Goal: Complete application form

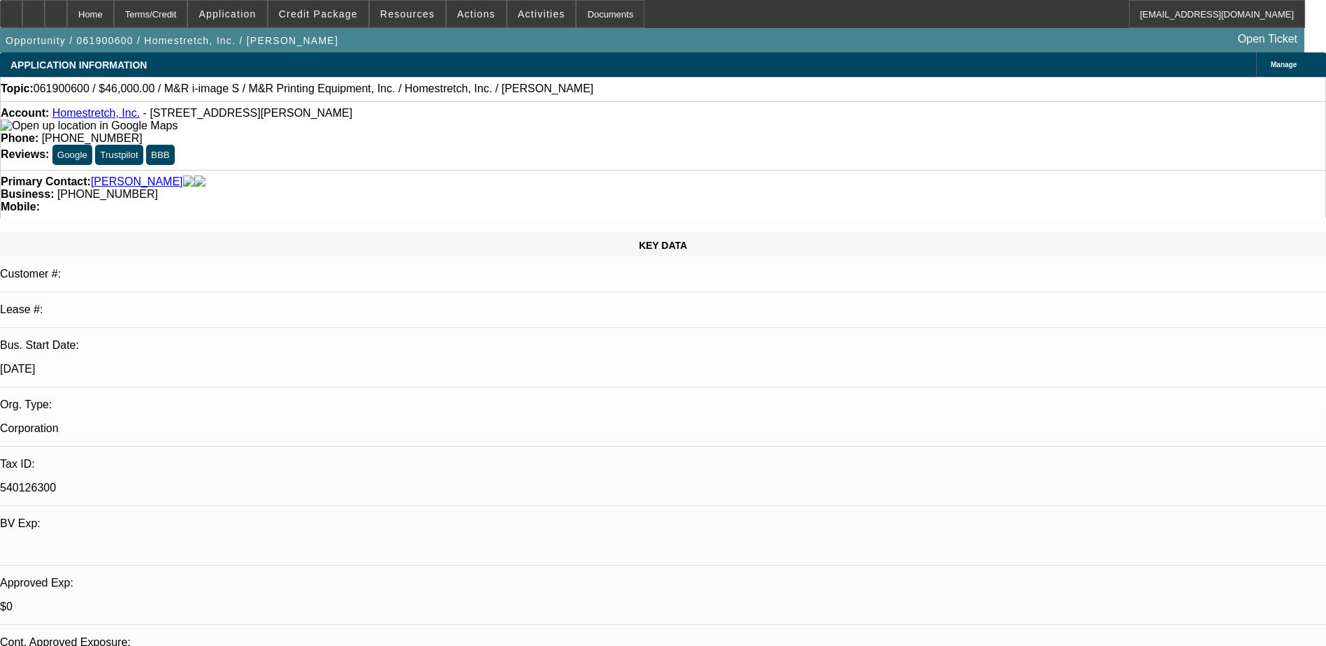
select select "0"
select select "2"
select select "0.1"
select select "4"
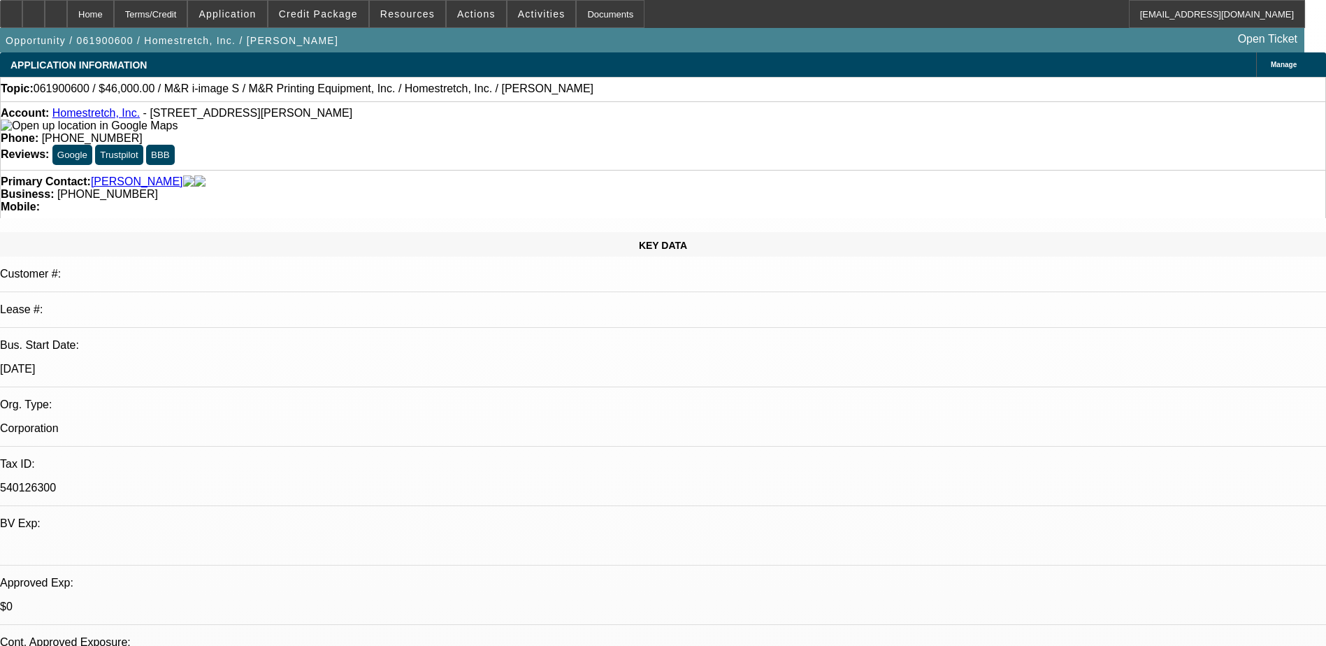
select select "0"
select select "2"
select select "0.1"
select select "4"
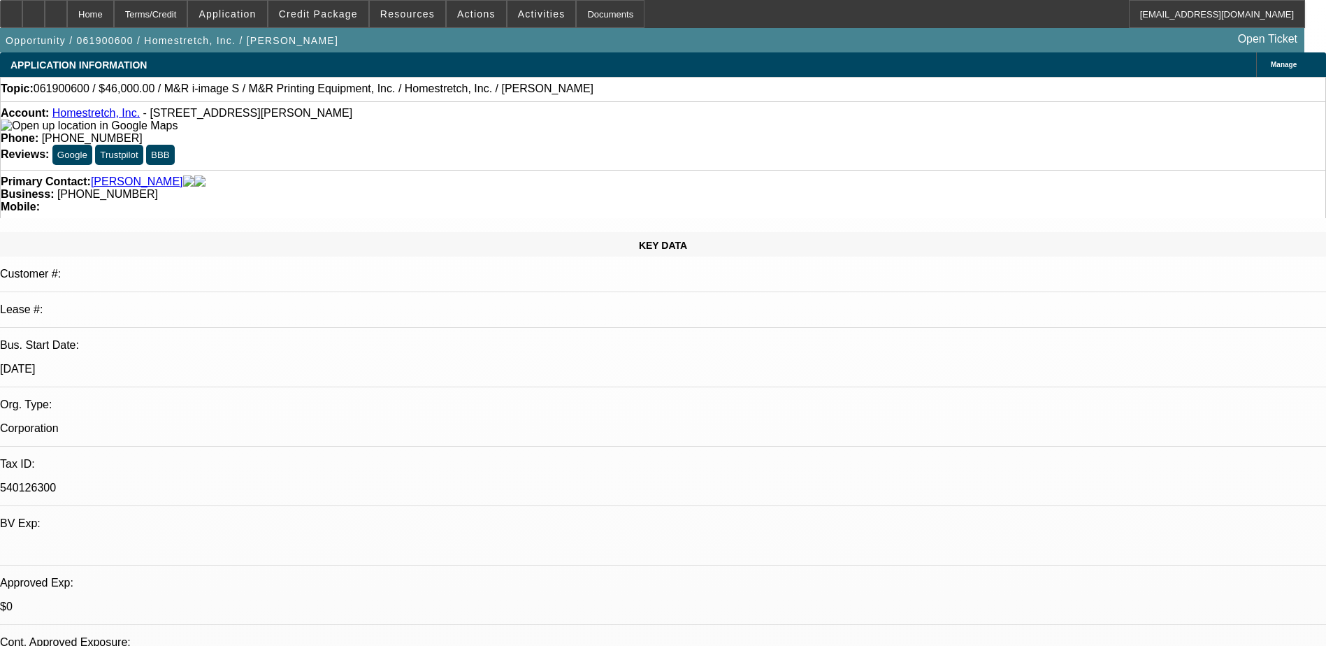
select select "0"
select select "2"
select select "0.1"
select select "4"
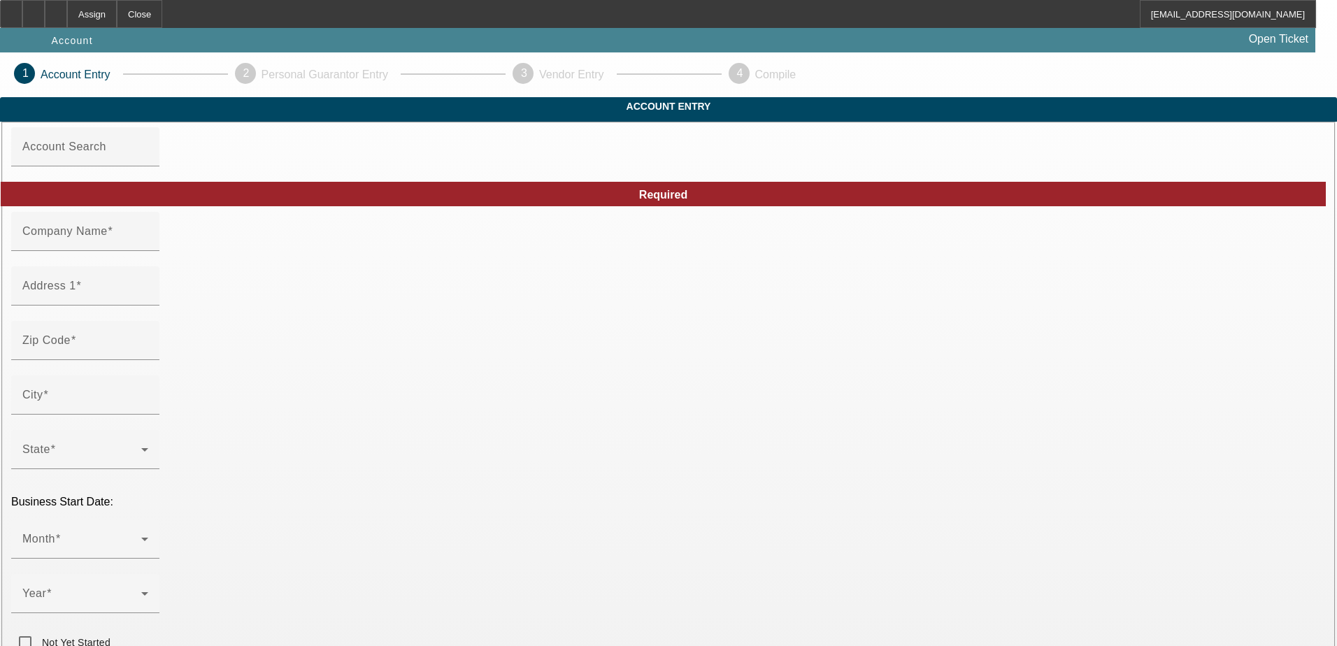
type input "[PERSON_NAME] NEIGHBORHOOD SVC-TOWING"
type input "[STREET_ADDRESS]"
type input "37738"
type input "Gatlinburg"
type input "[PHONE_NUMBER]"
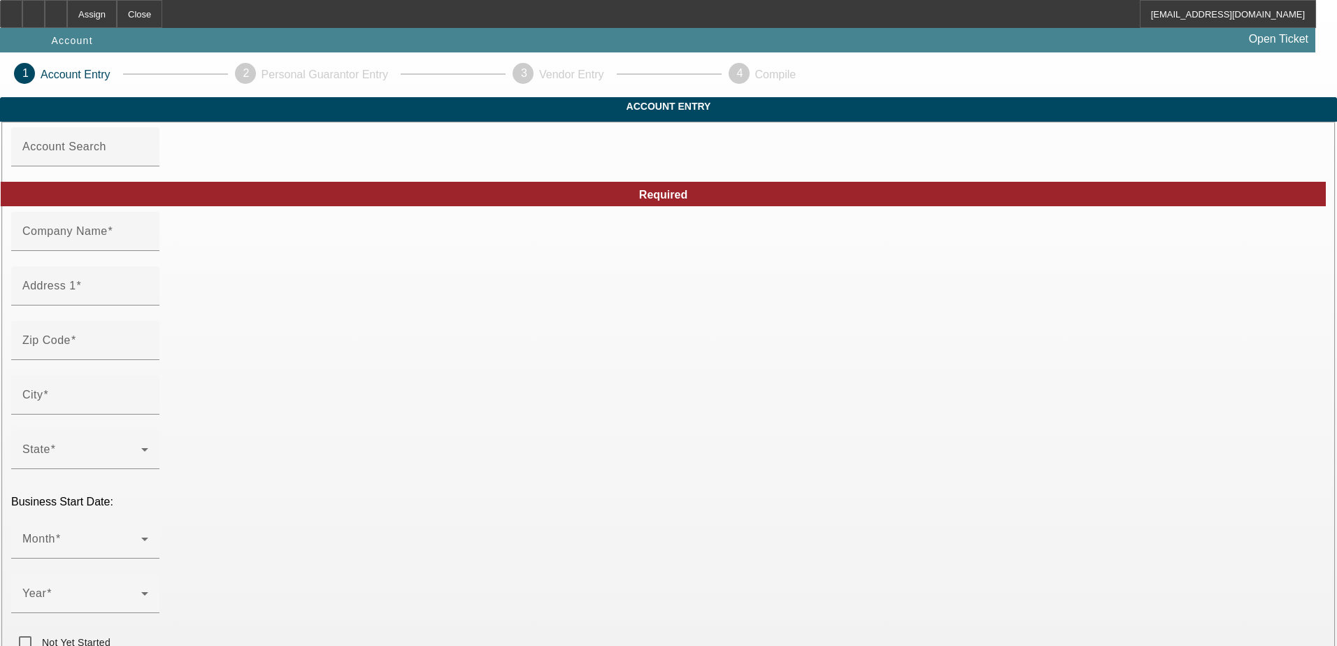
type input "OGLES NEIGHBORHOOD SERVICES"
type input "aogletn@aol.com"
type input "https://COOPER.COM"
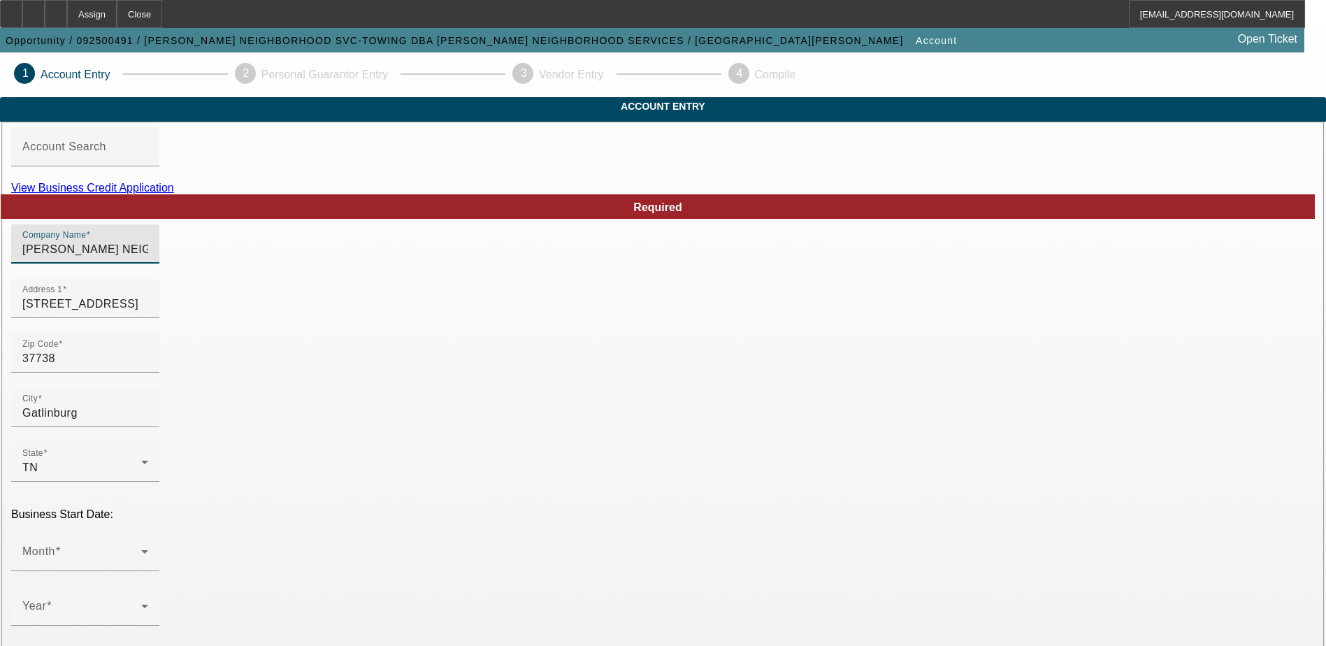
drag, startPoint x: 538, startPoint y: 280, endPoint x: 290, endPoint y: 272, distance: 248.4
click at [148, 258] on input "OGLES NEIGHBORHOOD SVC-TOWING" at bounding box center [85, 249] width 126 height 17
drag, startPoint x: 902, startPoint y: 267, endPoint x: 578, endPoint y: 287, distance: 324.4
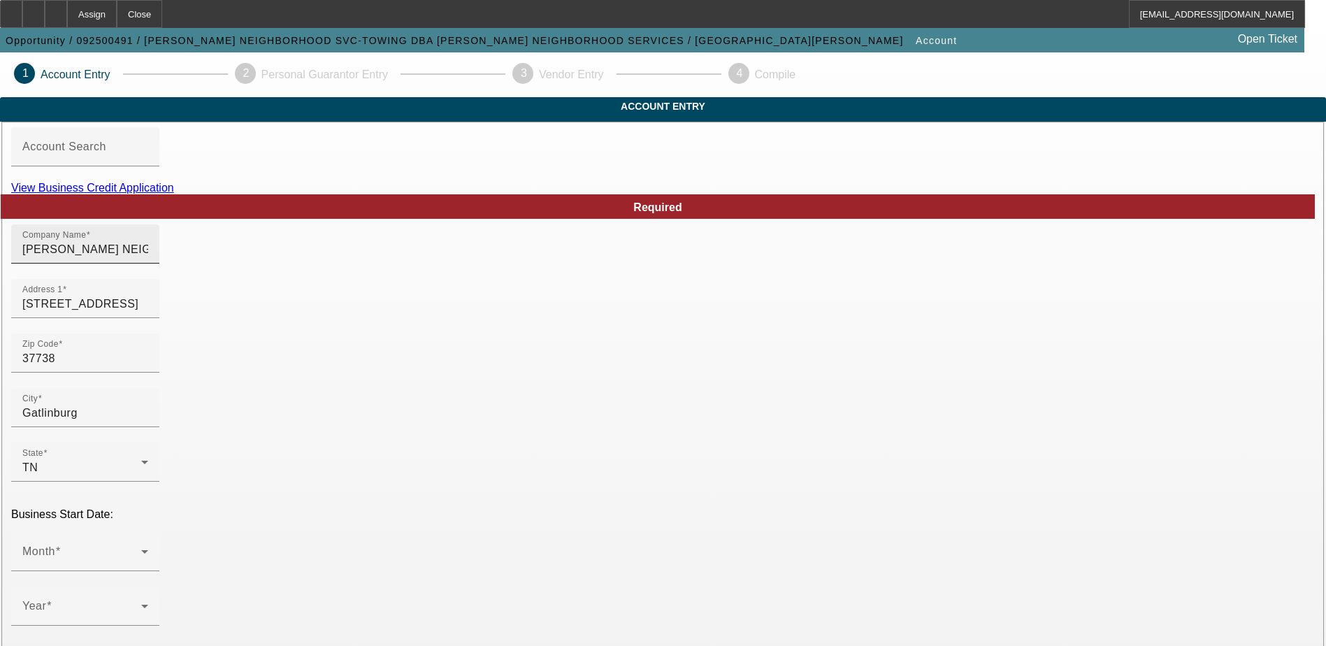
drag, startPoint x: 866, startPoint y: 272, endPoint x: 550, endPoint y: 278, distance: 315.4
drag, startPoint x: 536, startPoint y: 282, endPoint x: 133, endPoint y: 276, distance: 402.8
click at [148, 264] on div "Company Name OGLES NEIGHBORHOOD SVC-TOWING" at bounding box center [85, 243] width 126 height 39
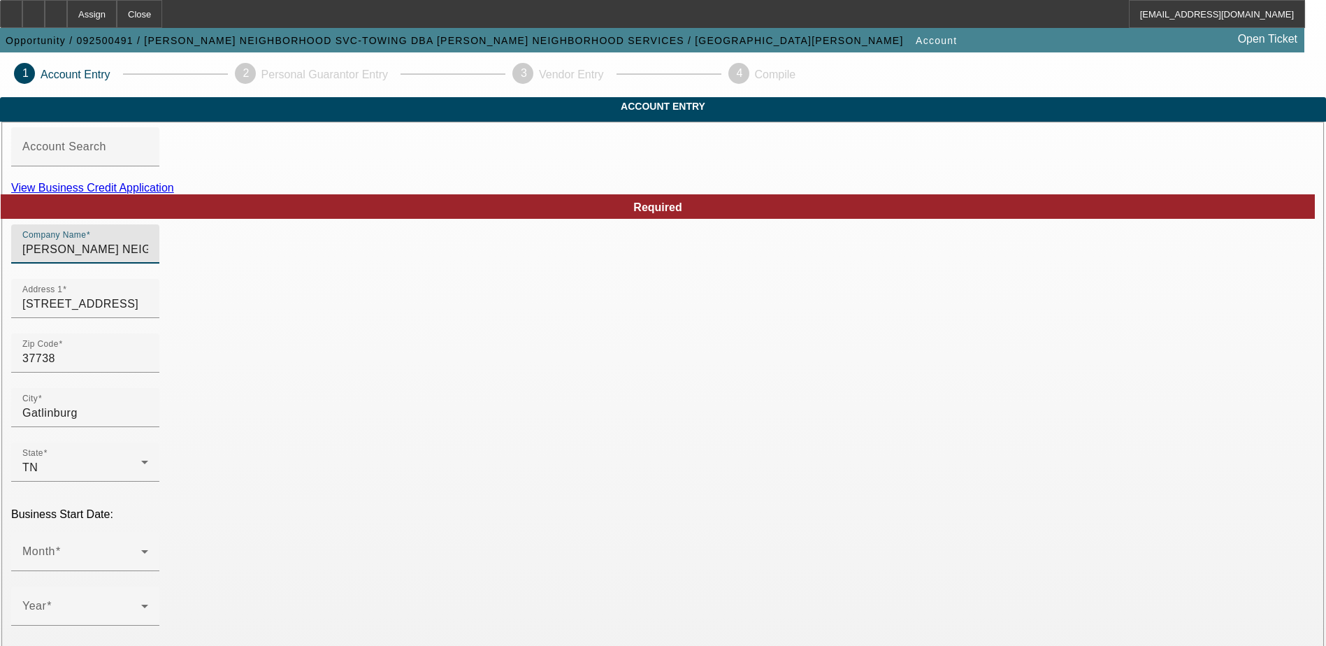
click at [148, 258] on input "OGLES NEIGHBORHOOD SVC-TOWING" at bounding box center [85, 249] width 126 height 17
drag, startPoint x: 471, startPoint y: 278, endPoint x: 247, endPoint y: 282, distance: 224.5
click at [159, 279] on div at bounding box center [85, 271] width 148 height 15
drag, startPoint x: 487, startPoint y: 278, endPoint x: 163, endPoint y: 285, distance: 324.5
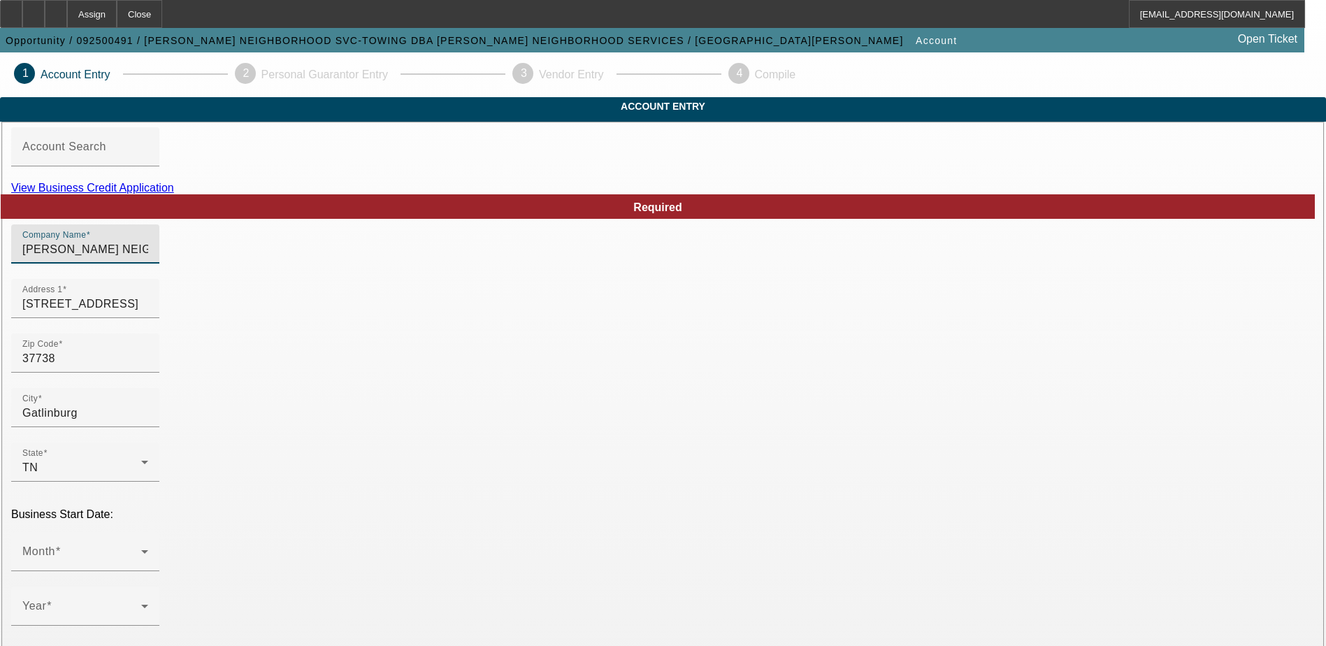
type input "Ogle's Towing, LLC"
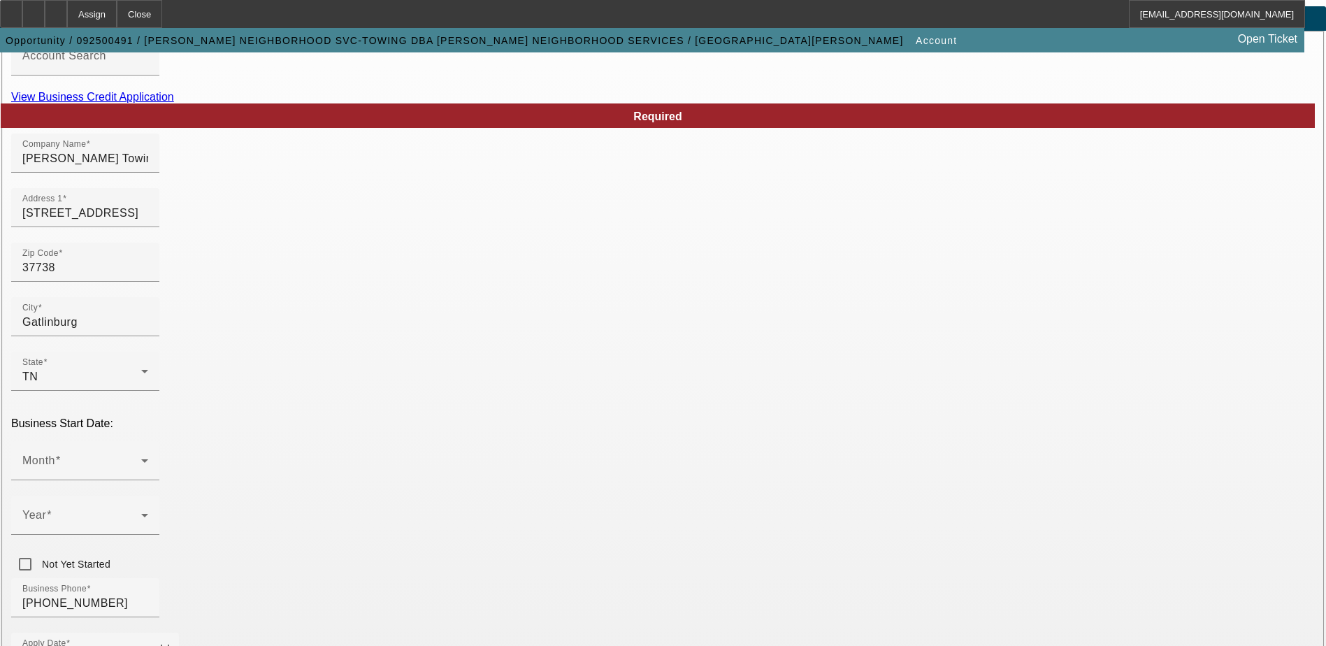
scroll to position [210, 0]
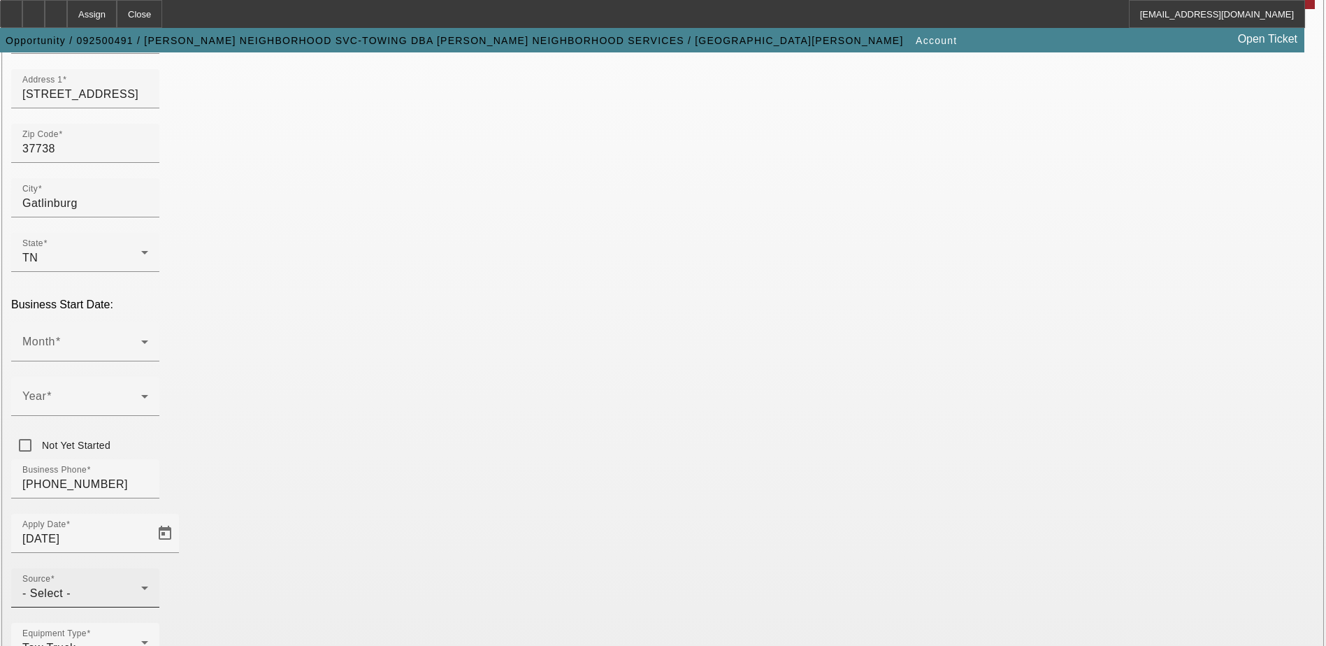
click at [148, 568] on div "Source - Select -" at bounding box center [85, 587] width 126 height 39
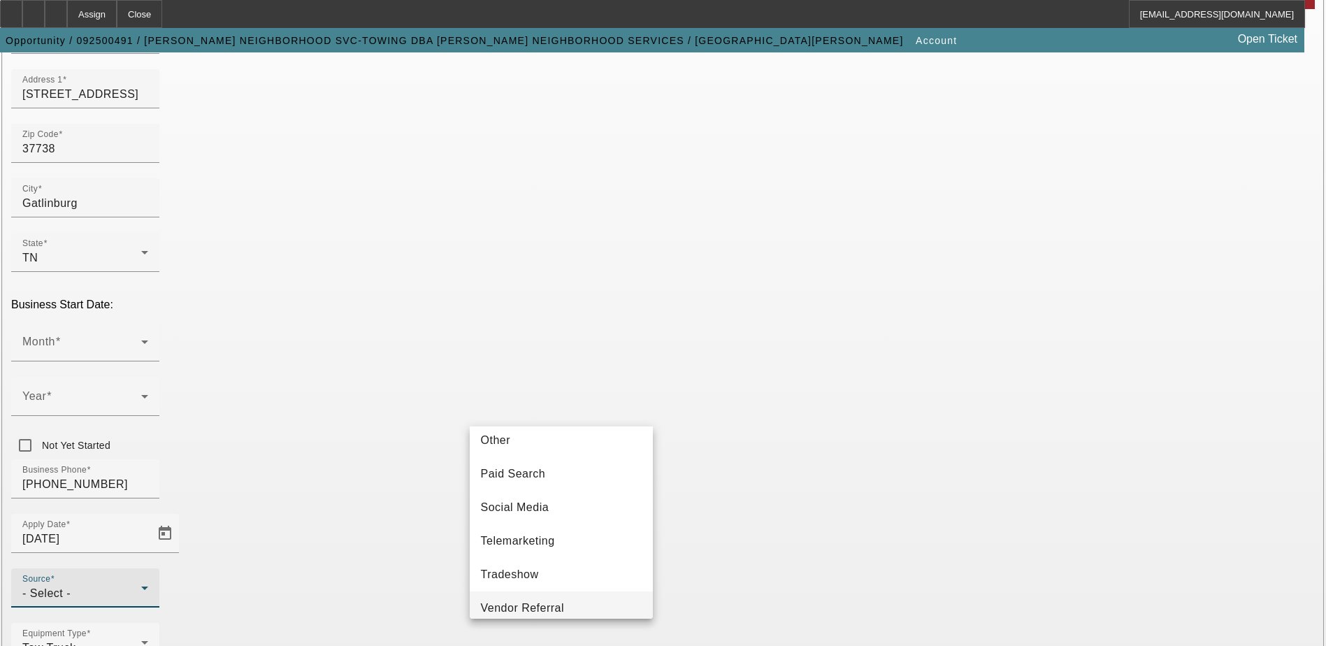
scroll to position [497, 0]
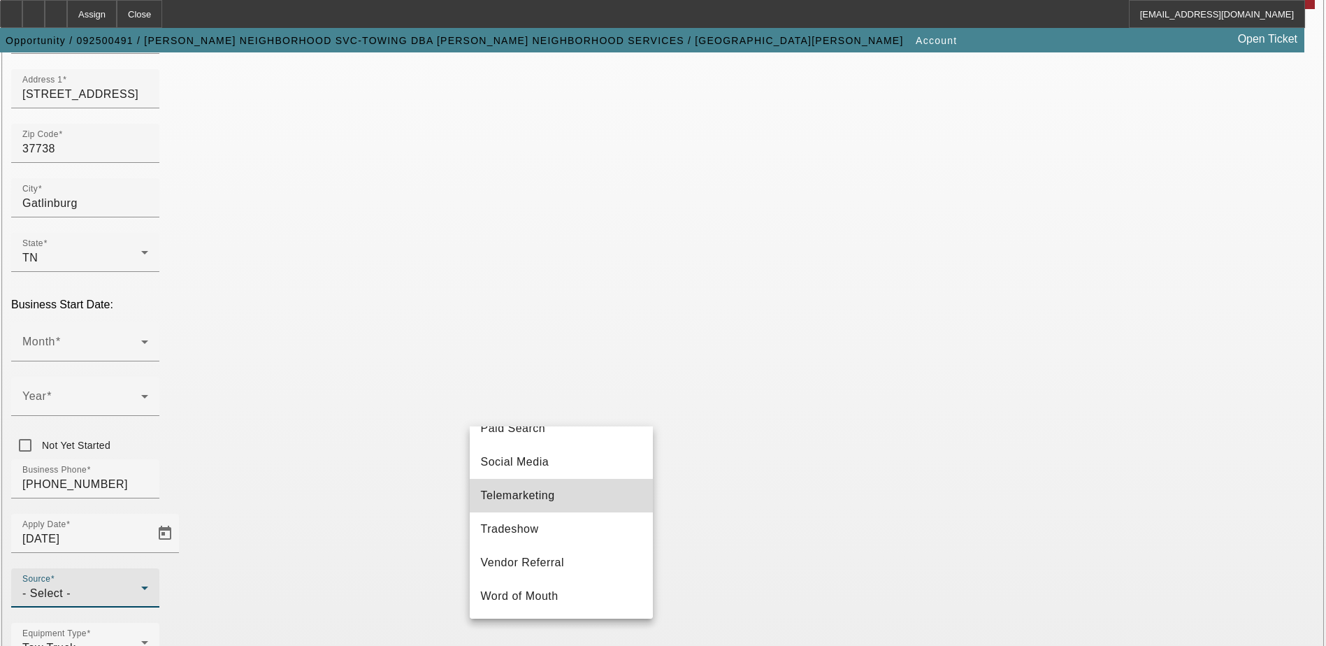
click at [599, 511] on mat-option "Telemarketing" at bounding box center [561, 496] width 183 height 34
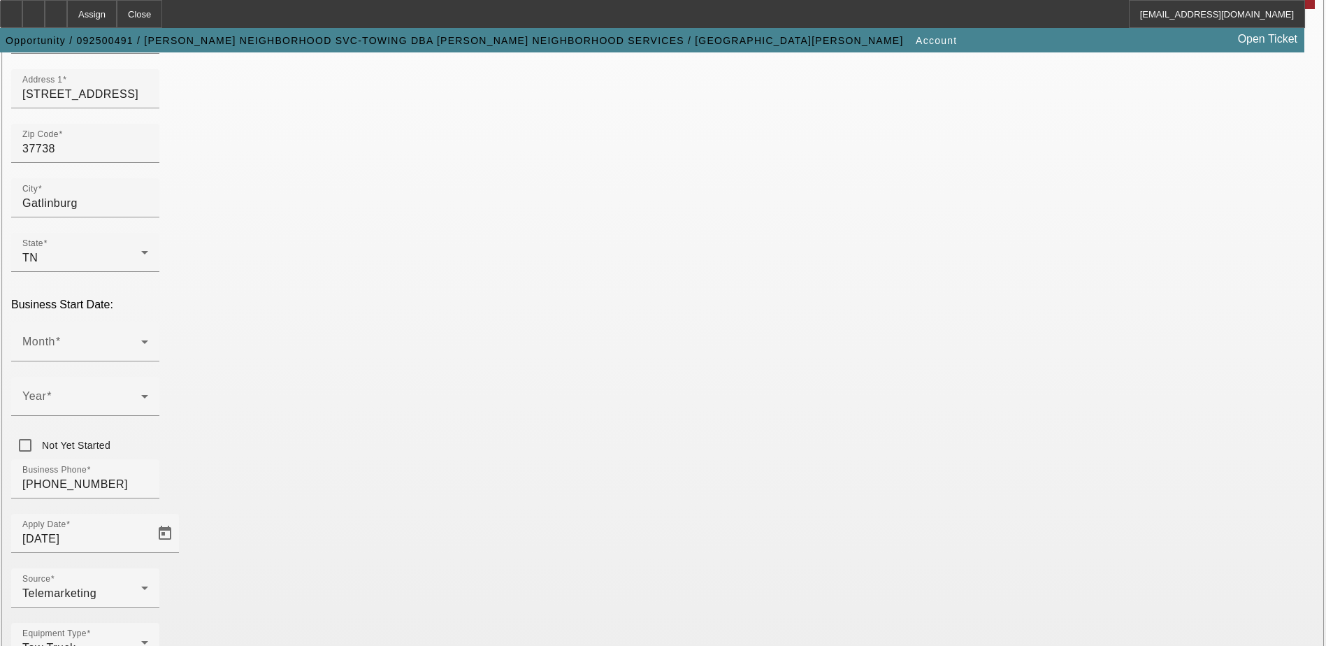
click at [655, 623] on div "Equipment Type Tow Truck" at bounding box center [663, 650] width 1304 height 55
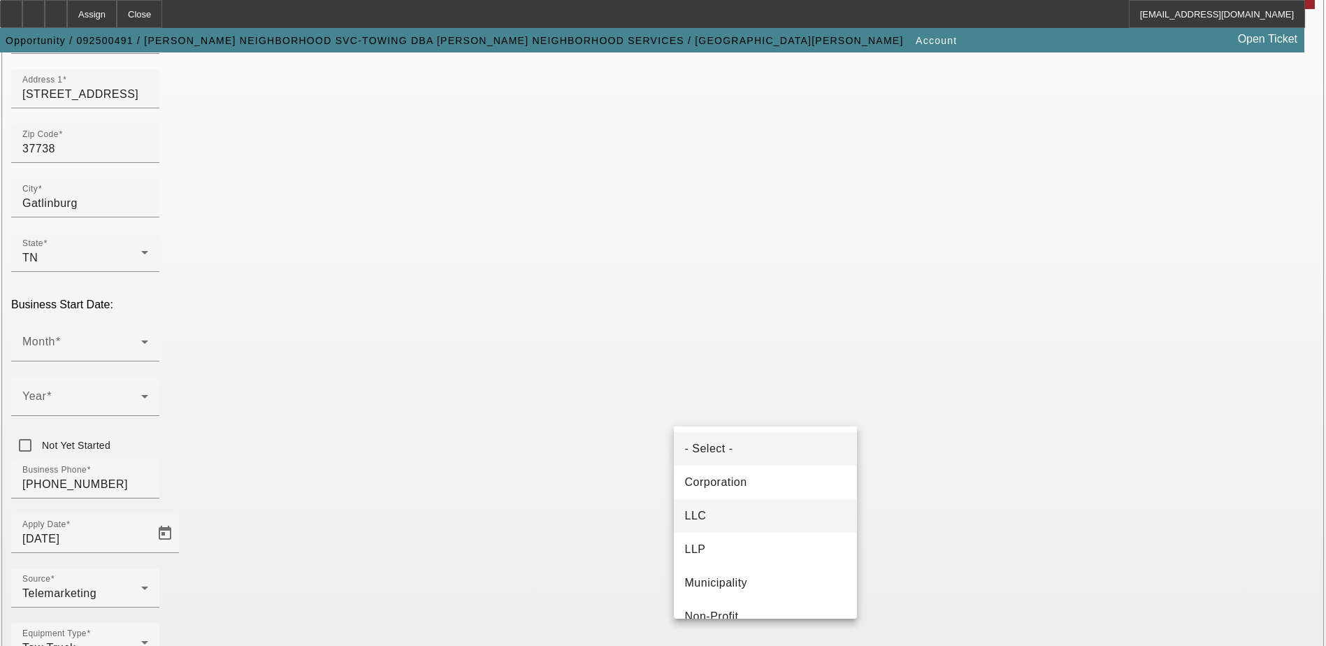
click at [775, 515] on mat-option "LLC" at bounding box center [765, 516] width 183 height 34
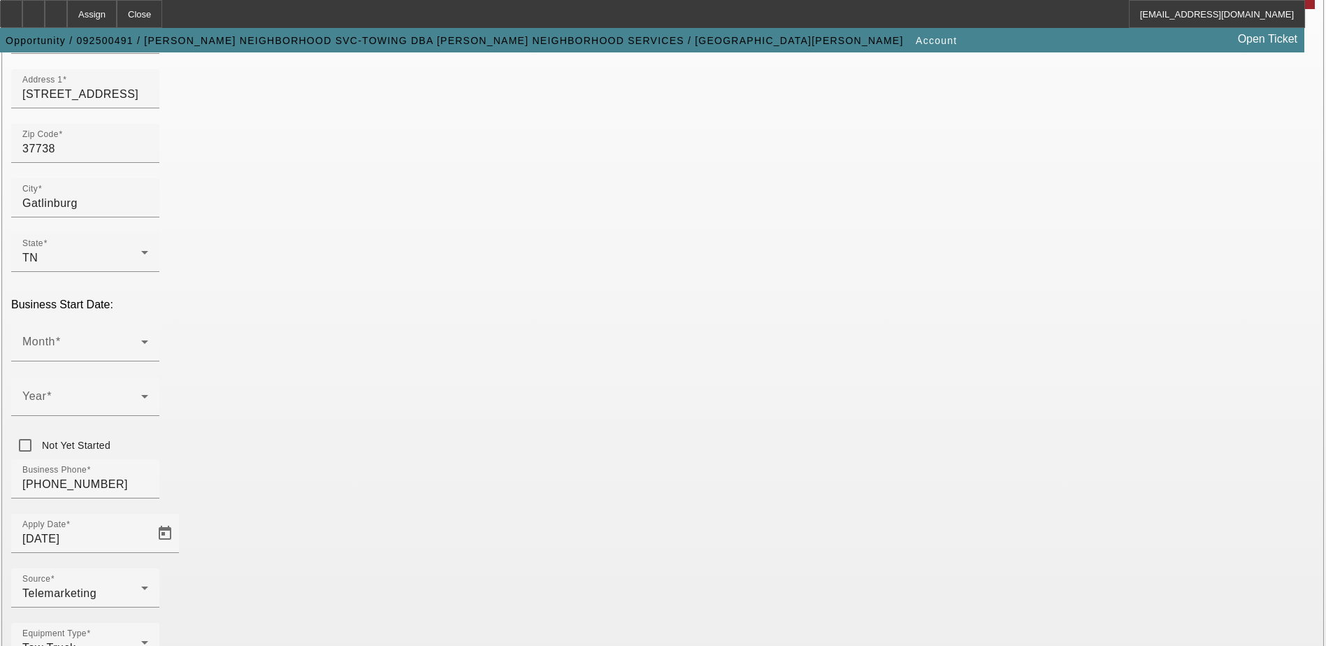
click at [634, 623] on div "Equipment Type Tow Truck" at bounding box center [663, 650] width 1304 height 55
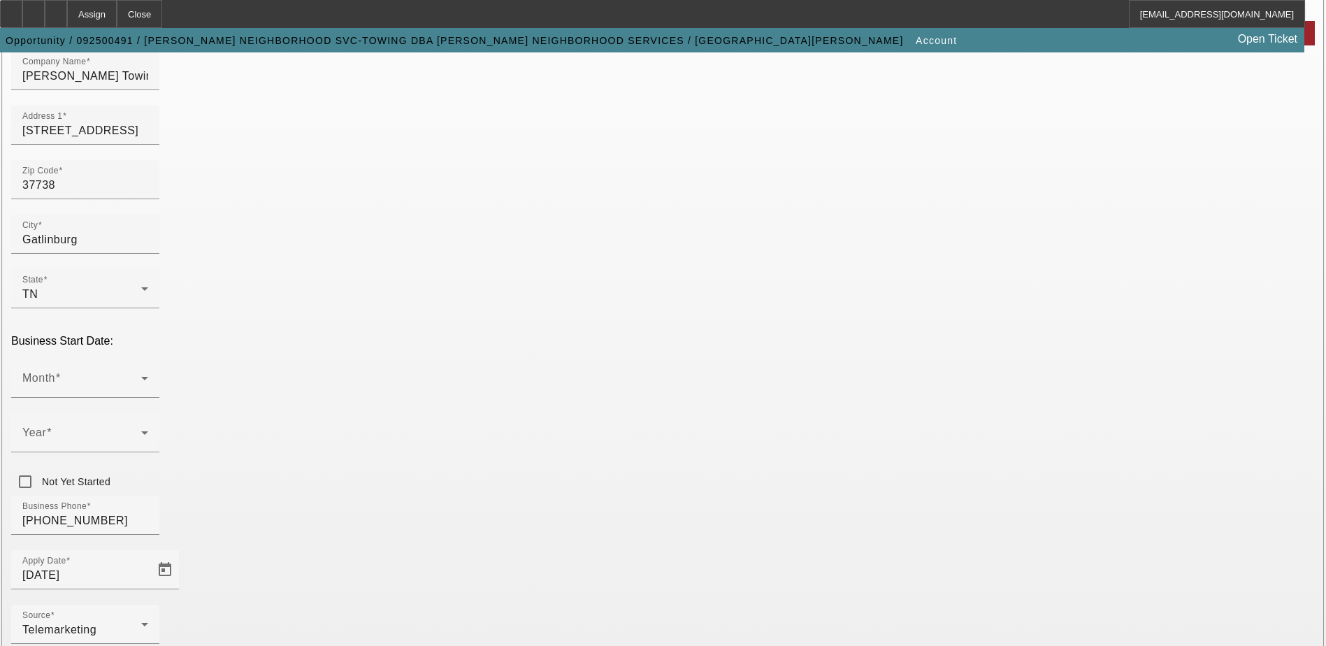
scroll to position [140, 0]
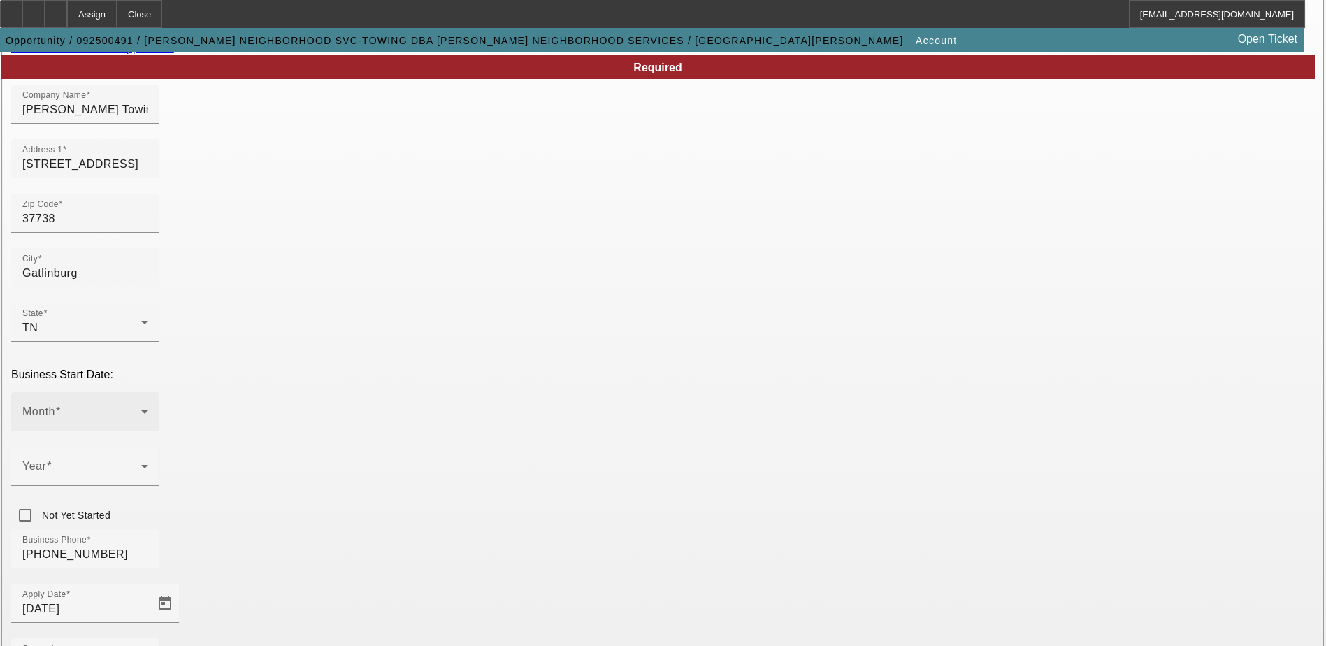
click at [153, 403] on icon at bounding box center [144, 411] width 17 height 17
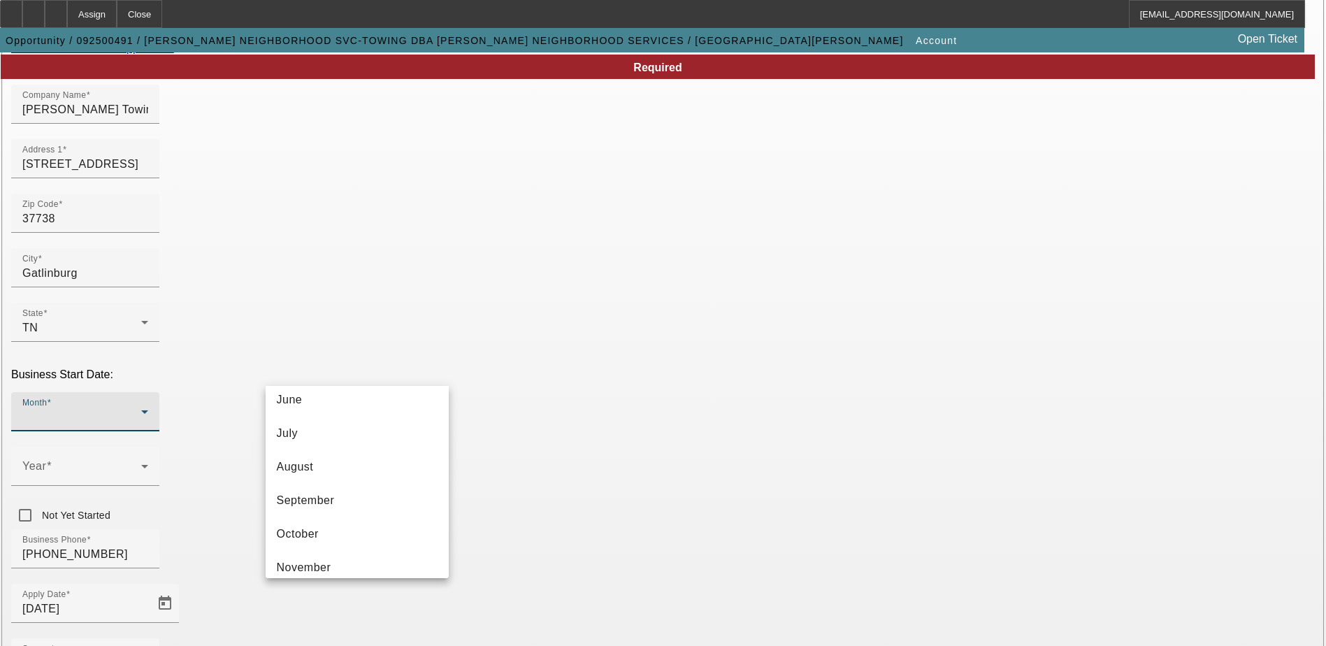
scroll to position [70, 0]
drag, startPoint x: 369, startPoint y: 497, endPoint x: 408, endPoint y: 468, distance: 49.5
click at [369, 498] on mat-option "May" at bounding box center [357, 506] width 183 height 34
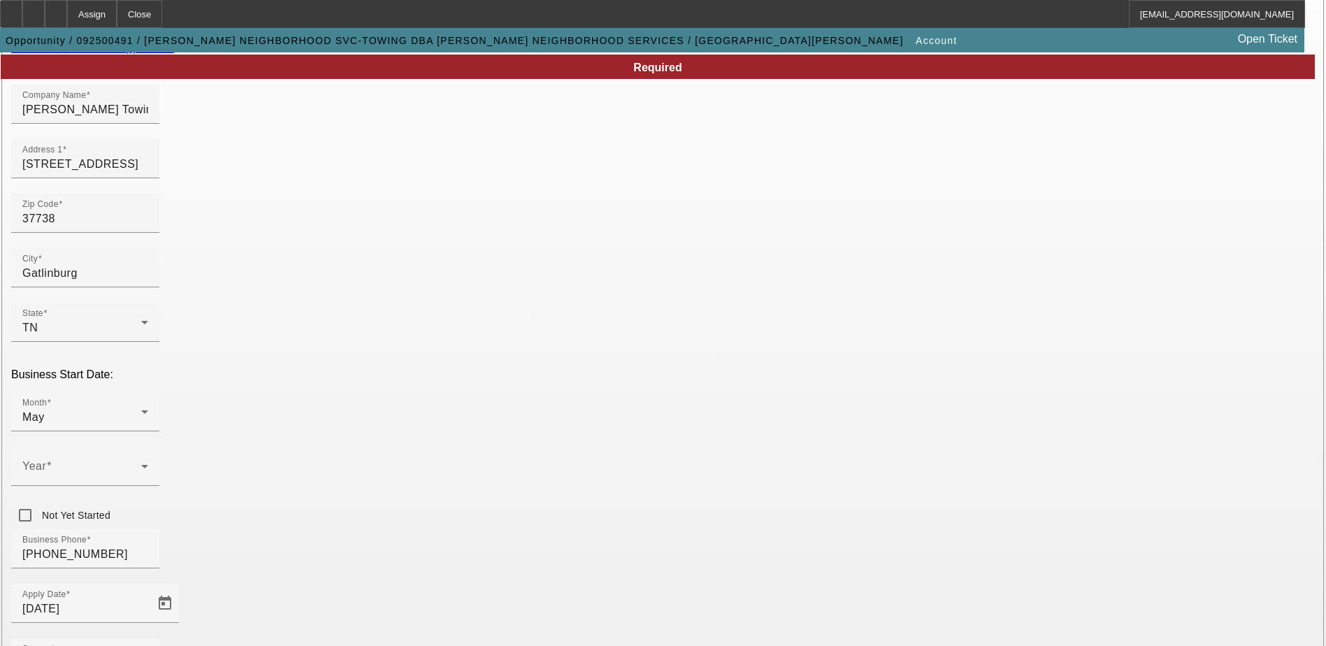
click at [159, 486] on div at bounding box center [85, 493] width 148 height 15
click at [141, 464] on span at bounding box center [81, 472] width 119 height 17
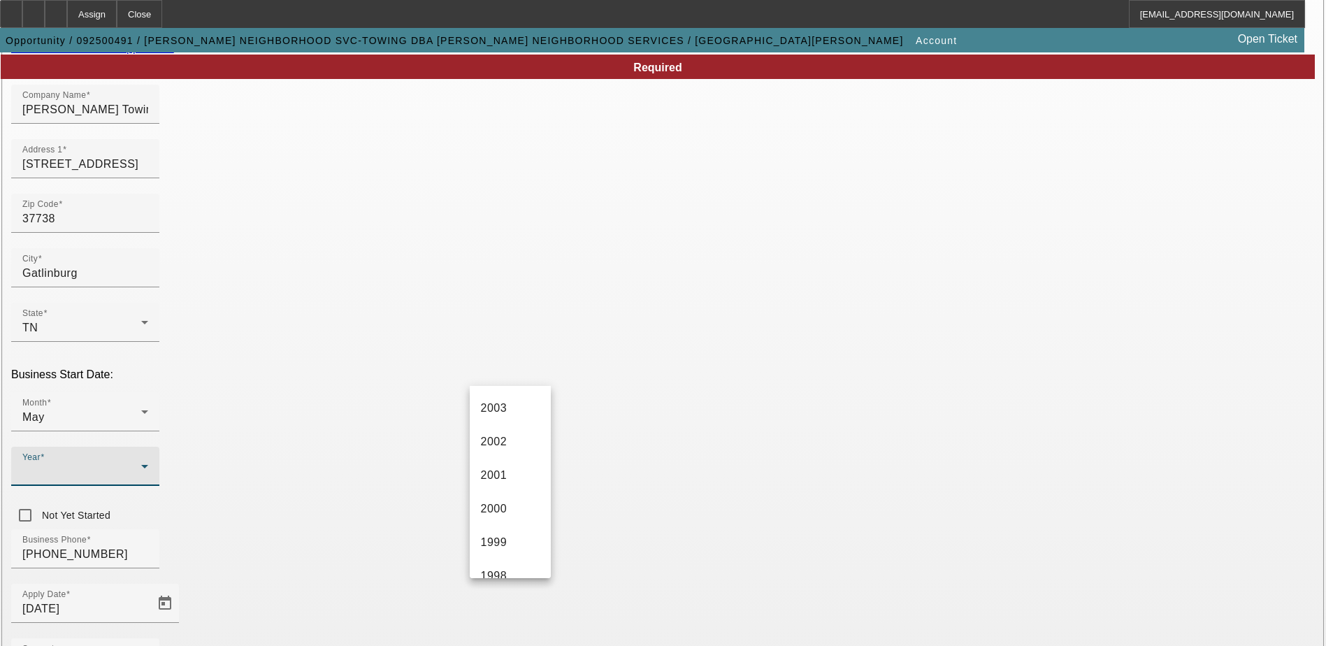
scroll to position [699, 0]
click at [512, 517] on mat-option "2004" at bounding box center [510, 515] width 81 height 34
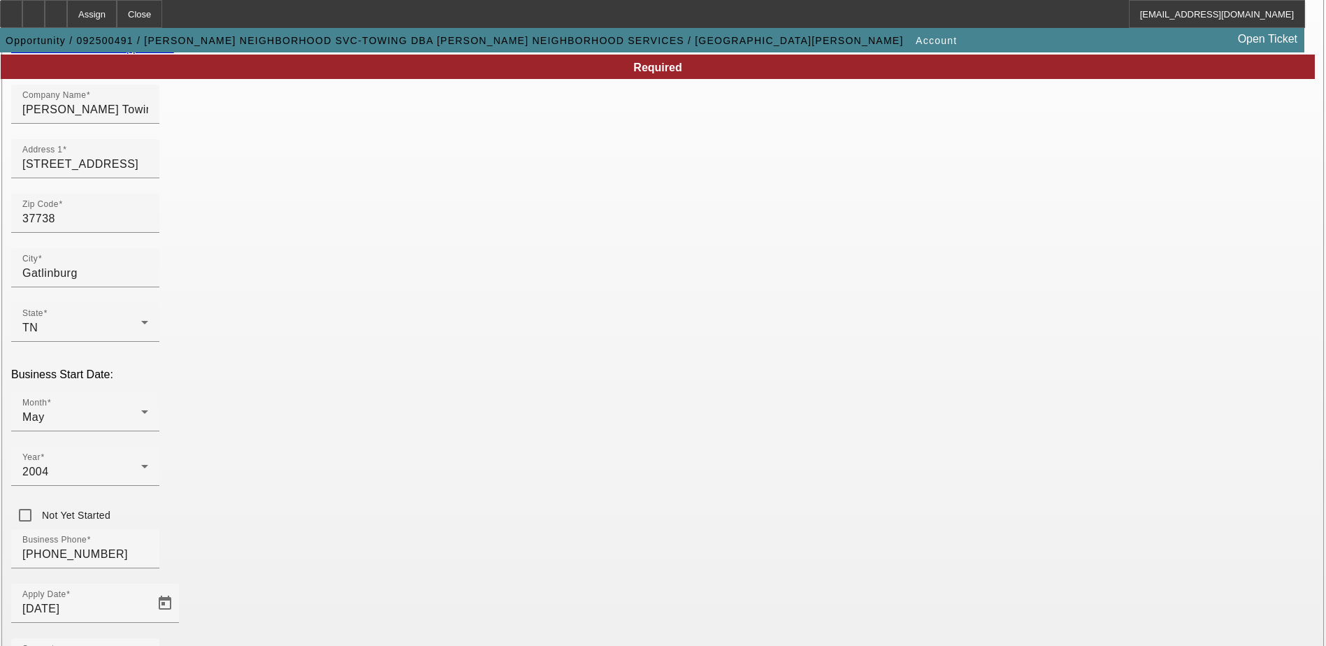
click at [606, 529] on div "Business Phone (865) 430-3714" at bounding box center [663, 556] width 1304 height 55
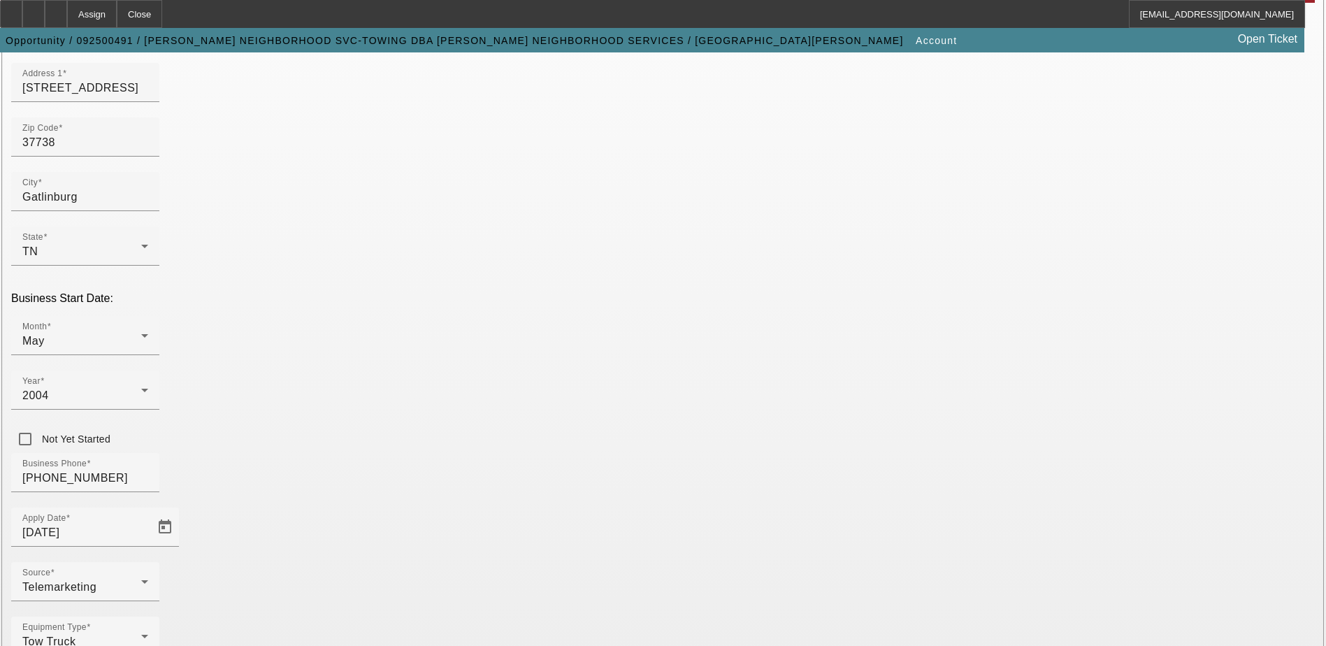
scroll to position [249, 0]
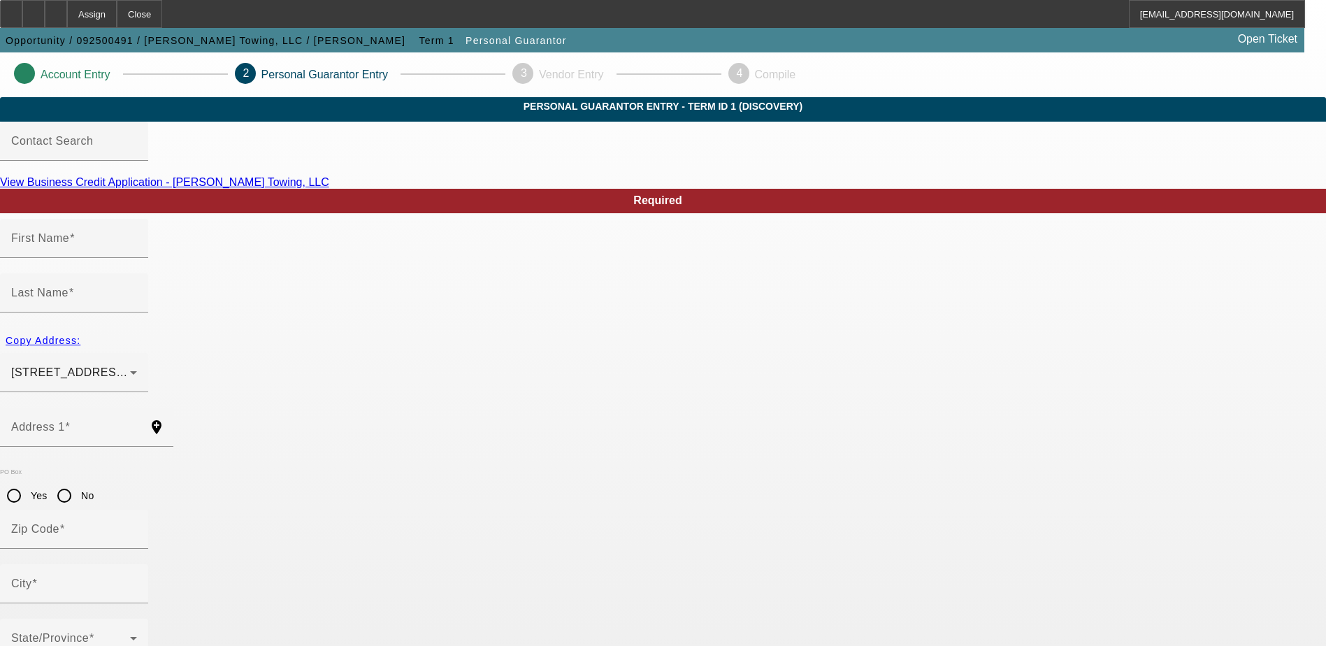
type input "JOHN"
type input "M"
type input "4854 MATHIS BRANCH"
radio input "true"
type input "37722"
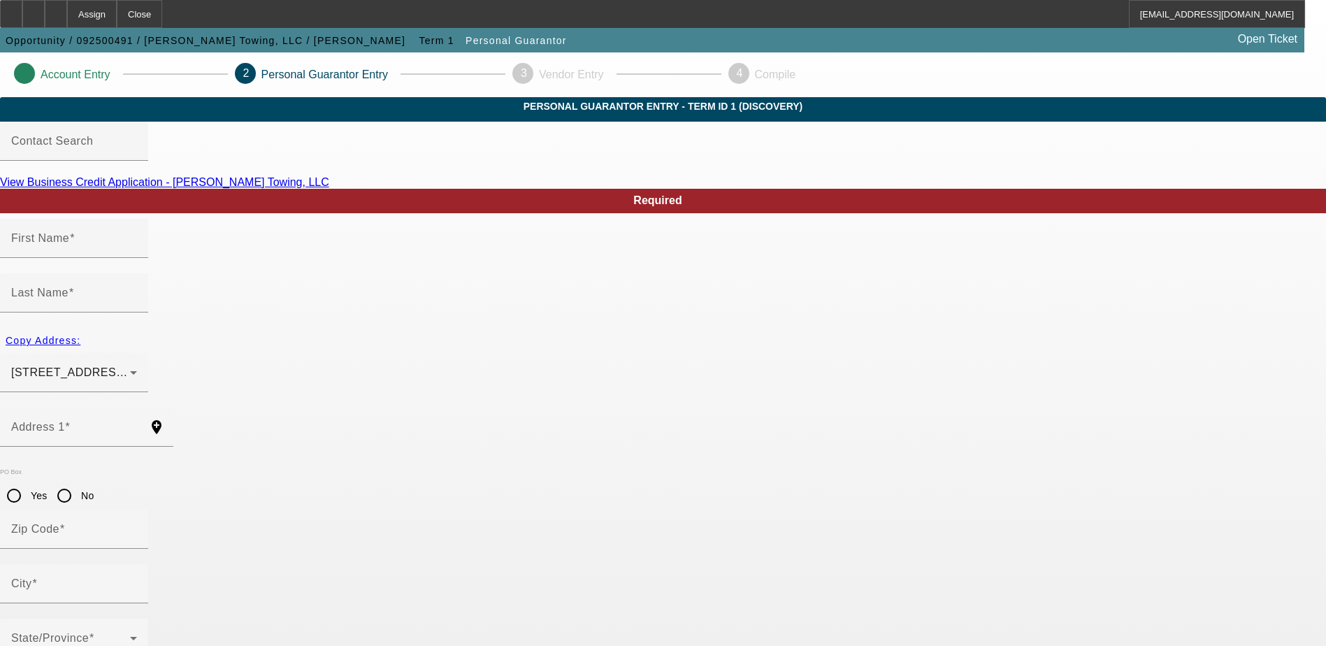
type input "C0SBY"
type input "(865) 430-3714"
type input "408-39-7829"
type input "jmotow1@aol.com"
type input "(865) 654-3392"
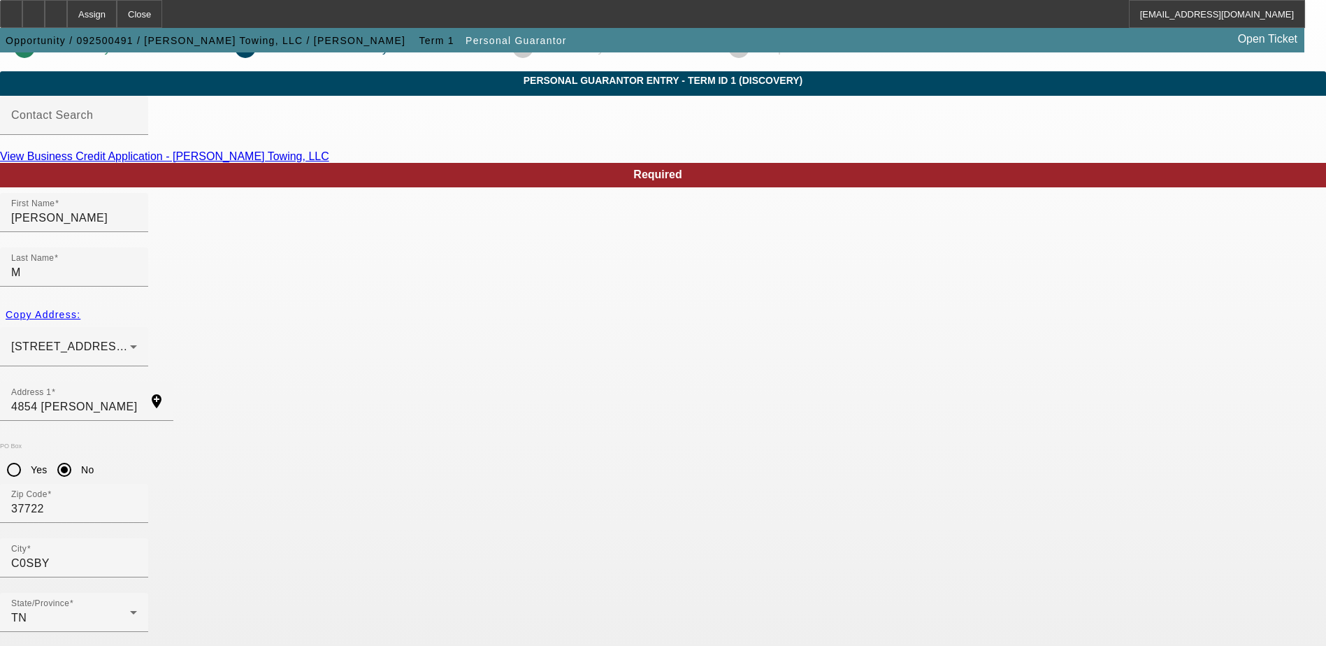
scroll to position [38, 0]
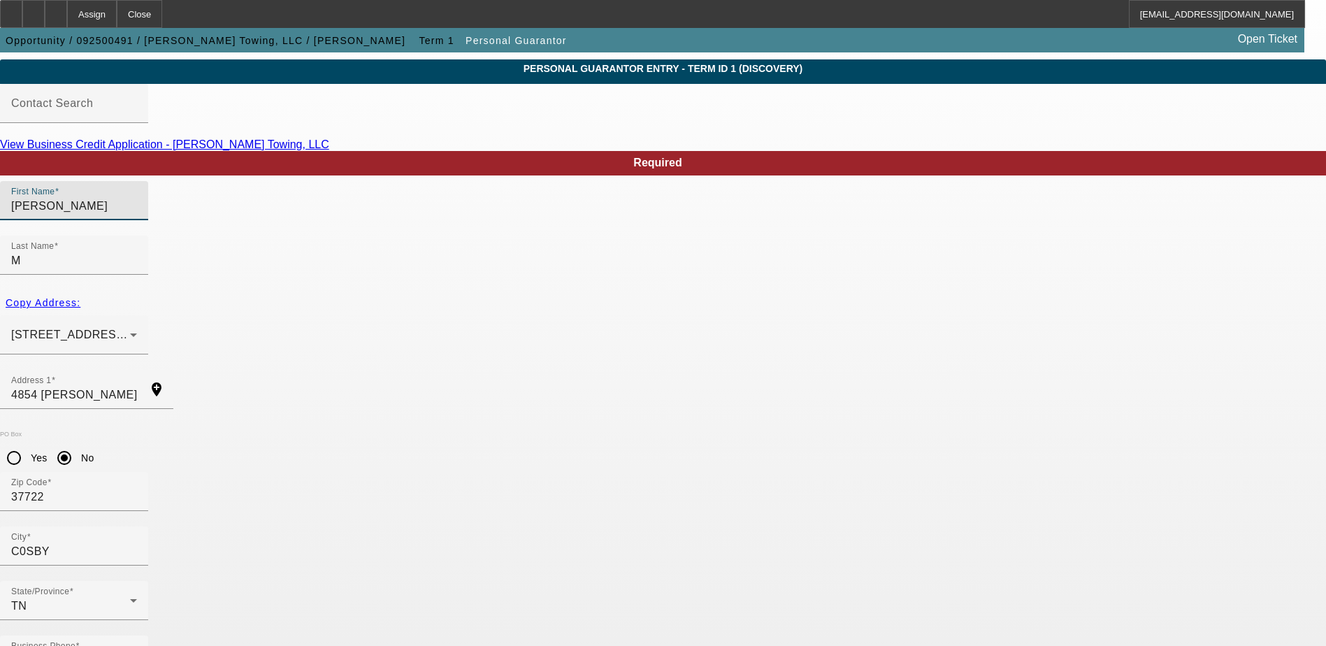
drag, startPoint x: 243, startPoint y: 256, endPoint x: 146, endPoint y: 249, distance: 97.4
type input "John"
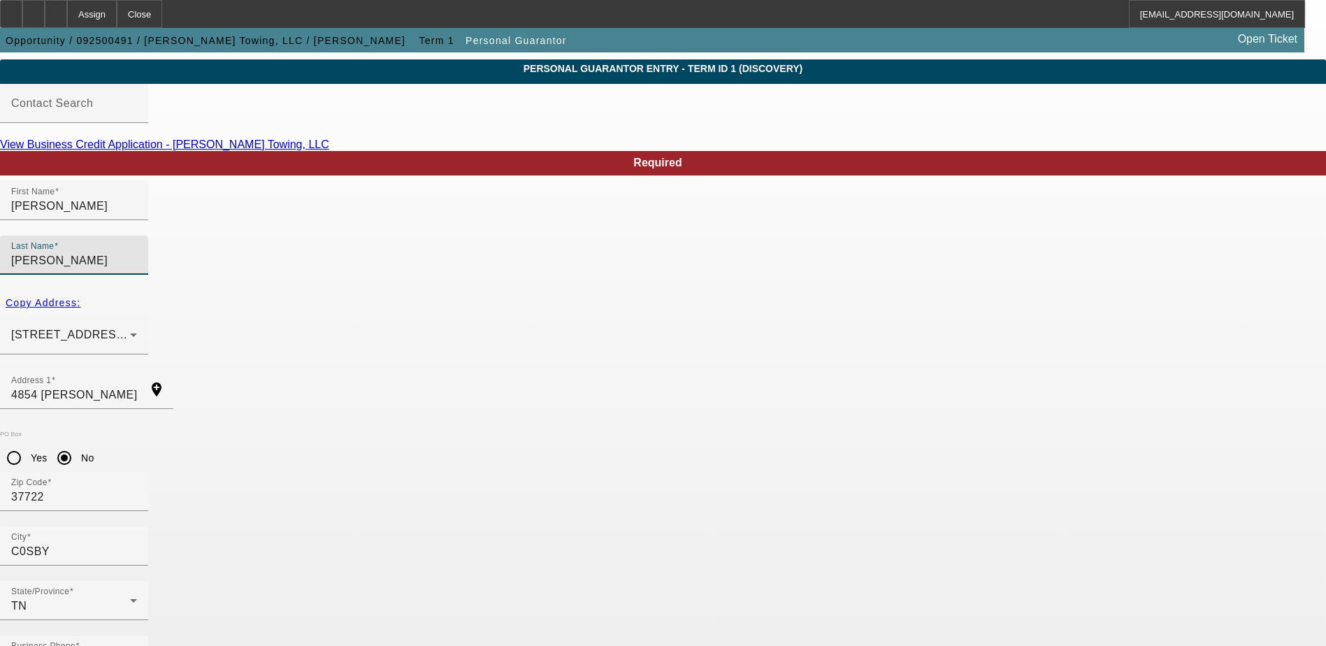
type input "Ogle"
type input "M"
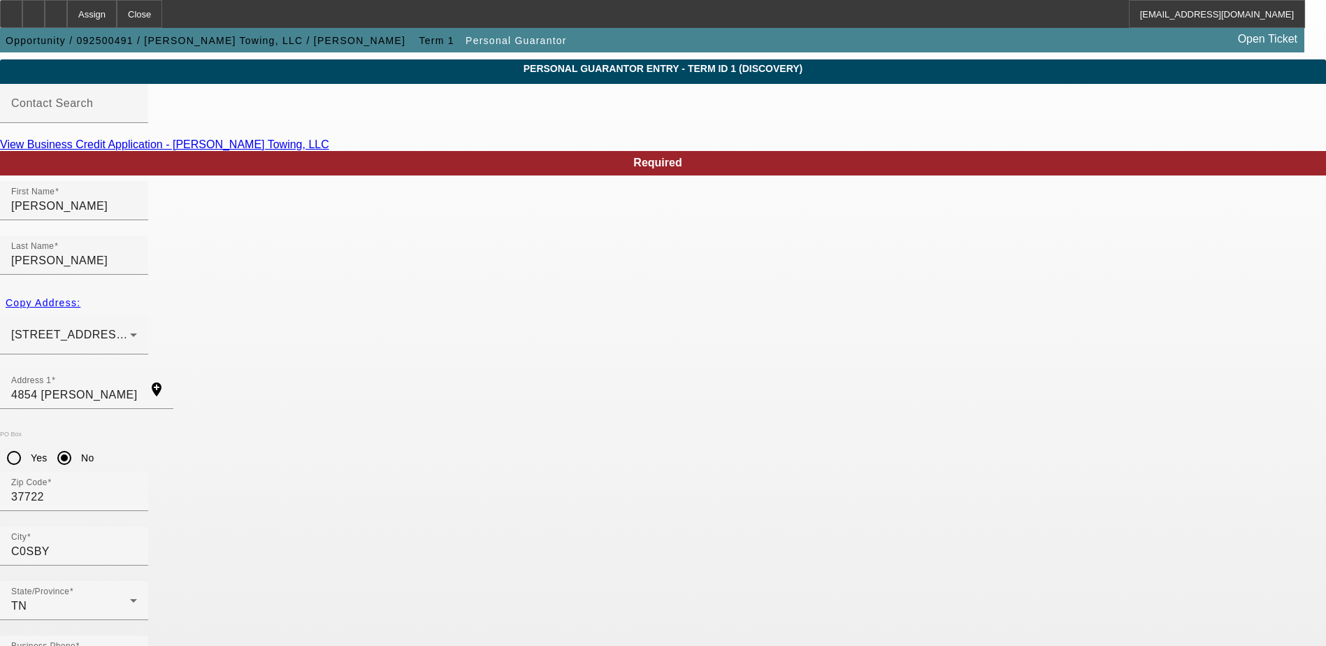
click at [137, 370] on div "Address 1 4854 MATHIS BRANCH" at bounding box center [74, 389] width 126 height 39
click at [137, 489] on input "37722" at bounding box center [74, 497] width 126 height 17
type input "3772"
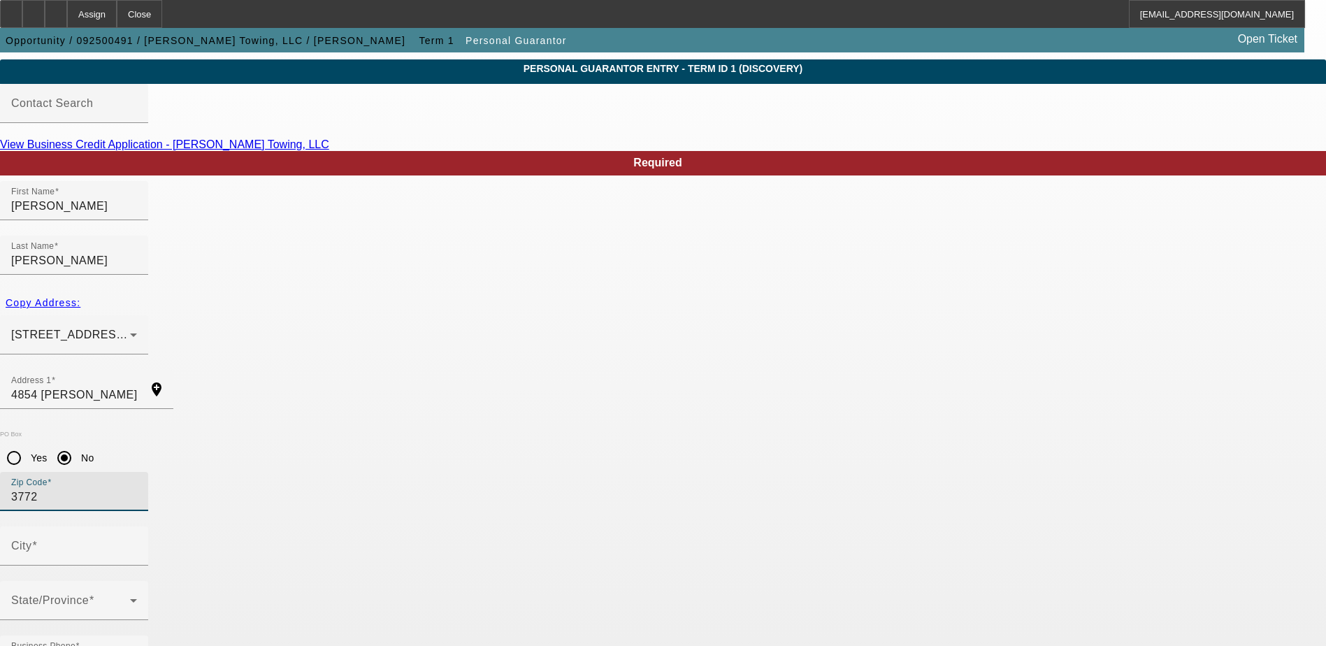
type input "37722"
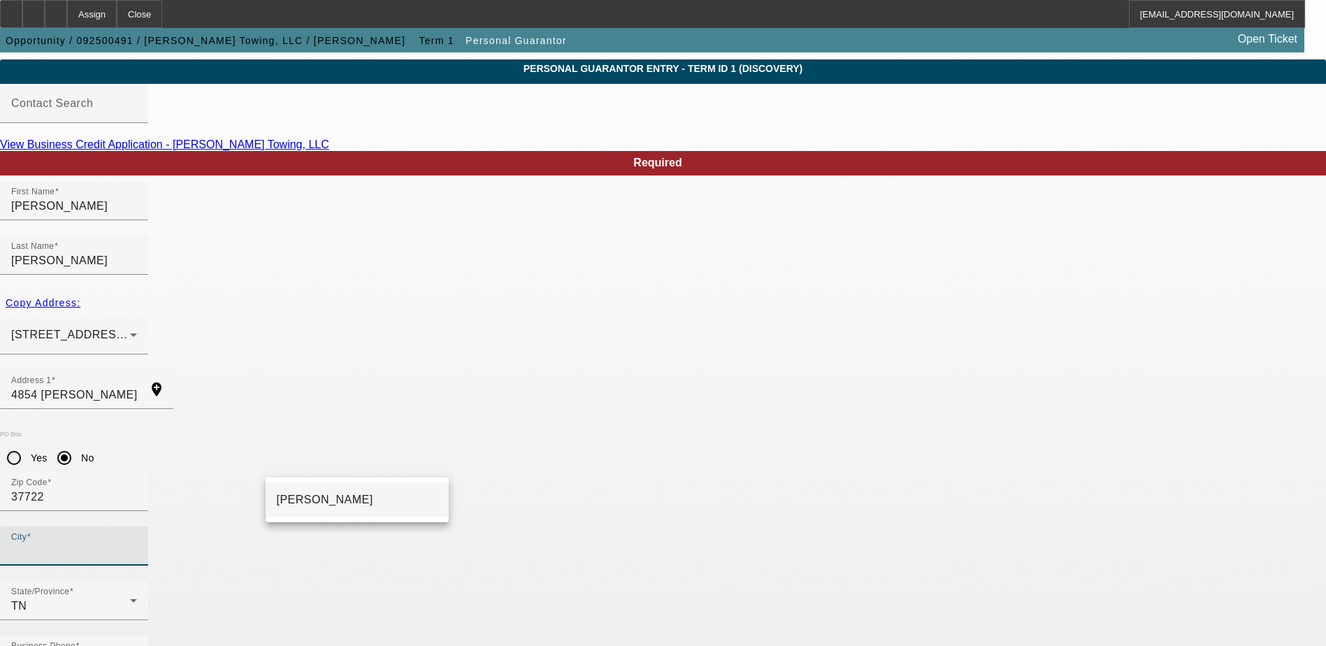
click at [378, 497] on mat-option "Cosby" at bounding box center [357, 500] width 183 height 34
type input "Cosby"
click at [457, 527] on div "City Cosby" at bounding box center [663, 554] width 1326 height 55
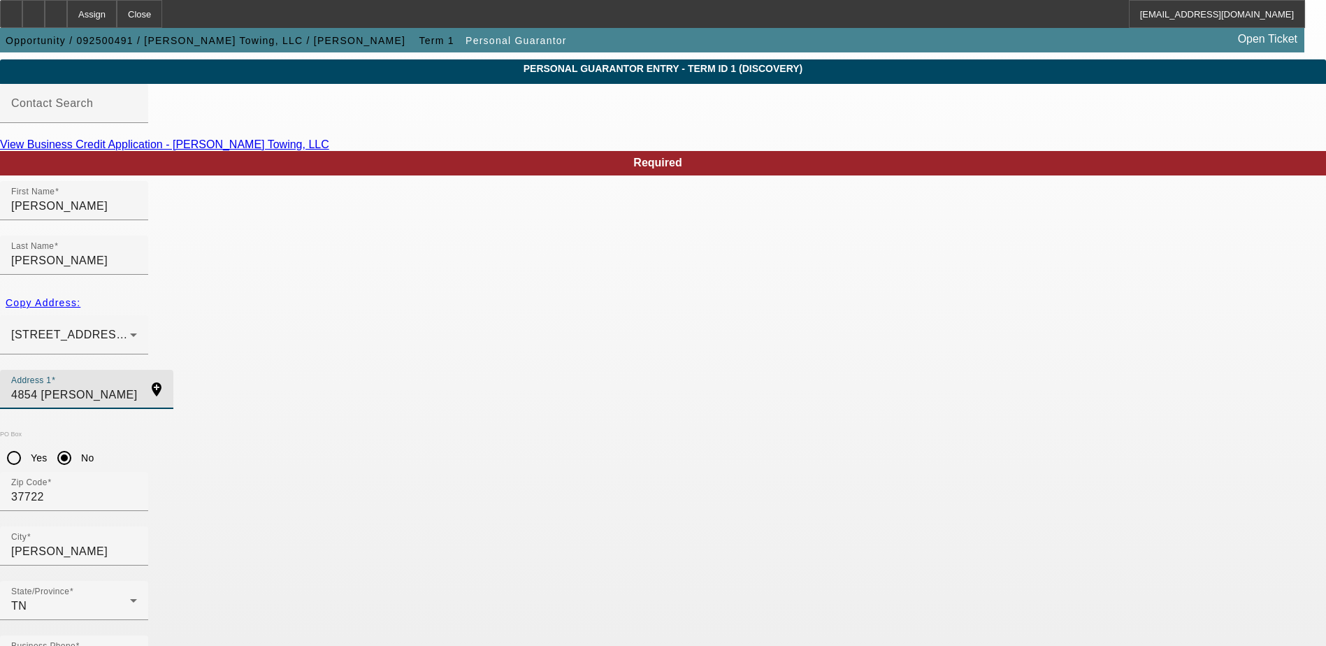
drag, startPoint x: 471, startPoint y: 348, endPoint x: 319, endPoint y: 353, distance: 152.5
click at [137, 387] on input "4854 MATHIS BRANCH" at bounding box center [74, 395] width 126 height 17
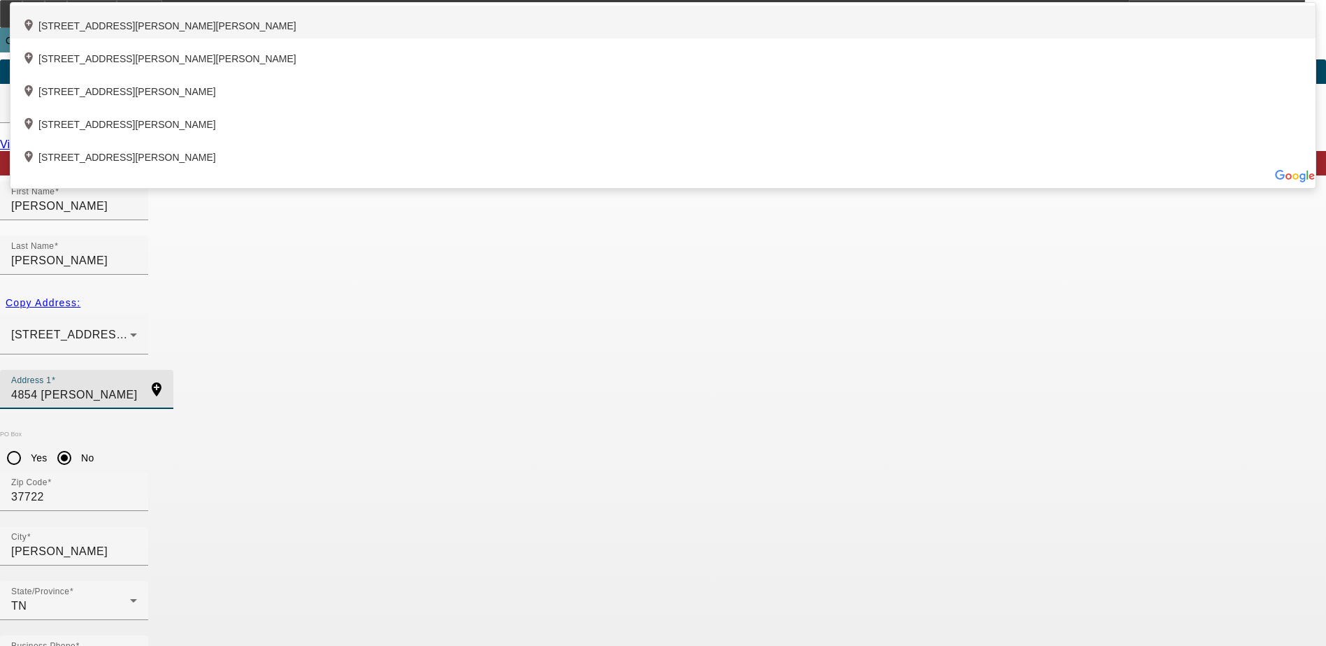
click at [529, 38] on div "add_location 4854 Mathis Branch Road, Cosby, TN 37722, US" at bounding box center [663, 22] width 1306 height 33
type input "4854 Mathis Branch Road"
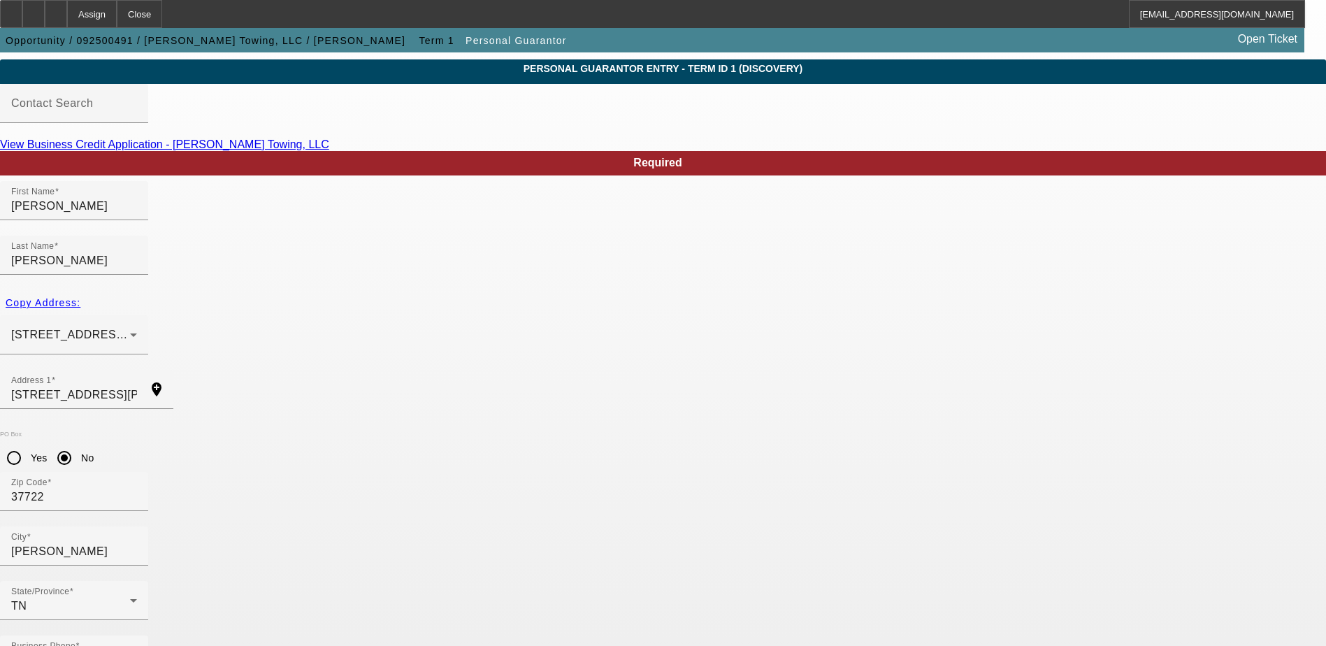
click at [458, 431] on div "PO Box Yes No" at bounding box center [663, 451] width 1326 height 41
click at [752, 452] on mat-option "Yes" at bounding box center [731, 445] width 115 height 34
click at [661, 581] on div "State/Province TN" at bounding box center [663, 608] width 1326 height 55
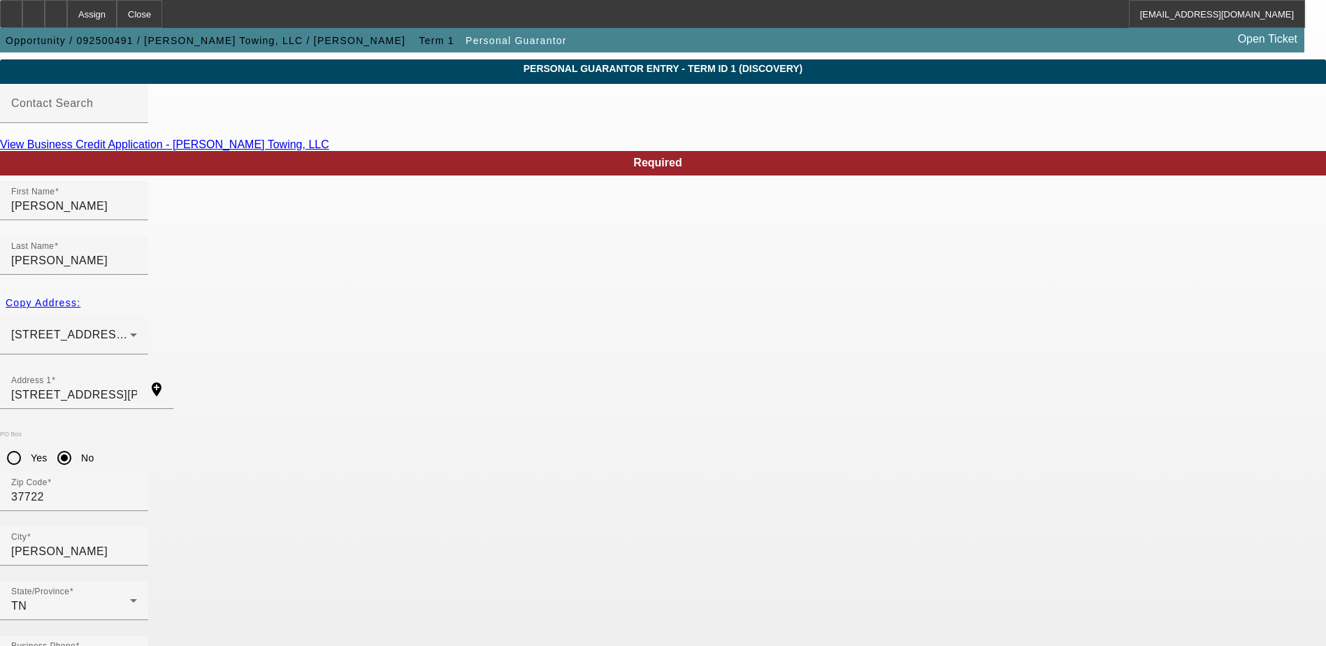
type input "100"
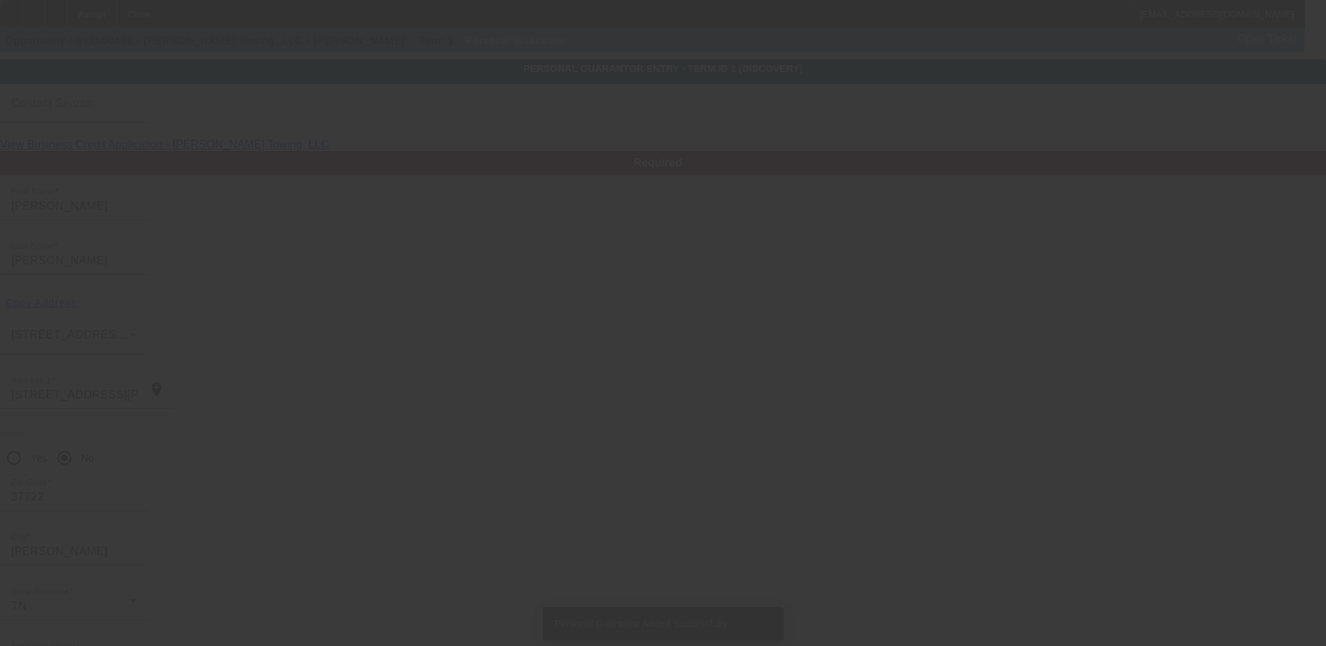
scroll to position [0, 0]
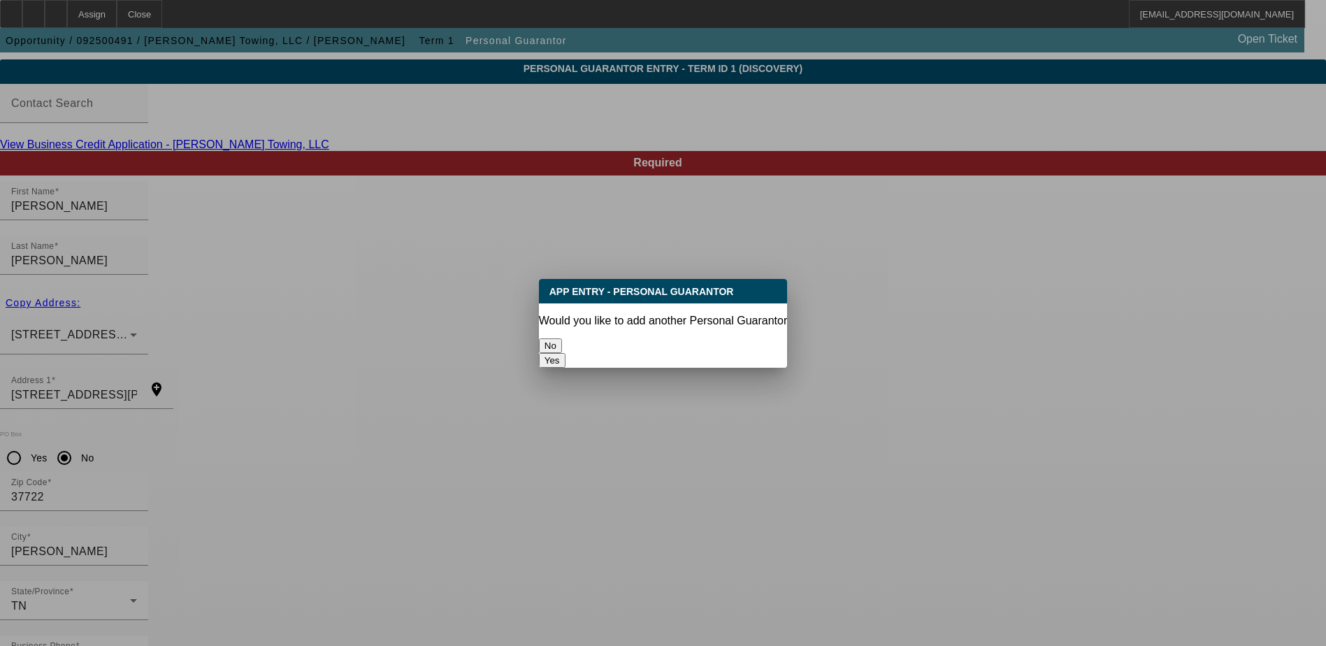
click at [562, 338] on button "No" at bounding box center [550, 345] width 23 height 15
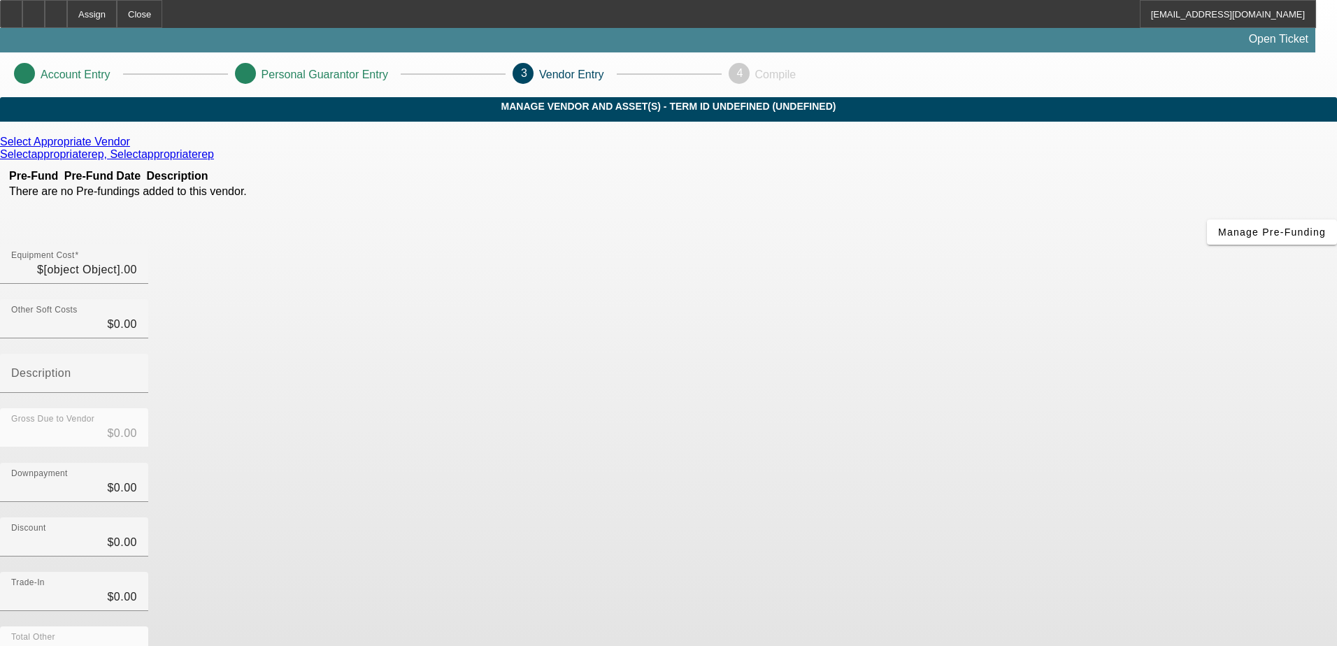
type input "$54,000.00"
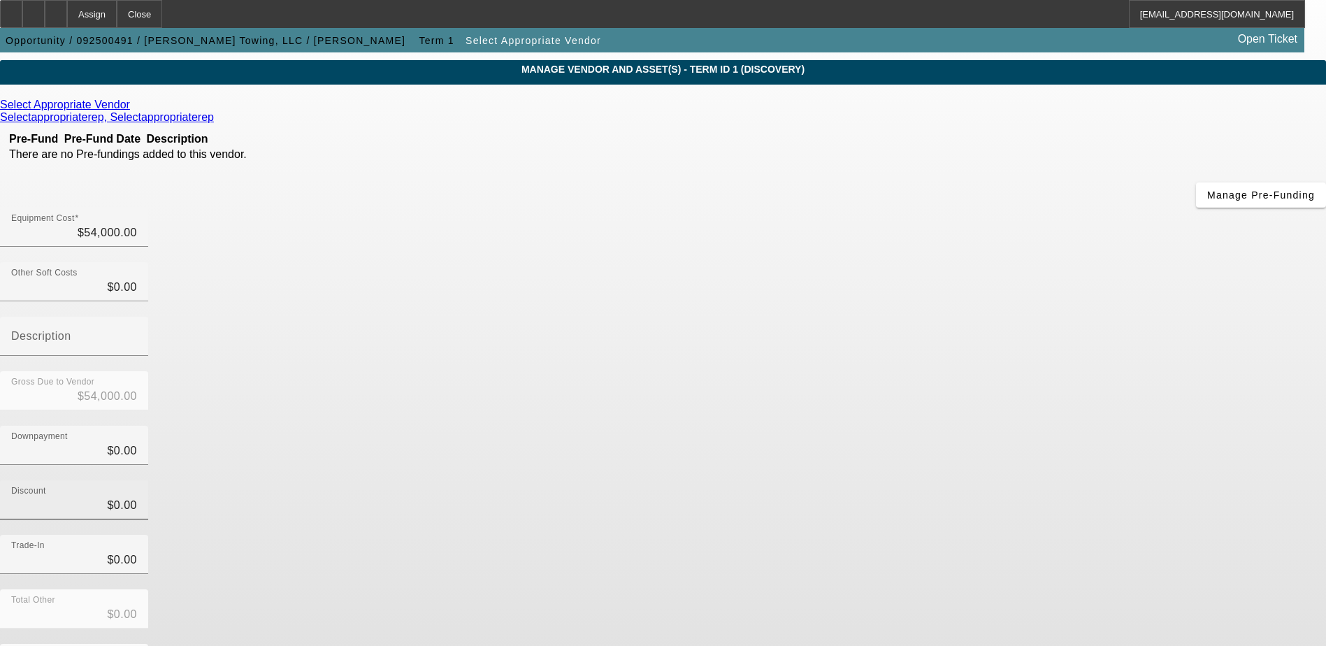
scroll to position [68, 0]
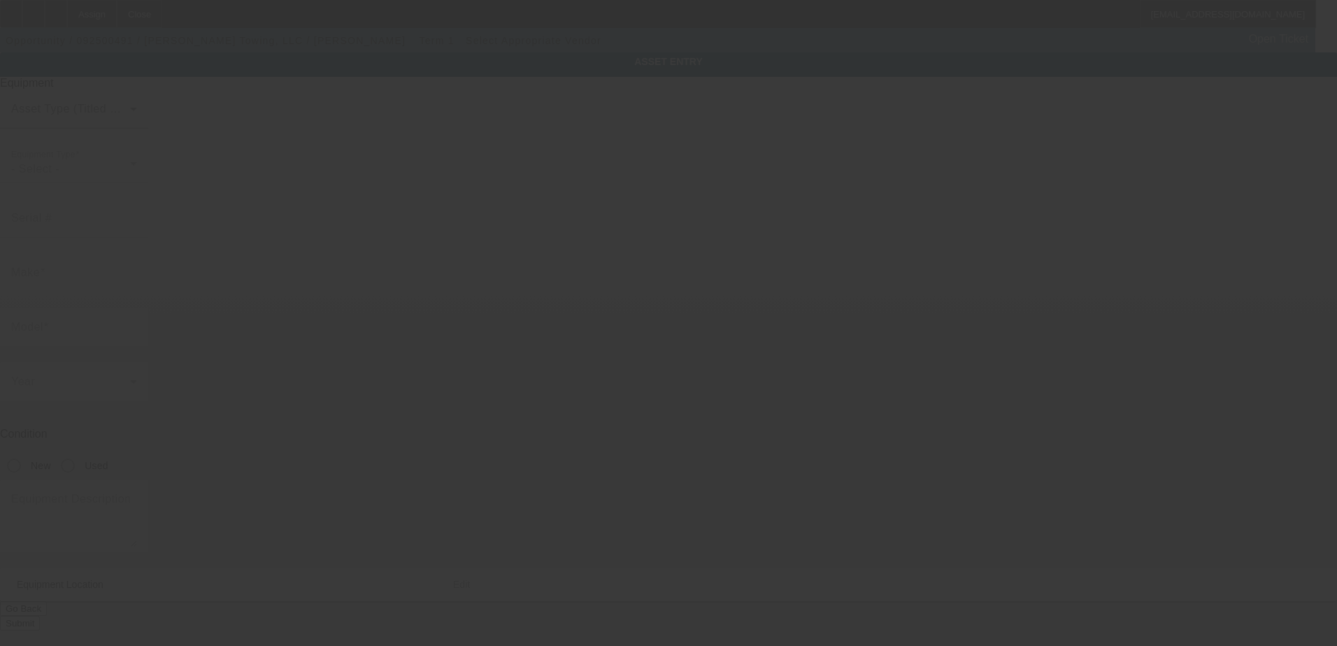
type input "4533 E Parkway"
type input "Gatlinburg"
type input "37738"
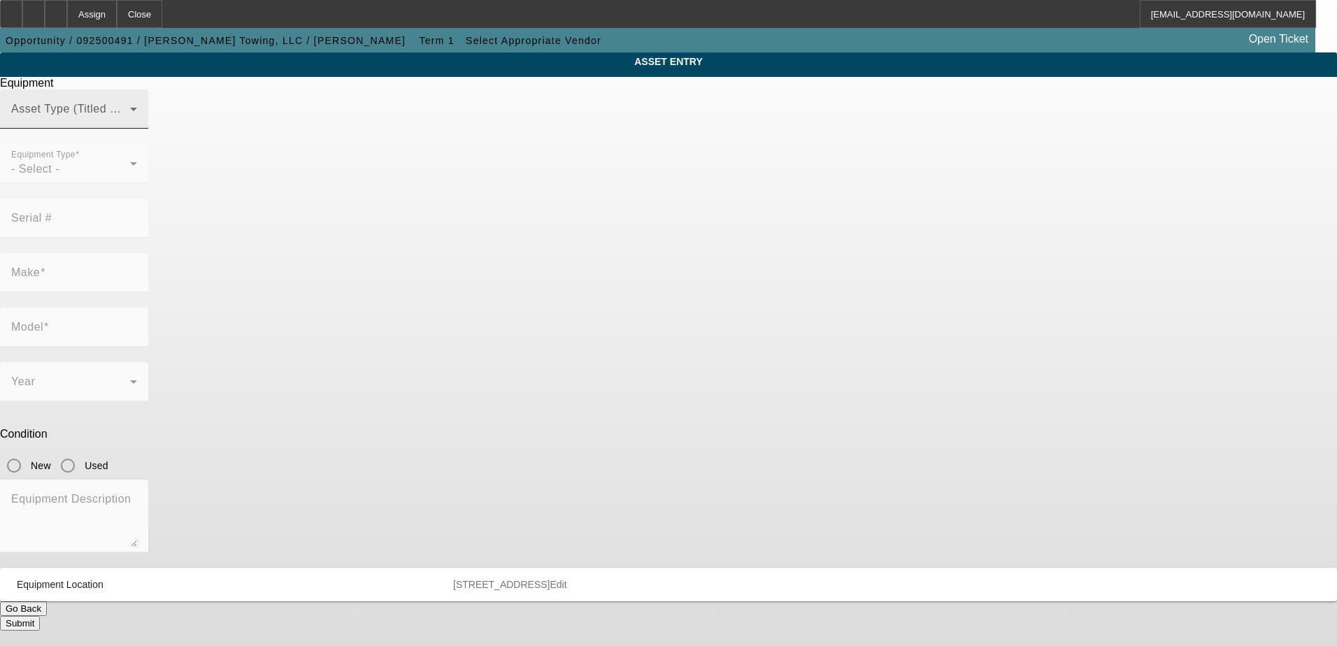
click at [137, 124] on div "Asset Type (Titled or Non-Titled)" at bounding box center [74, 109] width 126 height 39
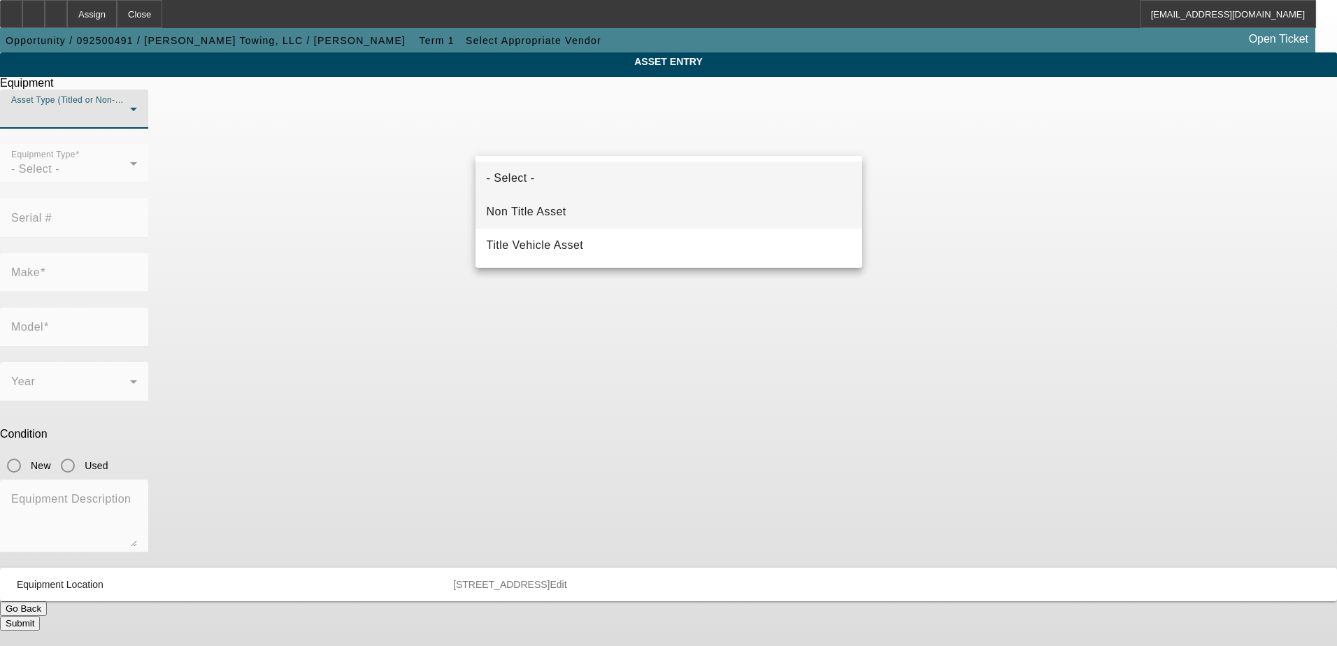
click at [600, 215] on mat-option "Non Title Asset" at bounding box center [668, 212] width 387 height 34
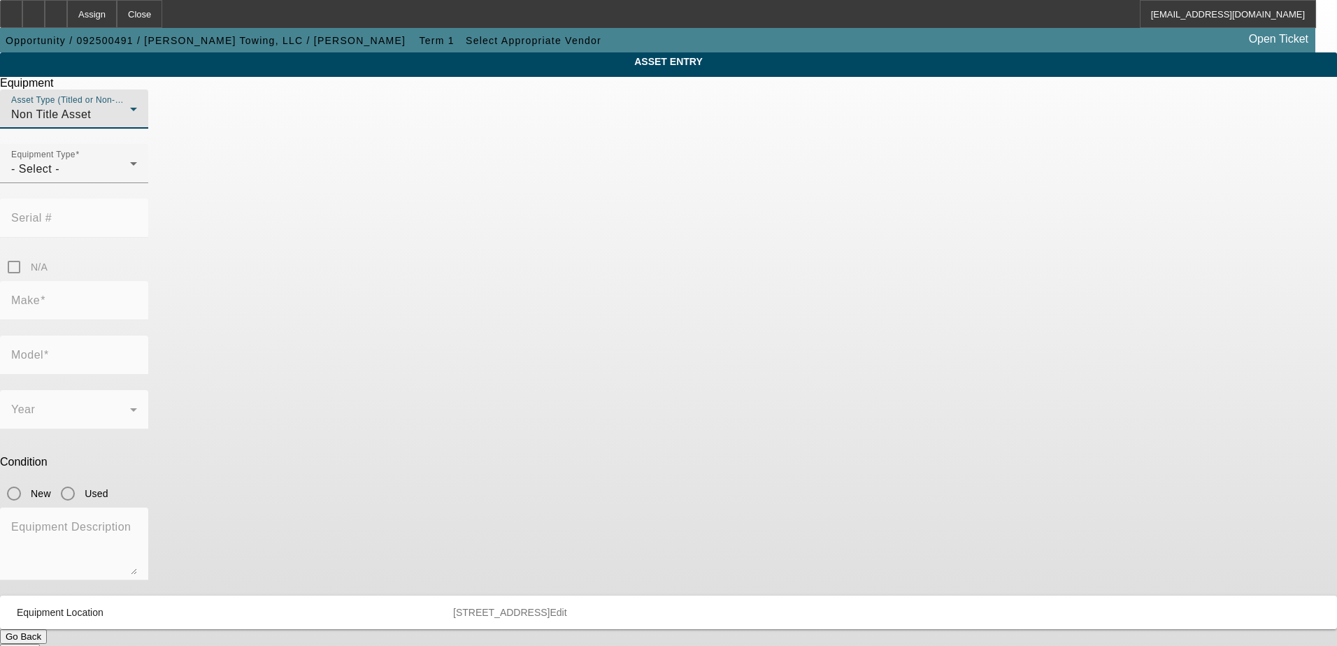
click at [130, 123] on div "Non Title Asset" at bounding box center [70, 114] width 119 height 17
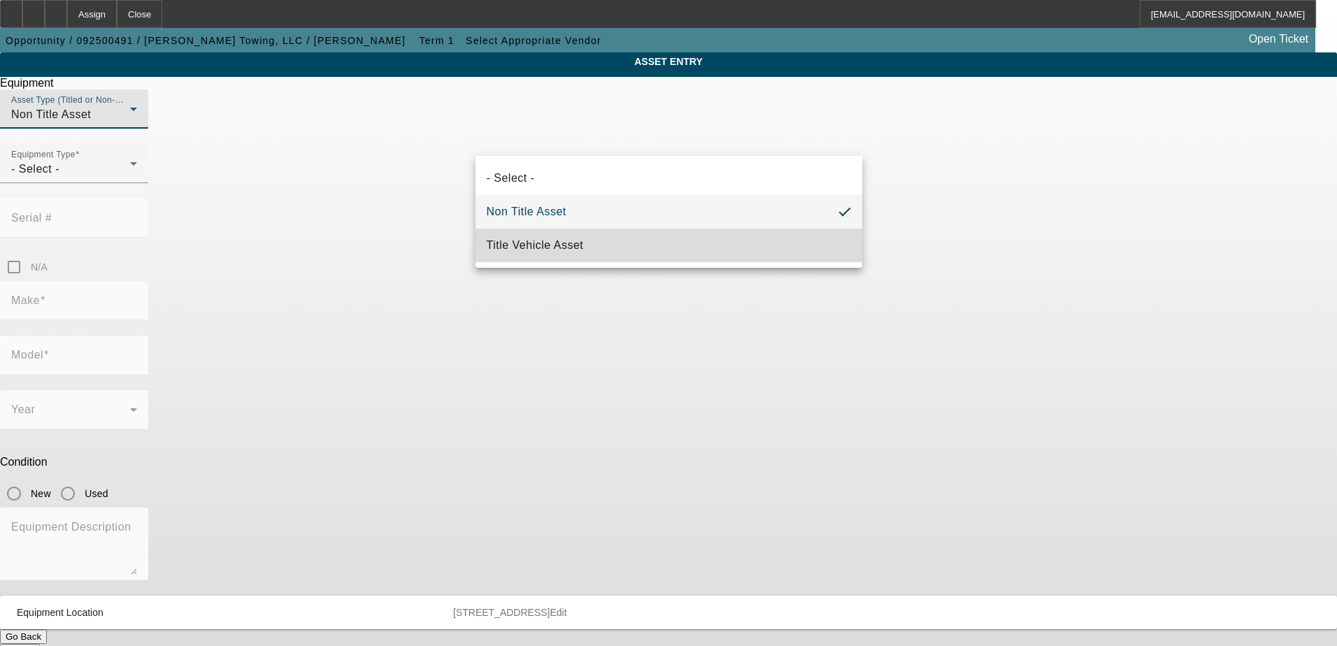
click at [630, 248] on mat-option "Title Vehicle Asset" at bounding box center [668, 246] width 387 height 34
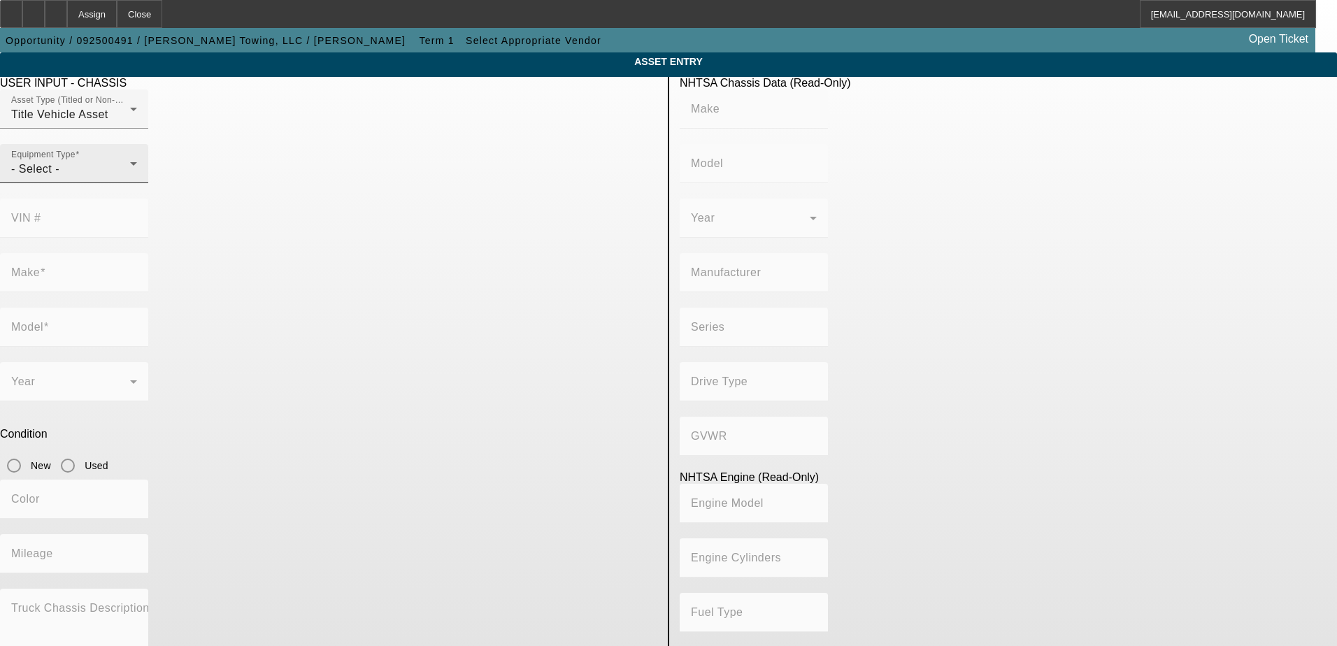
click at [137, 183] on div "Equipment Type - Select -" at bounding box center [74, 163] width 126 height 39
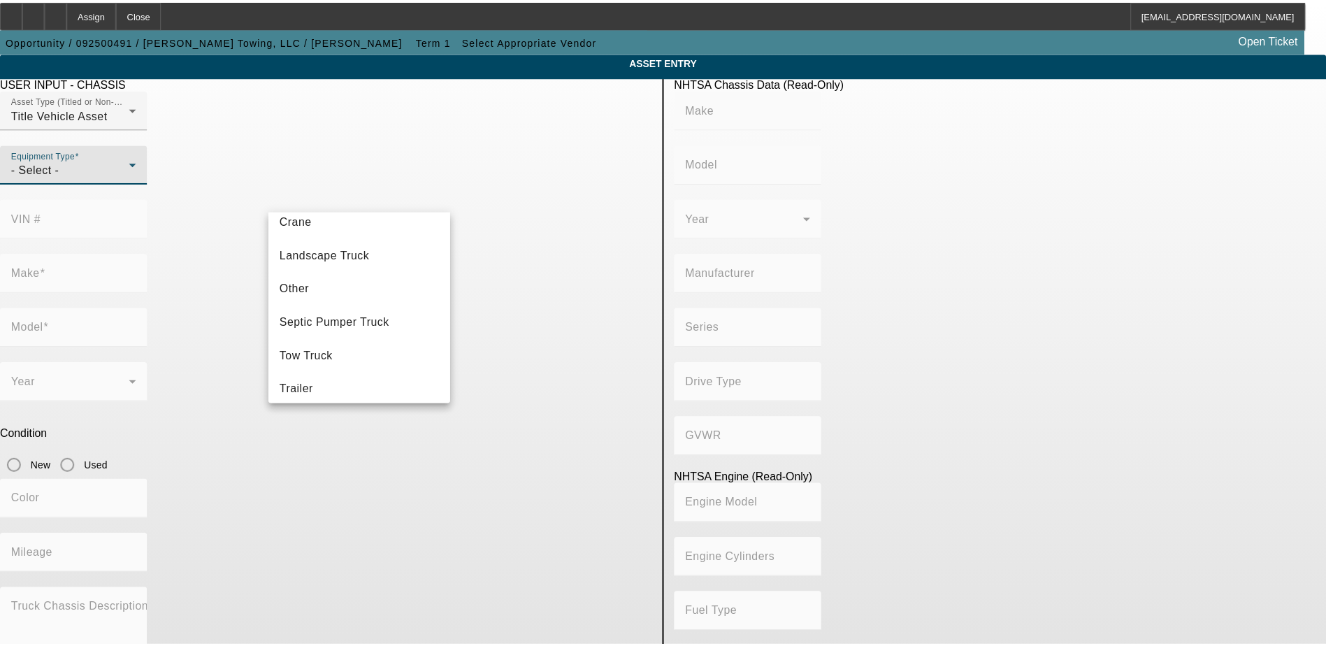
scroll to position [155, 0]
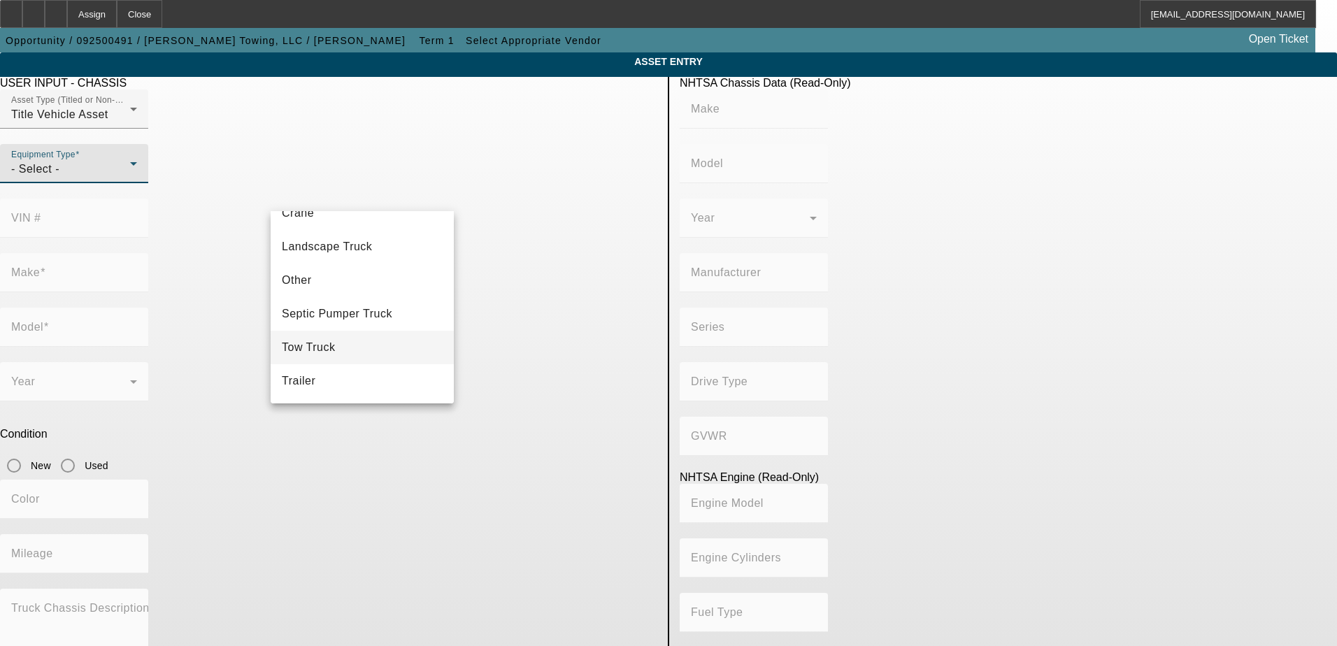
drag, startPoint x: 402, startPoint y: 344, endPoint x: 401, endPoint y: 333, distance: 11.2
click at [401, 343] on mat-option "Tow Truck" at bounding box center [362, 348] width 183 height 34
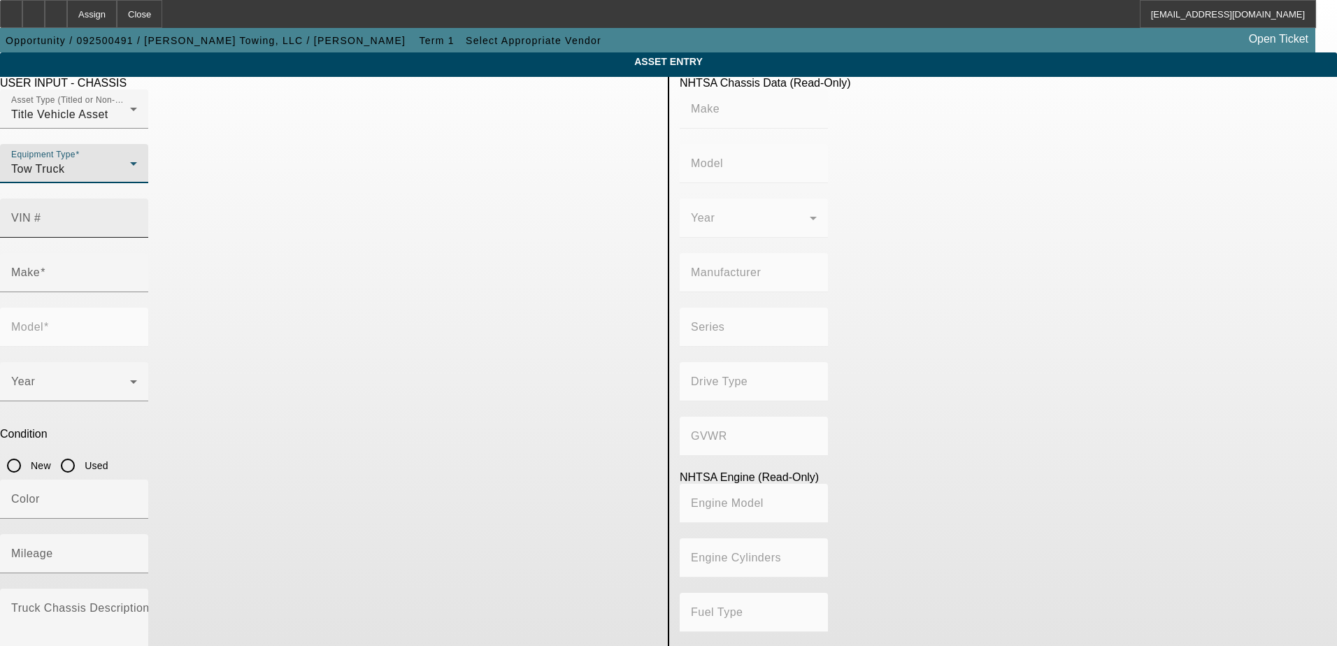
click at [137, 199] on div "VIN #" at bounding box center [74, 218] width 126 height 39
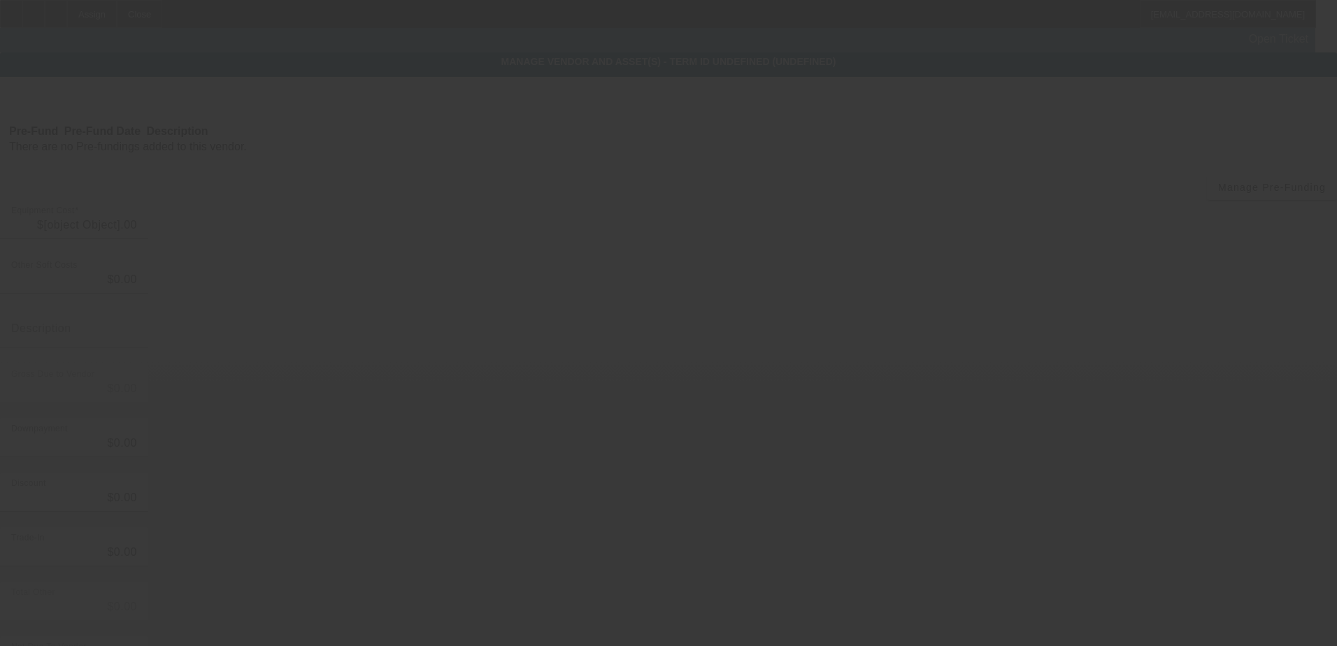
type input "$54,000.00"
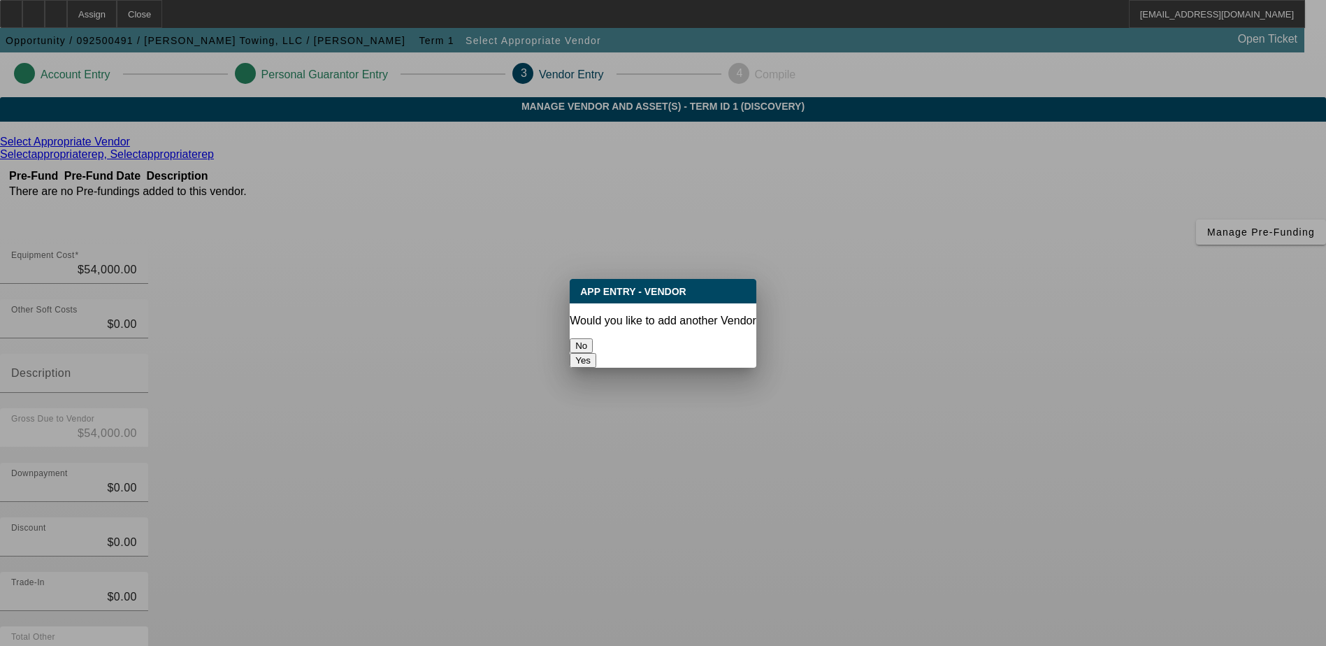
click at [593, 345] on button "No" at bounding box center [581, 345] width 23 height 15
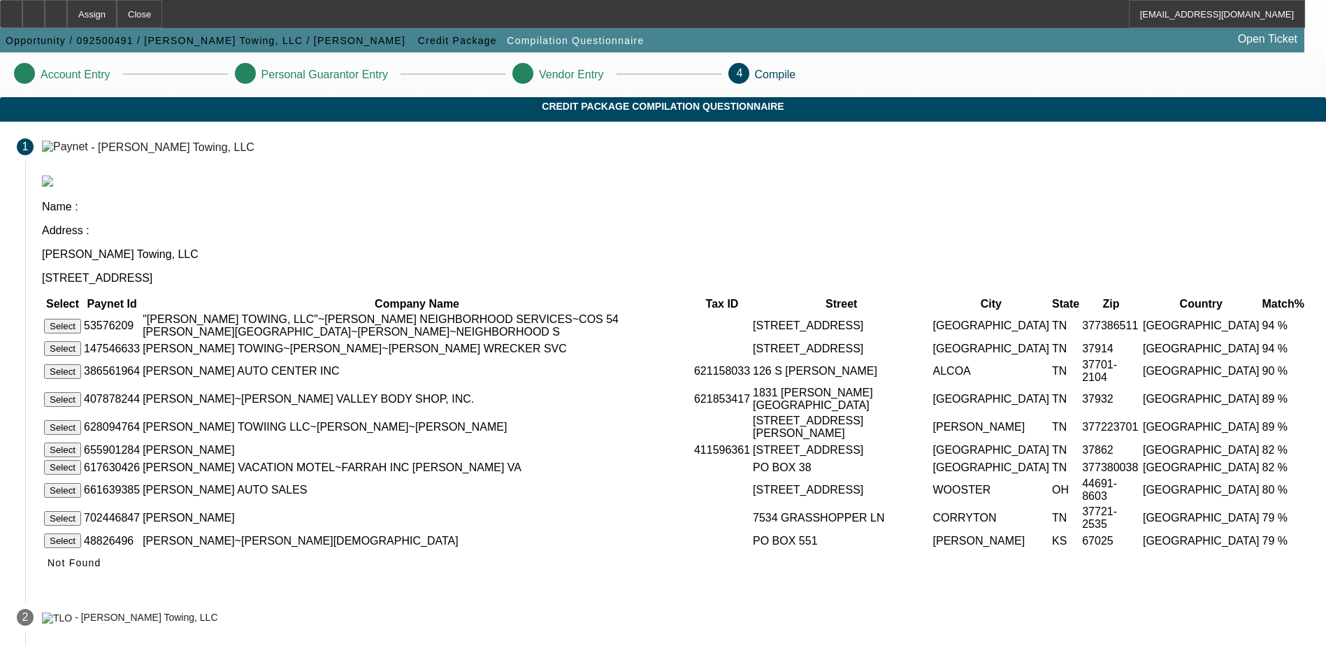
click at [81, 319] on button "Select" at bounding box center [62, 326] width 37 height 15
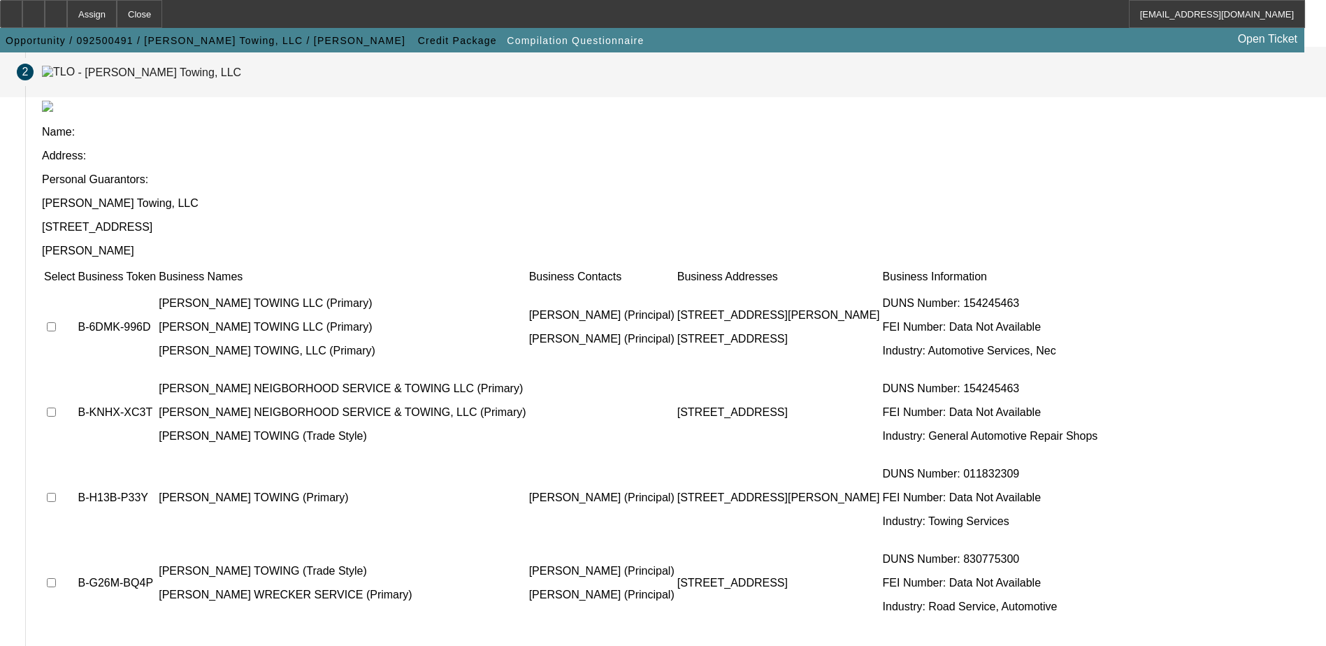
scroll to position [127, 0]
click at [56, 320] on input "checkbox" at bounding box center [51, 324] width 9 height 9
checkbox input "true"
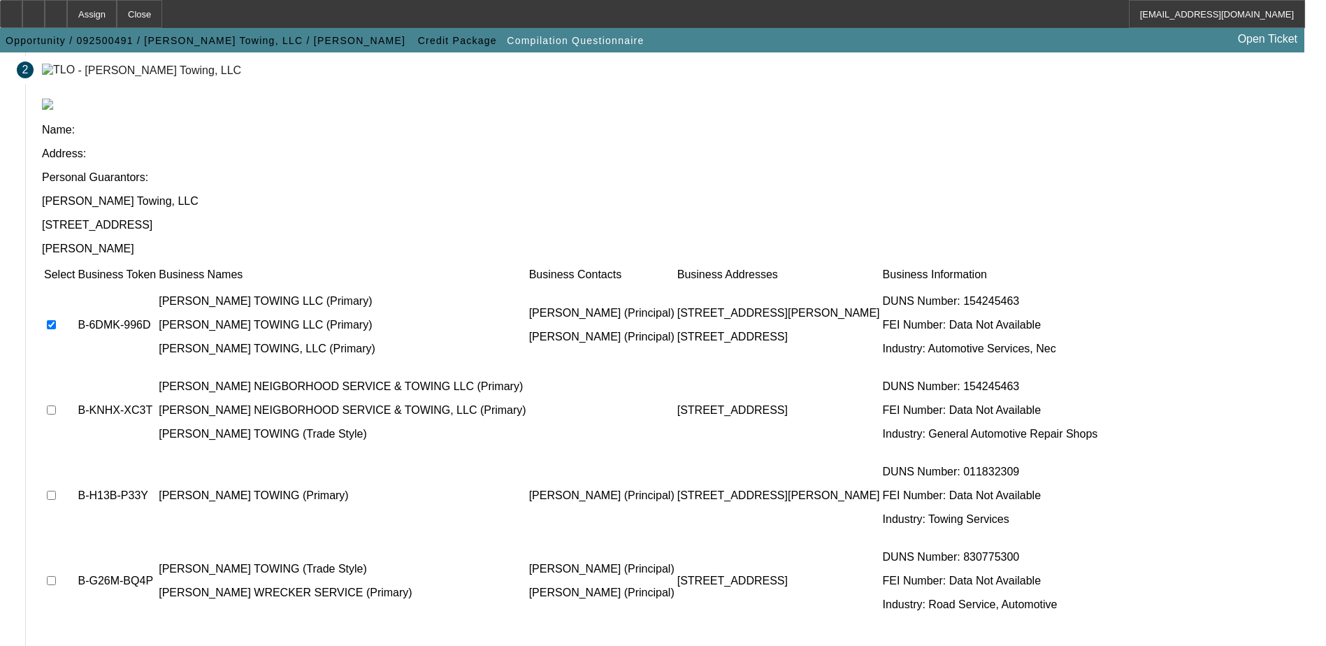
click at [56, 406] on input "checkbox" at bounding box center [51, 410] width 9 height 9
checkbox input "true"
click at [76, 454] on td at bounding box center [59, 496] width 32 height 84
click at [56, 491] on input "checkbox" at bounding box center [51, 495] width 9 height 9
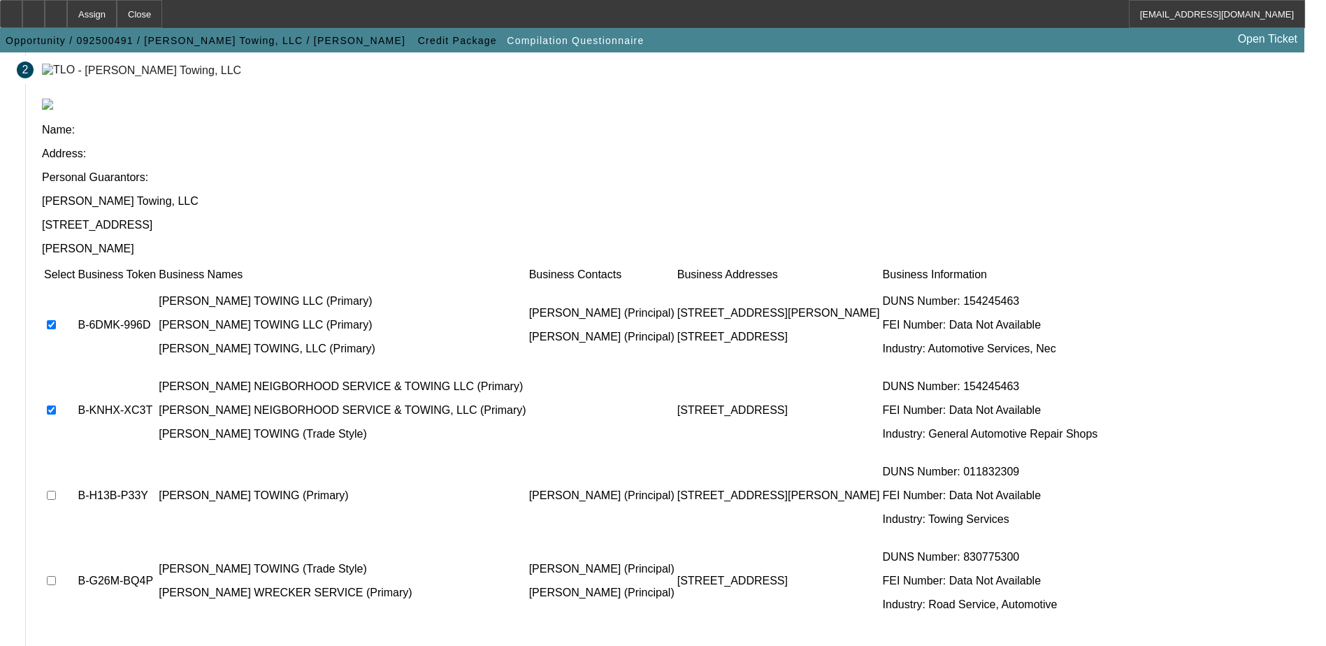
checkbox input "true"
click at [56, 576] on input "checkbox" at bounding box center [51, 580] width 9 height 9
click at [76, 539] on td at bounding box center [59, 581] width 32 height 84
click at [56, 576] on input "checkbox" at bounding box center [51, 580] width 9 height 9
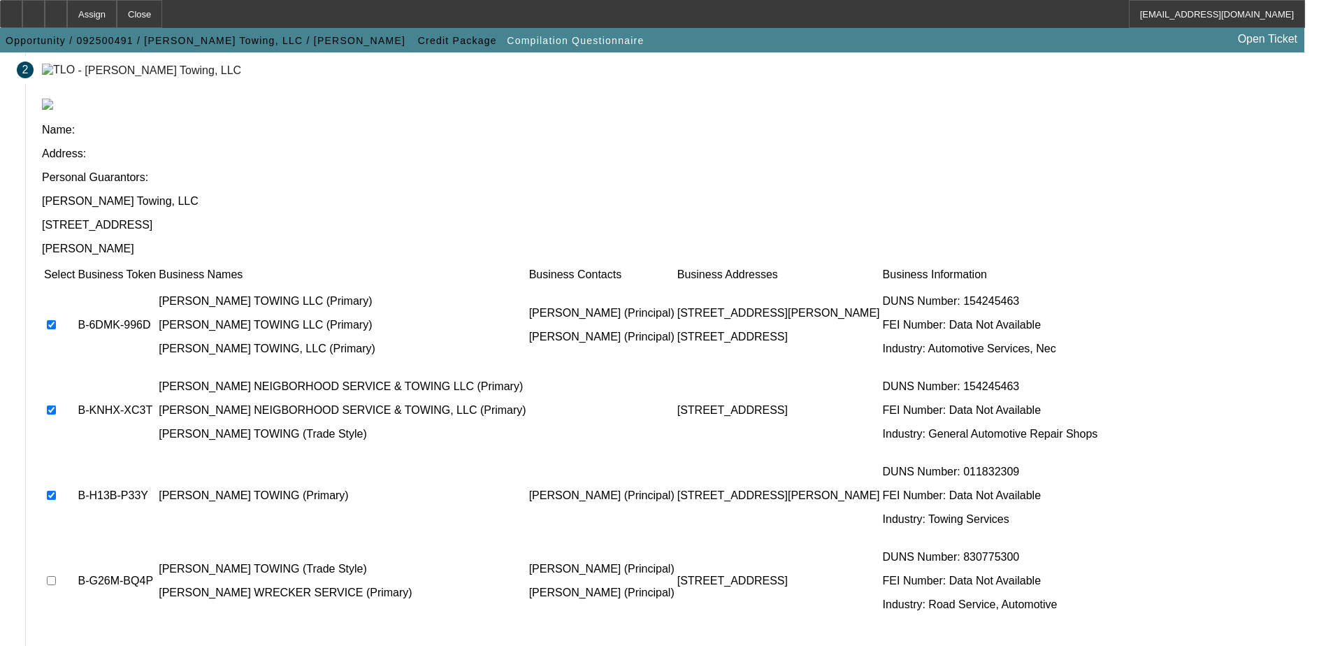
checkbox input "true"
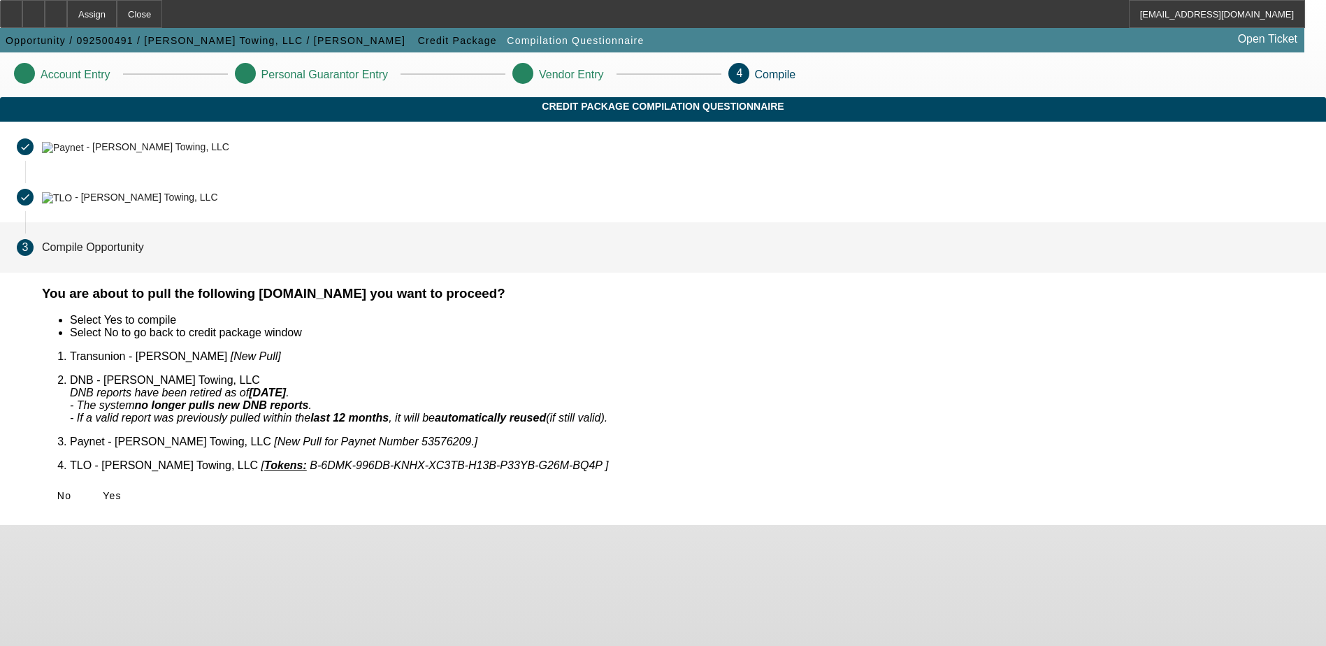
scroll to position [0, 0]
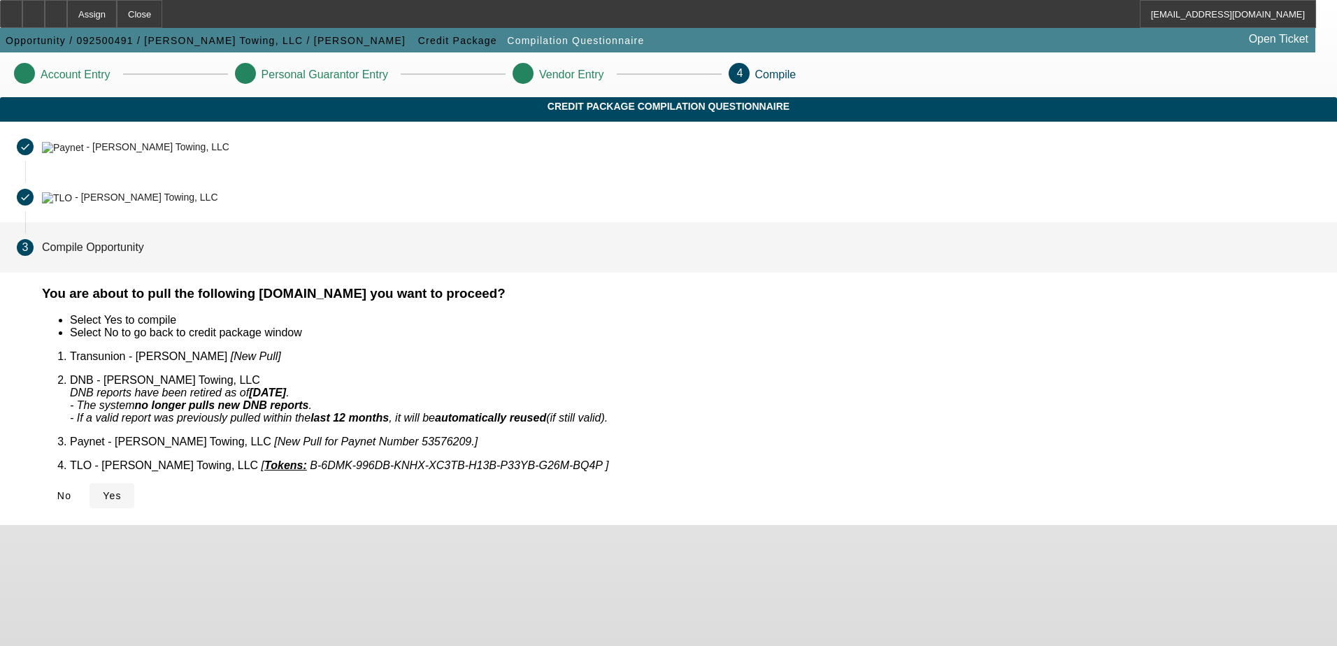
click at [122, 490] on span "Yes" at bounding box center [112, 495] width 19 height 11
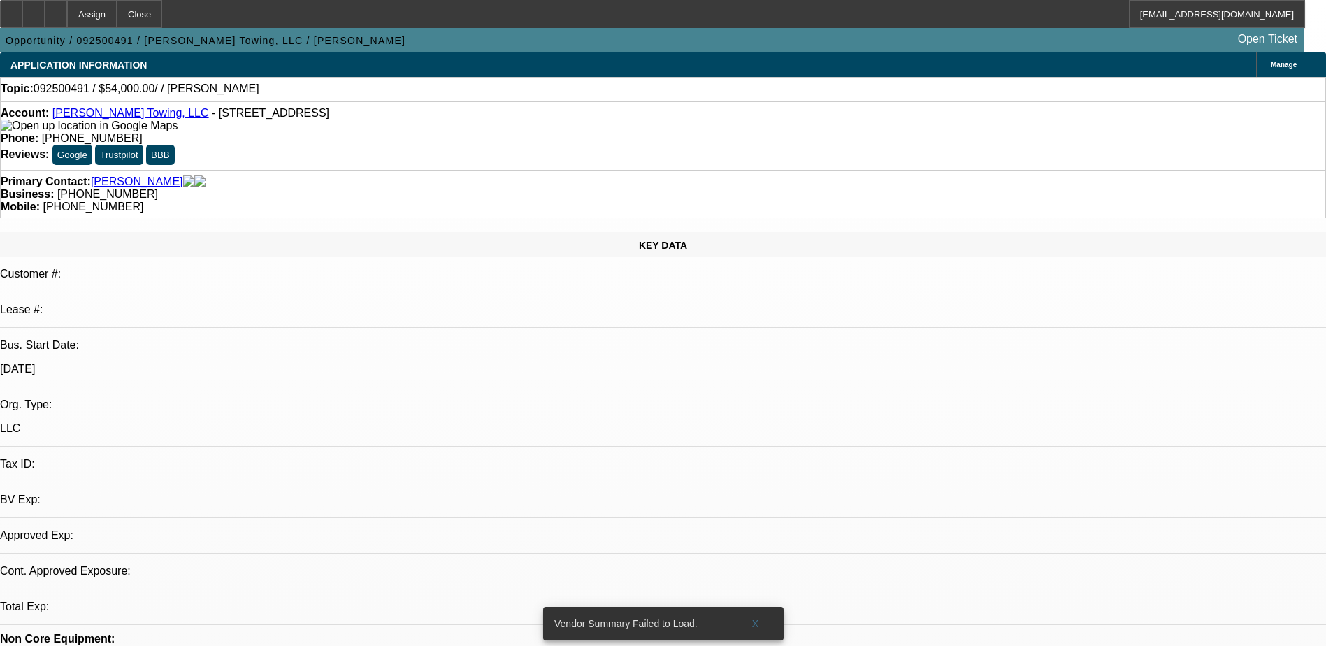
select select "0"
select select "2"
select select "0.1"
select select "4"
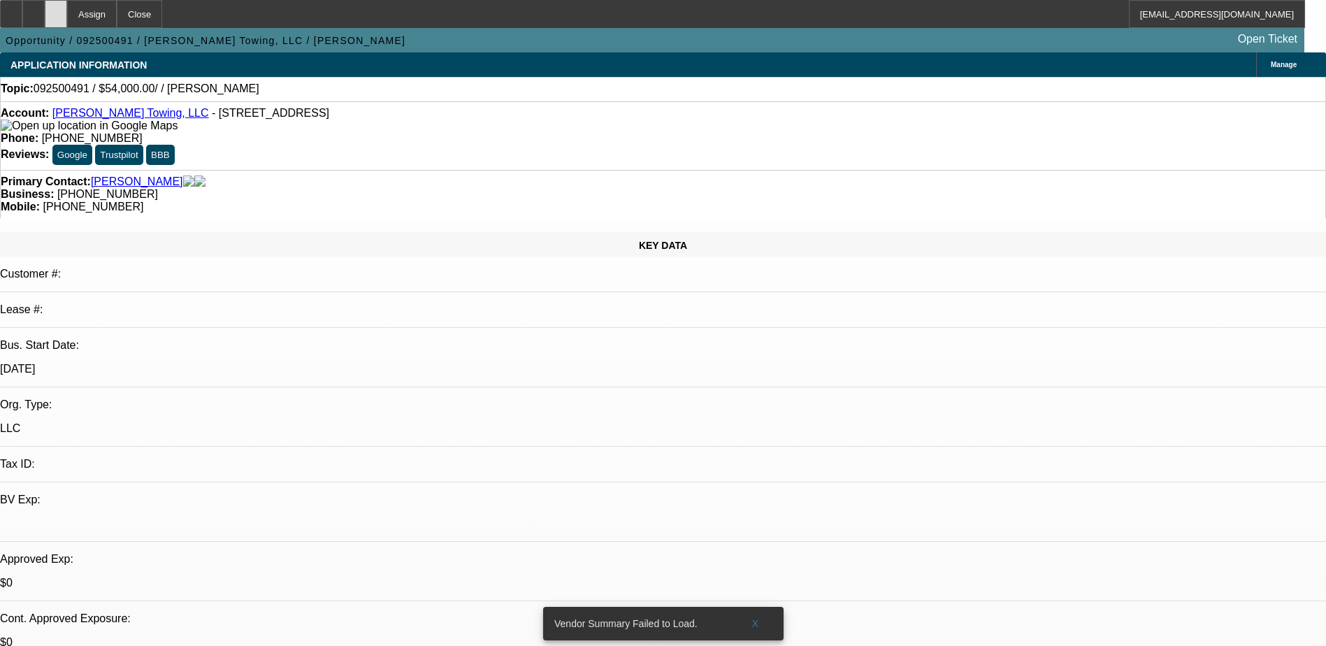
click at [56, 9] on icon at bounding box center [56, 9] width 0 height 0
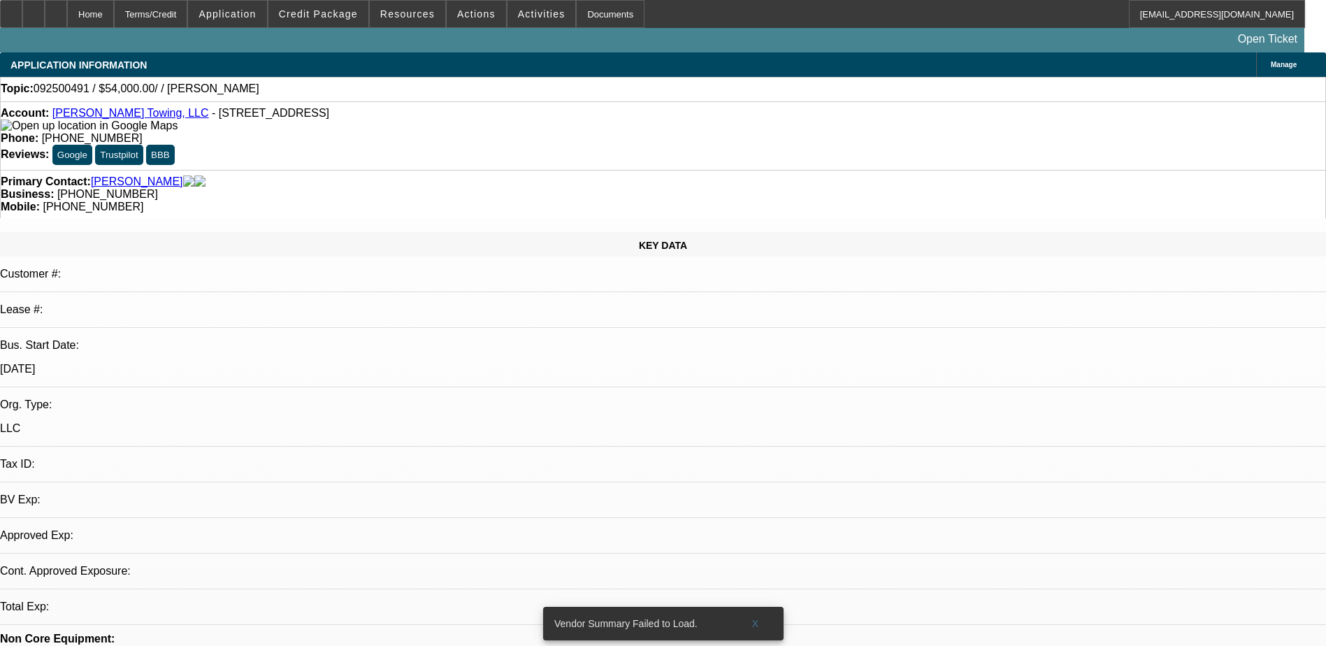
select select "0"
select select "2"
select select "0.1"
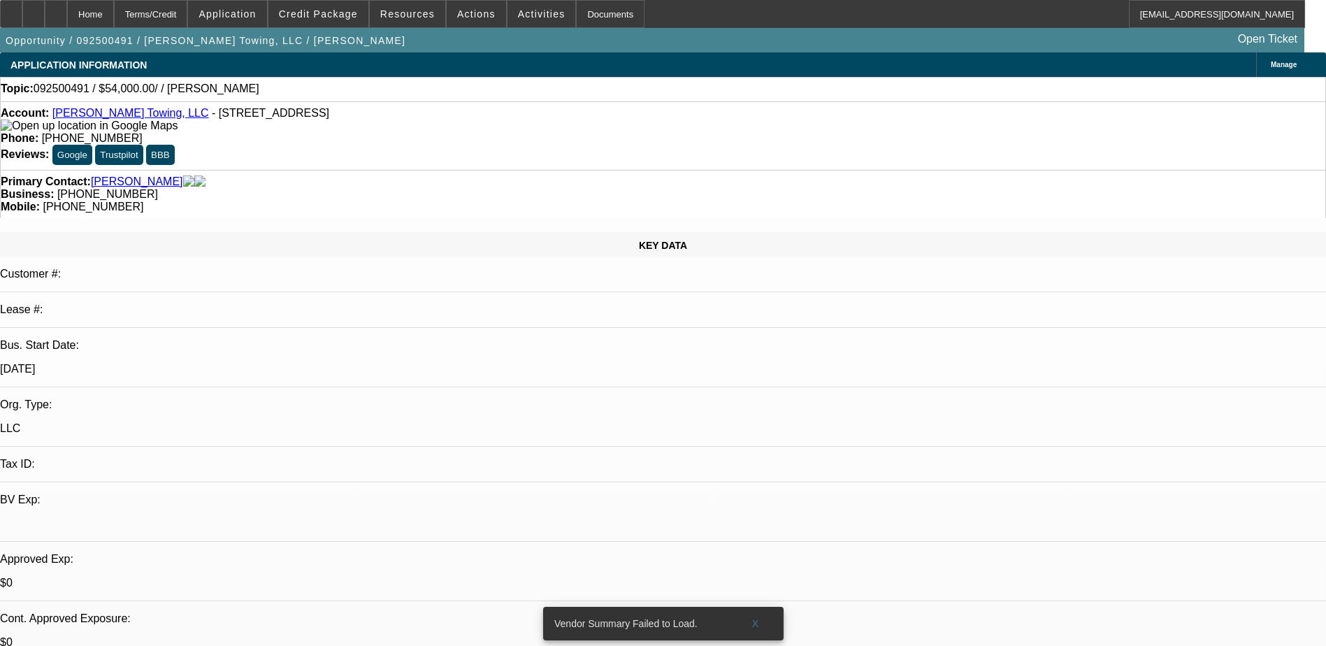
select select "1"
select select "2"
select select "4"
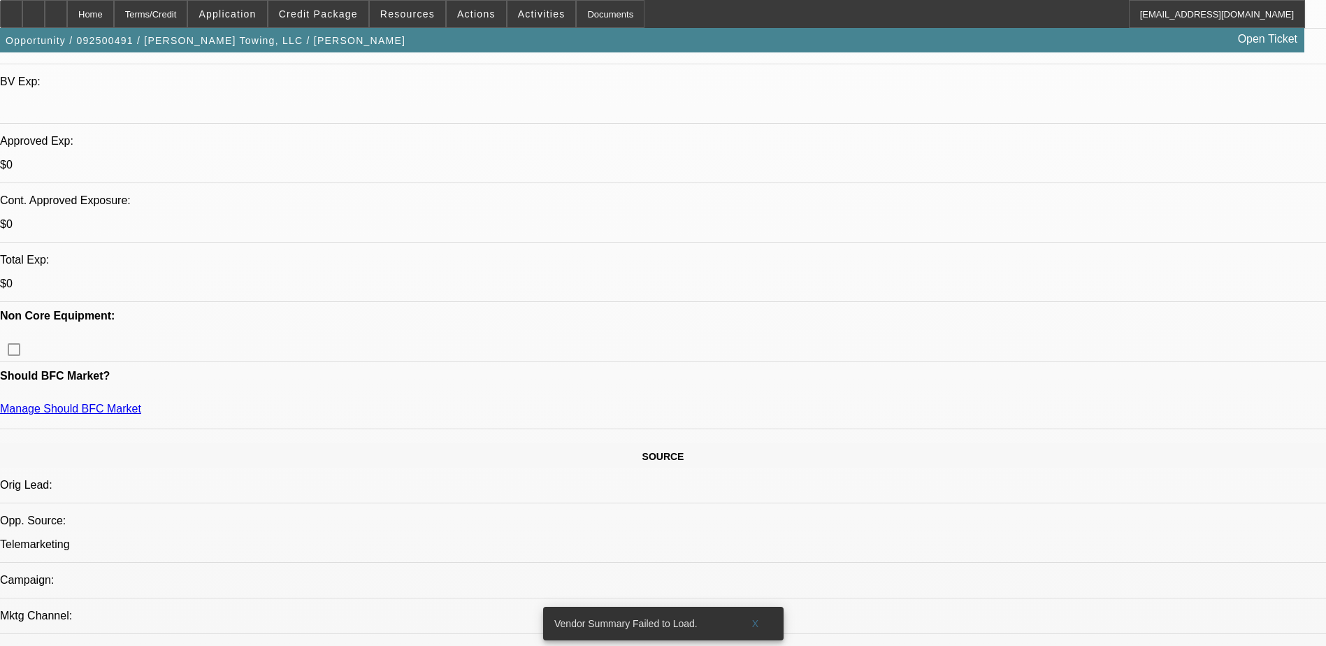
scroll to position [280, 0]
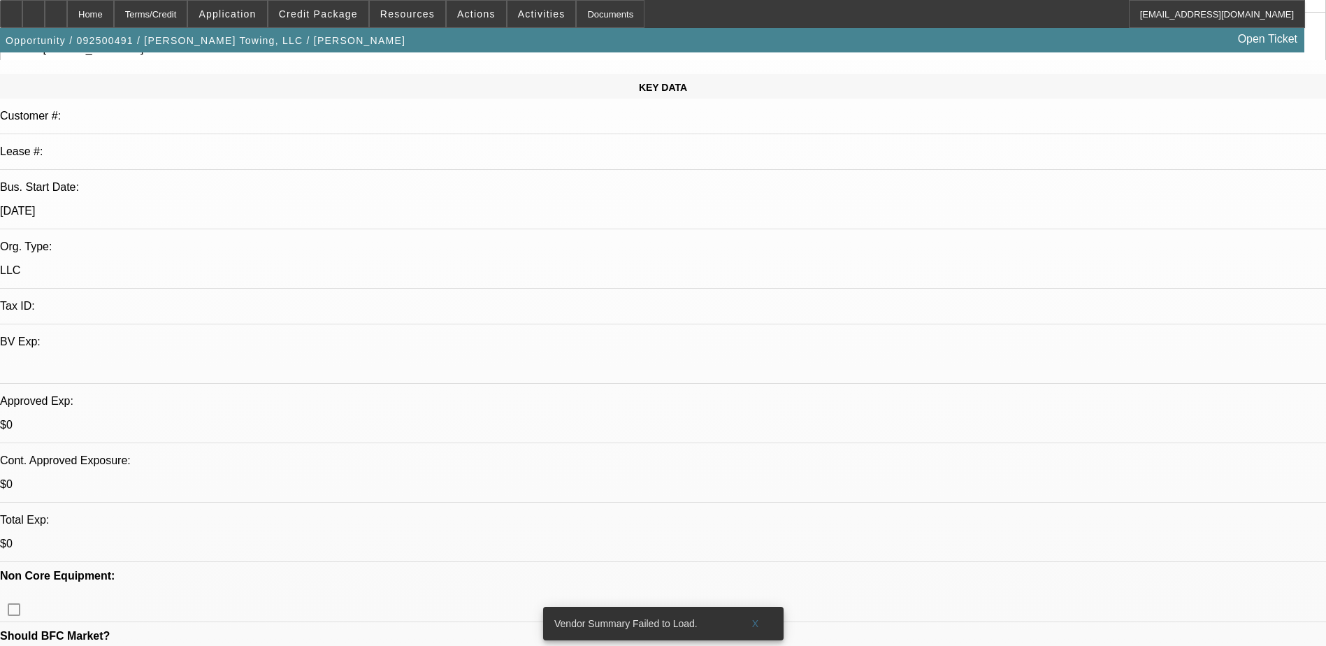
scroll to position [0, 0]
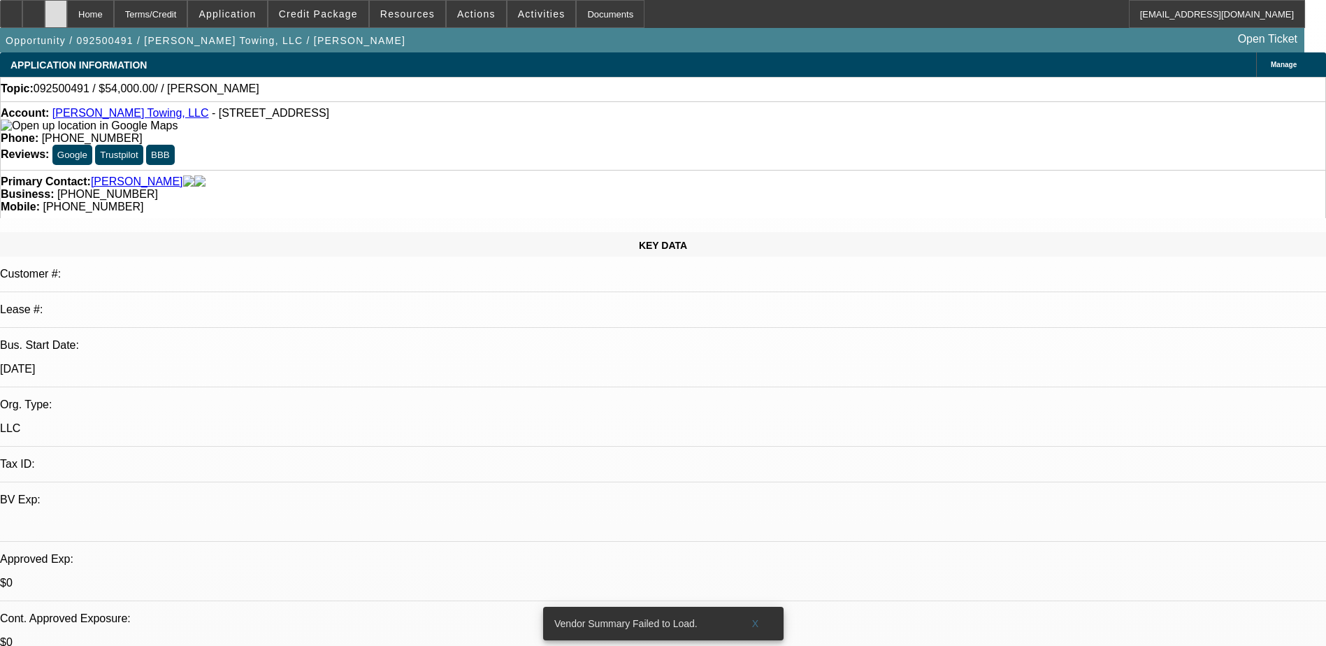
click at [67, 8] on div at bounding box center [56, 14] width 22 height 28
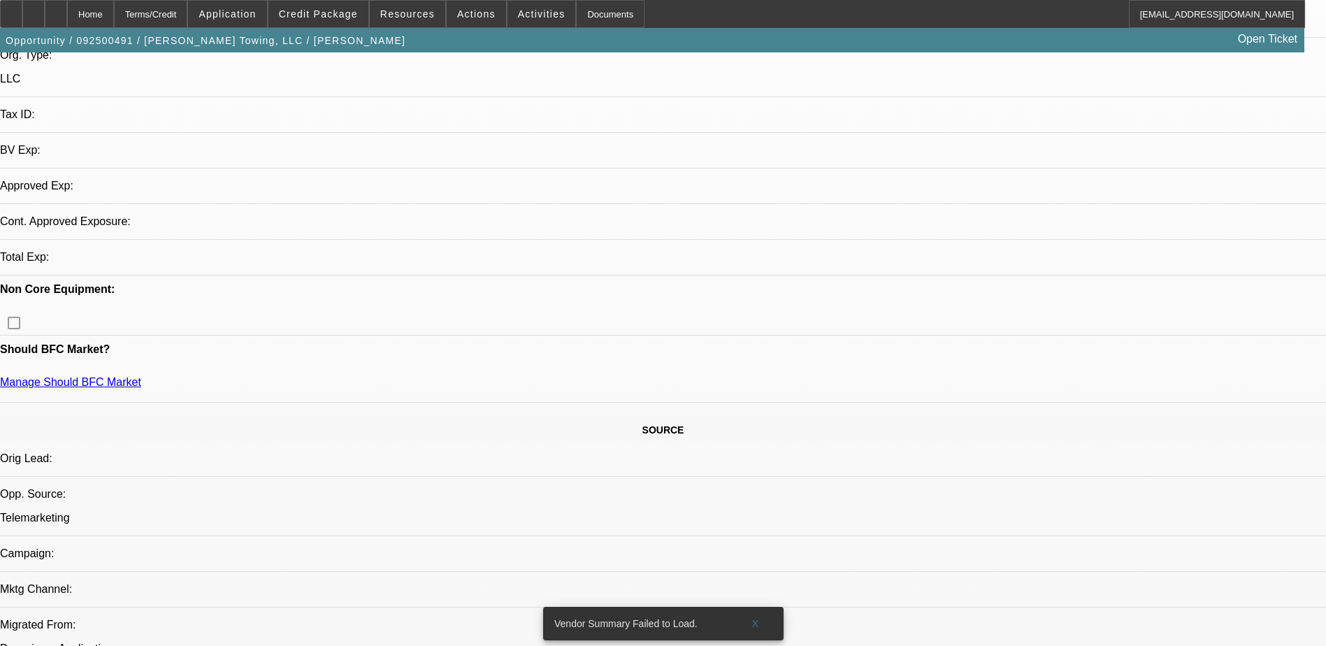
select select "0"
select select "2"
select select "0.1"
select select "1"
select select "2"
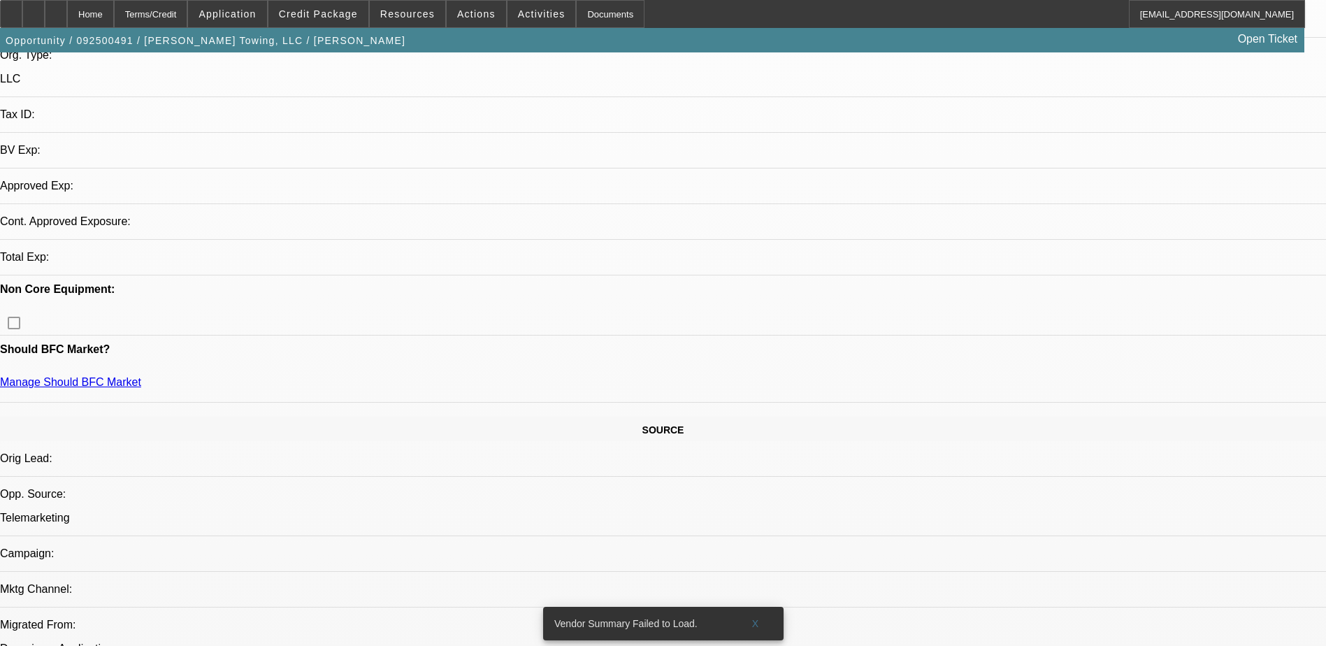
select select "4"
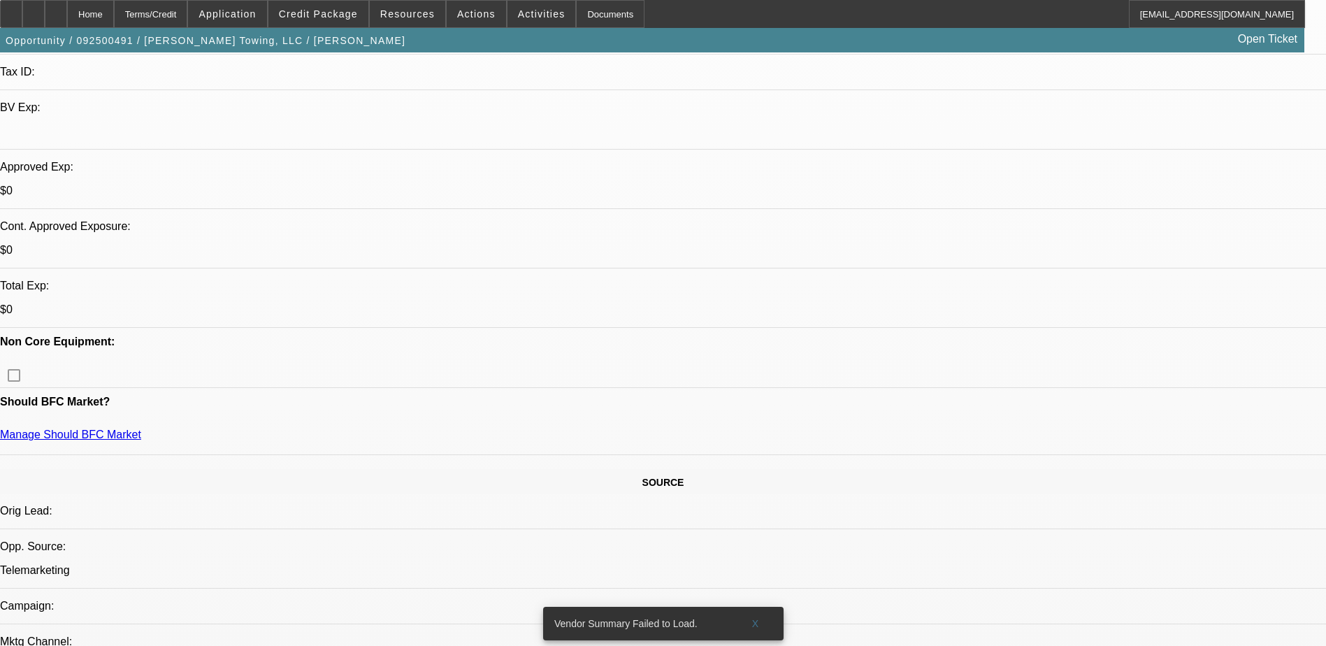
scroll to position [489, 0]
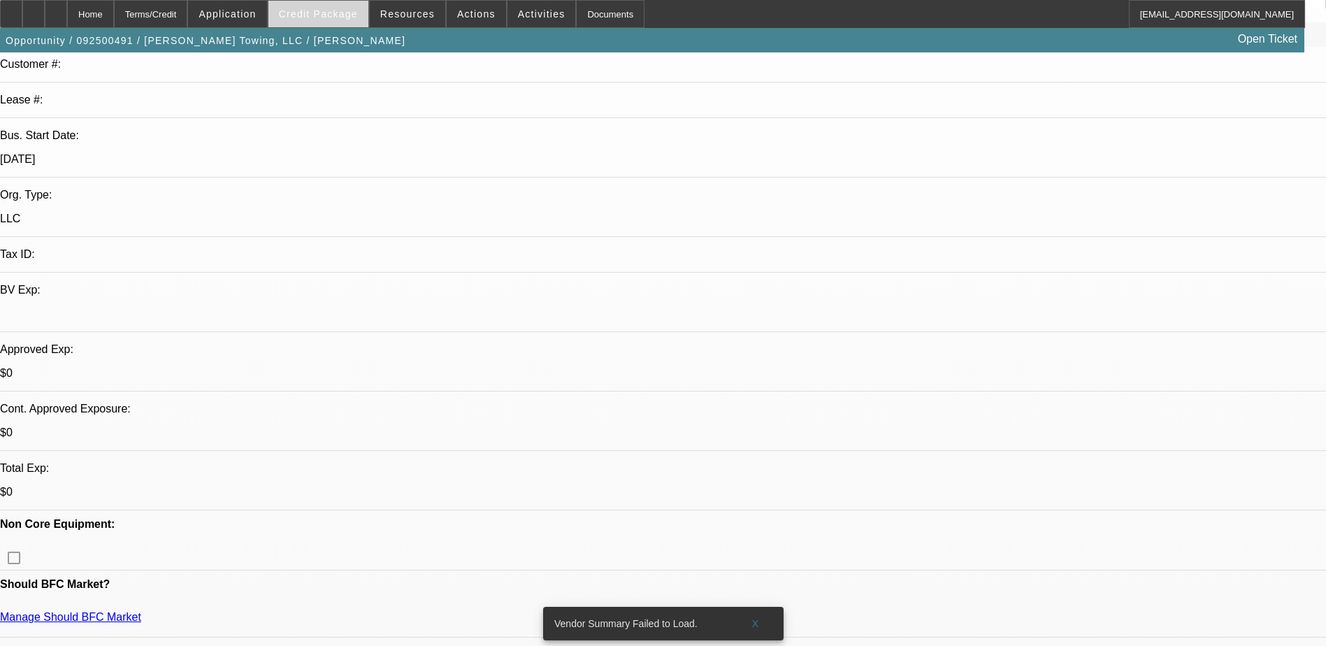
click at [337, 14] on span "Credit Package" at bounding box center [318, 13] width 79 height 11
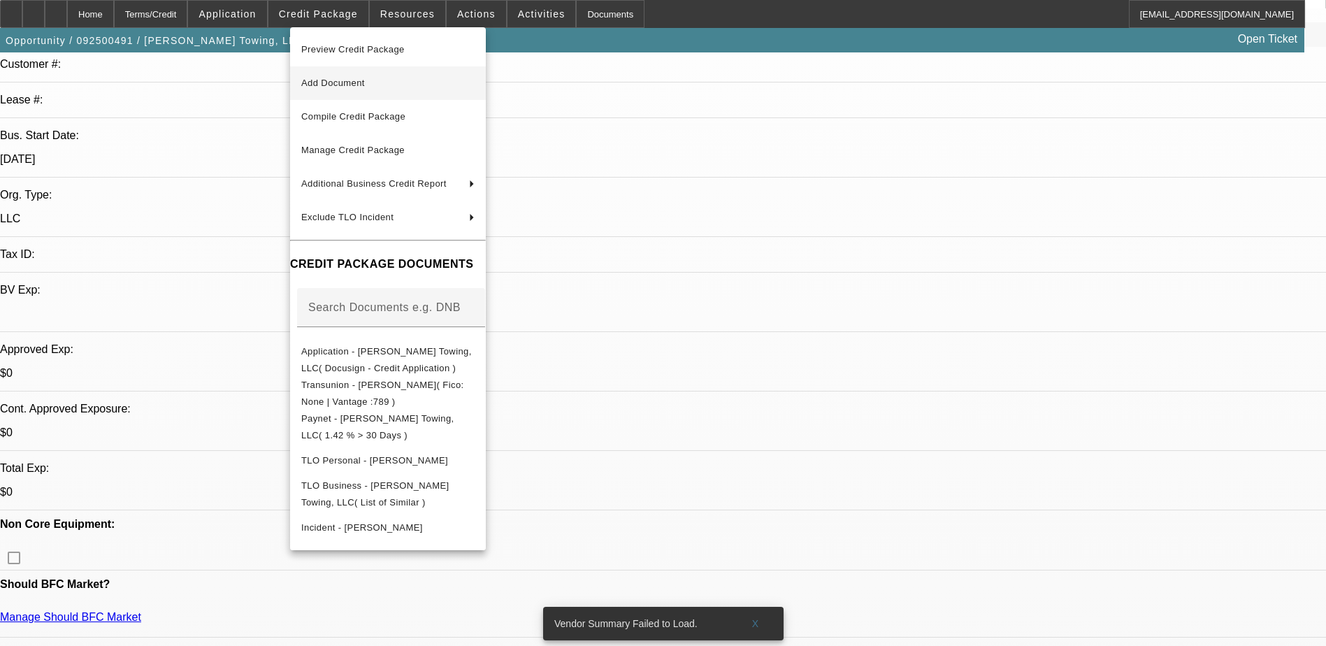
click at [380, 87] on span "Add Document" at bounding box center [387, 83] width 173 height 17
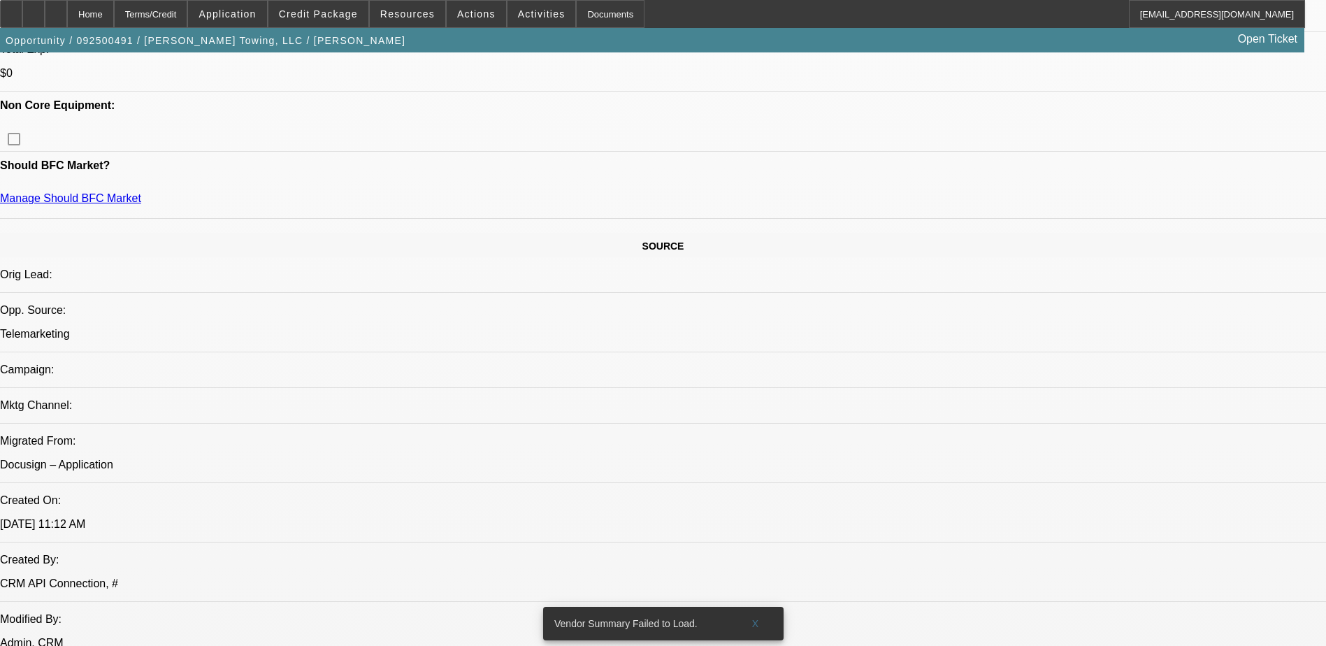
scroll to position [489, 0]
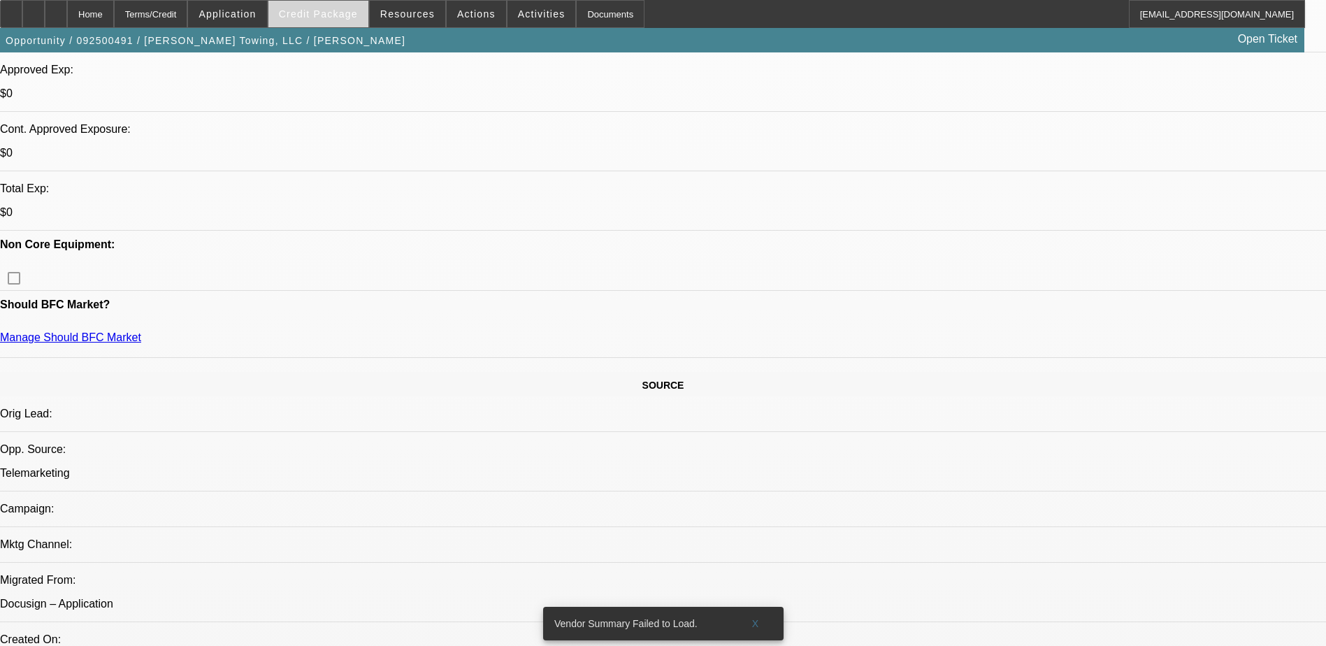
click at [326, 17] on span "Credit Package" at bounding box center [318, 13] width 79 height 11
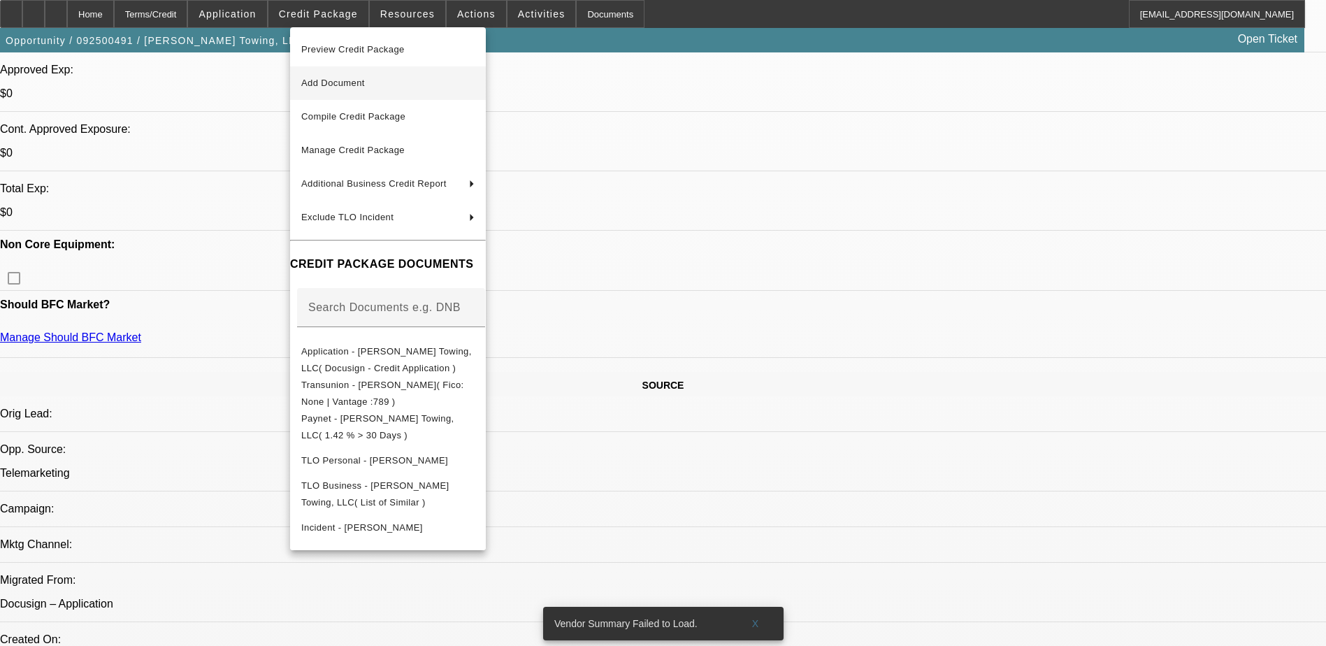
click at [411, 91] on span "Add Document" at bounding box center [387, 83] width 173 height 17
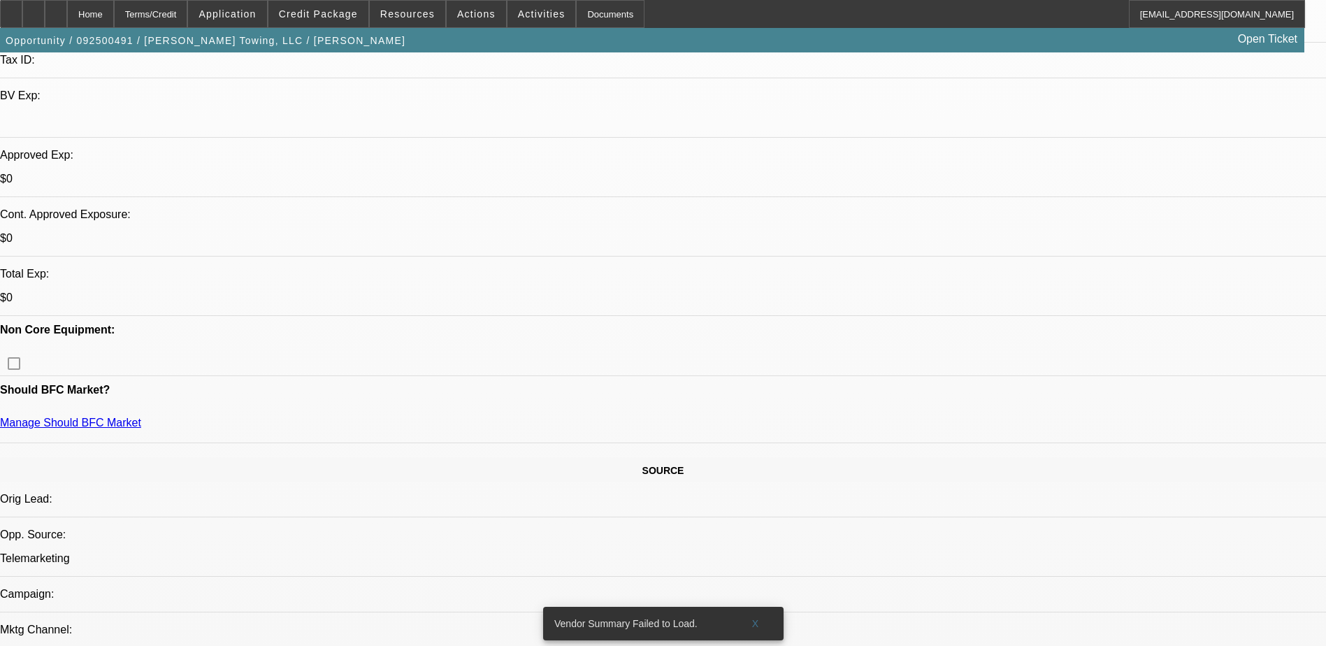
scroll to position [280, 0]
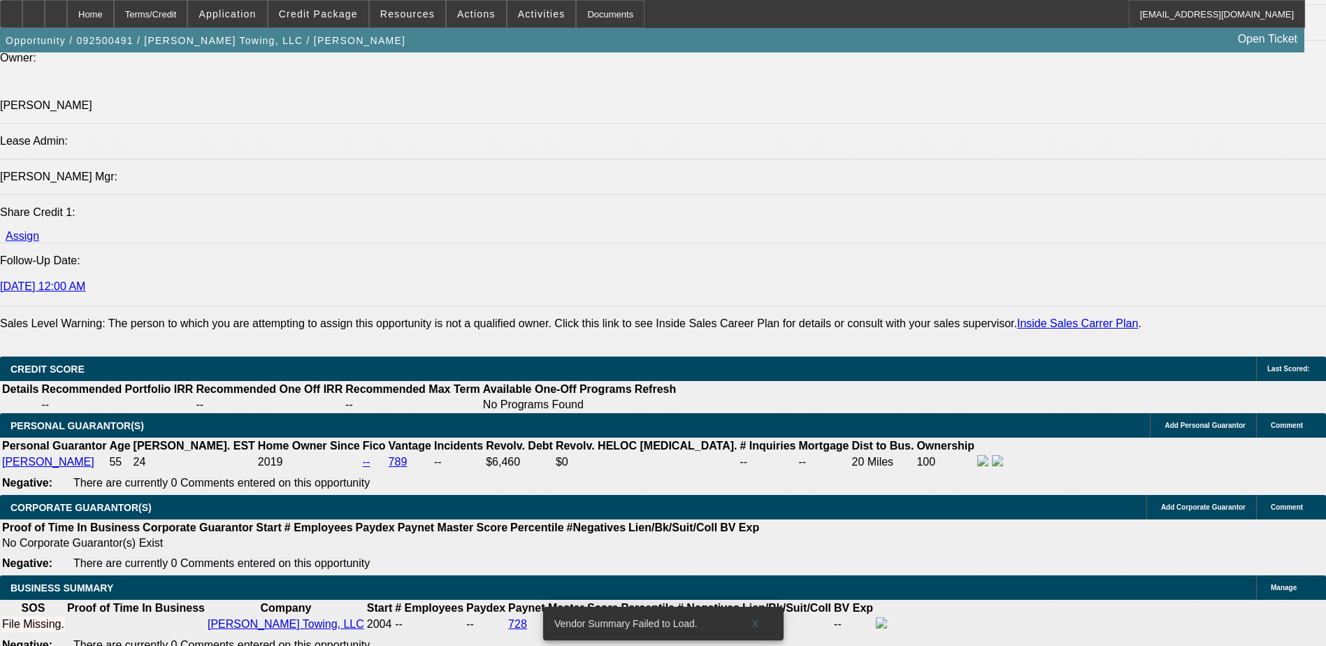
scroll to position [1748, 0]
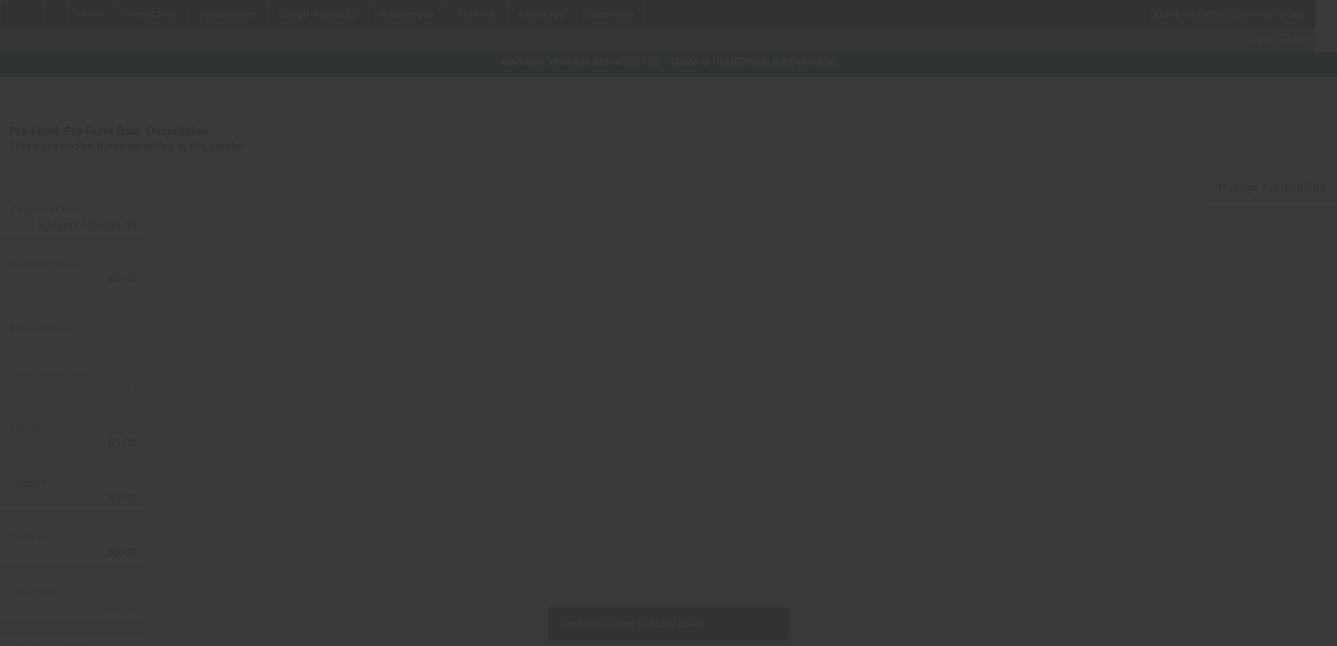
type input "$54,000.00"
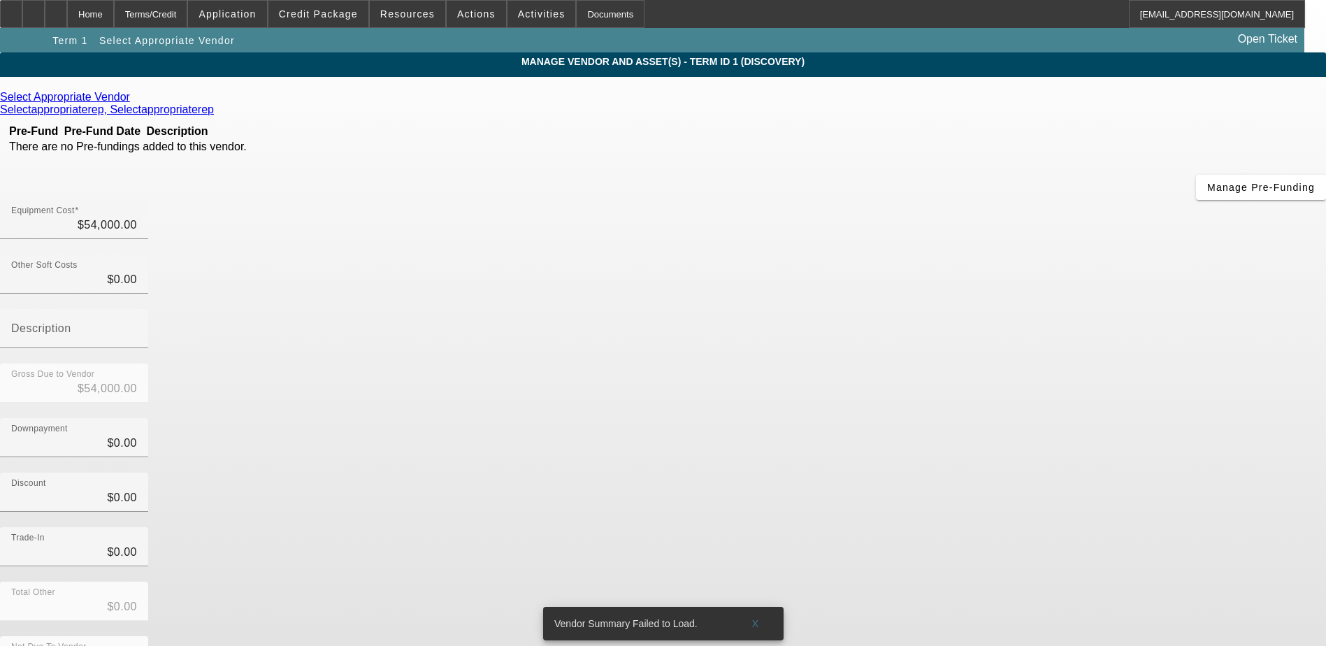
click at [134, 103] on icon at bounding box center [134, 97] width 0 height 12
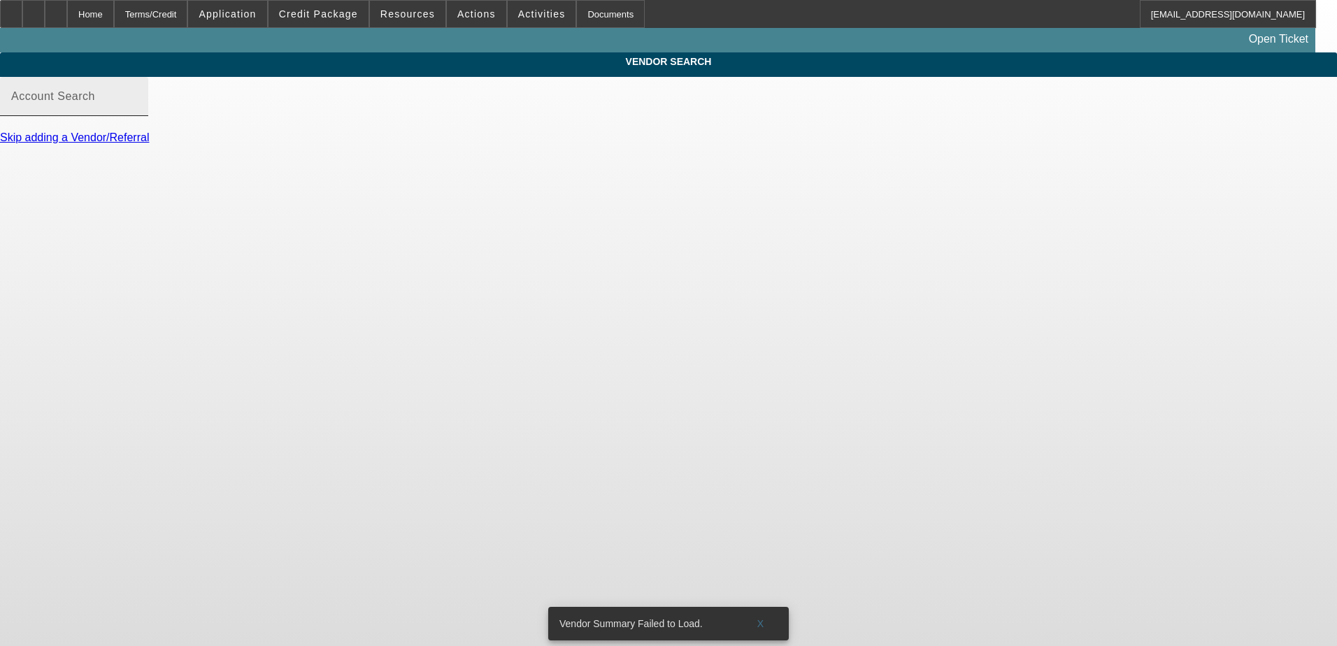
click at [137, 110] on input "Account Search" at bounding box center [74, 102] width 126 height 17
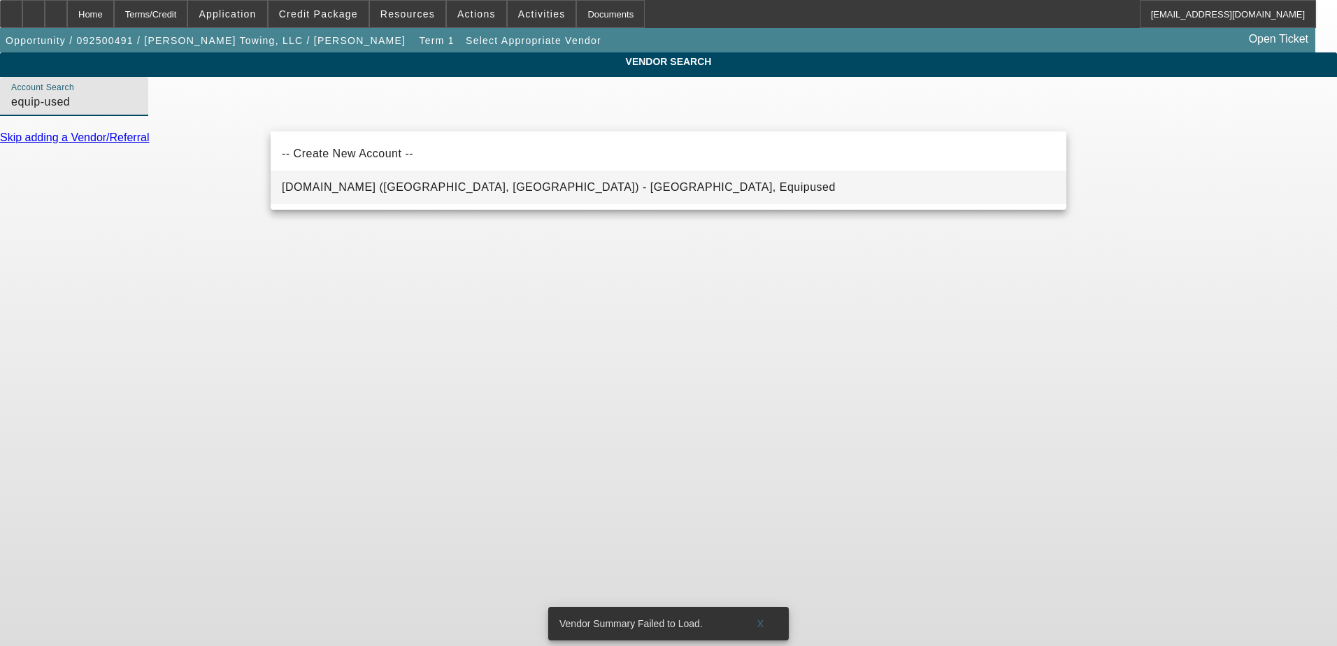
click at [724, 178] on mat-option "Equip-Used.com (Northbrook, IL) - Equipused, Equipused" at bounding box center [669, 188] width 796 height 34
type input "Equip-Used.com (Northbrook, IL) - Equipused, Equipused"
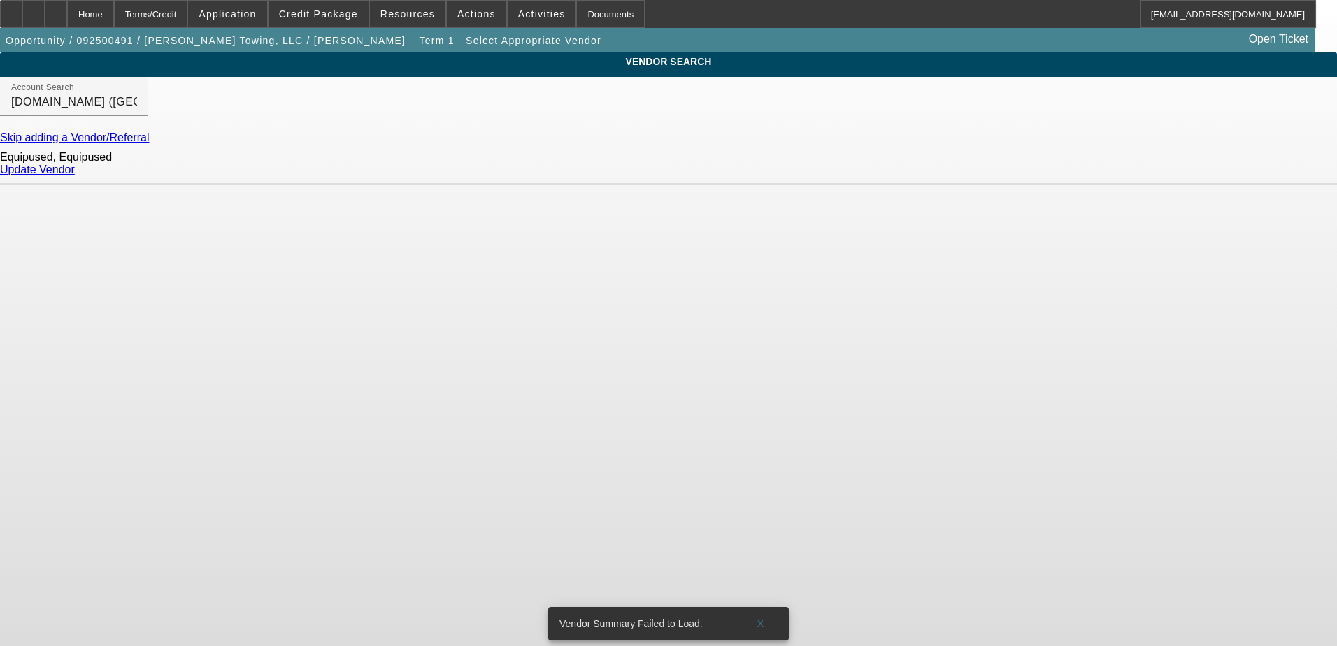
click at [75, 176] on link "Update Vendor" at bounding box center [37, 170] width 75 height 12
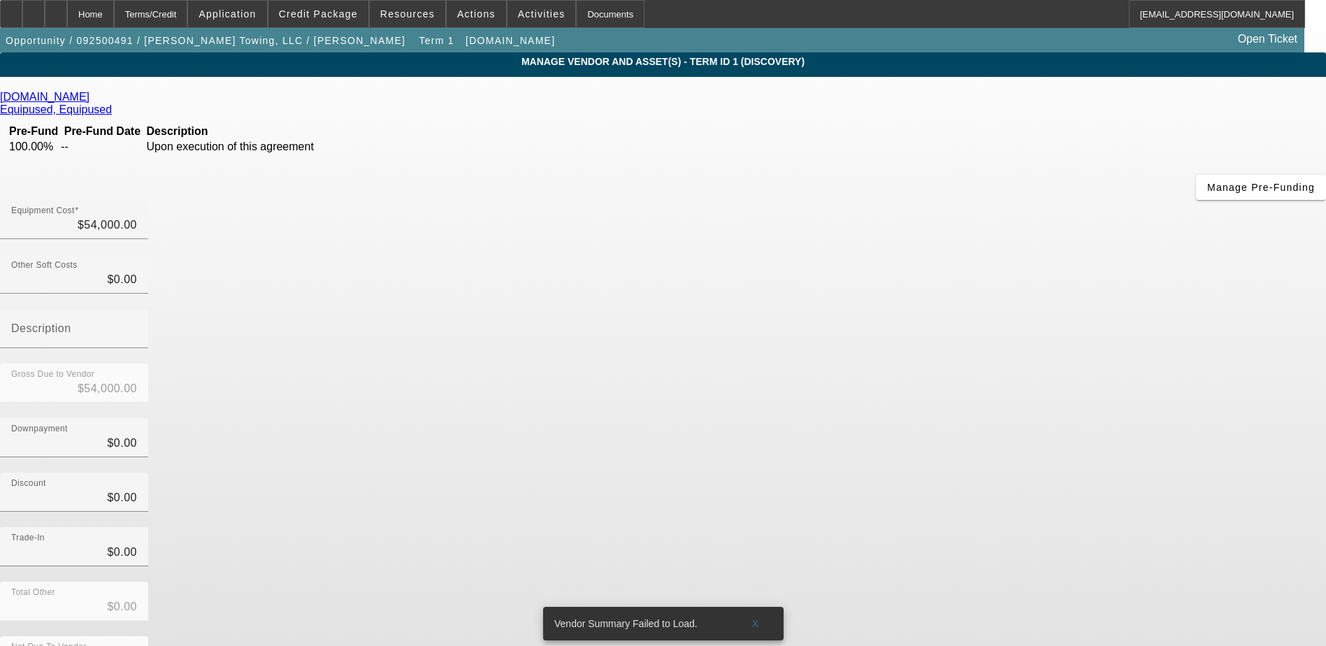
scroll to position [4, 0]
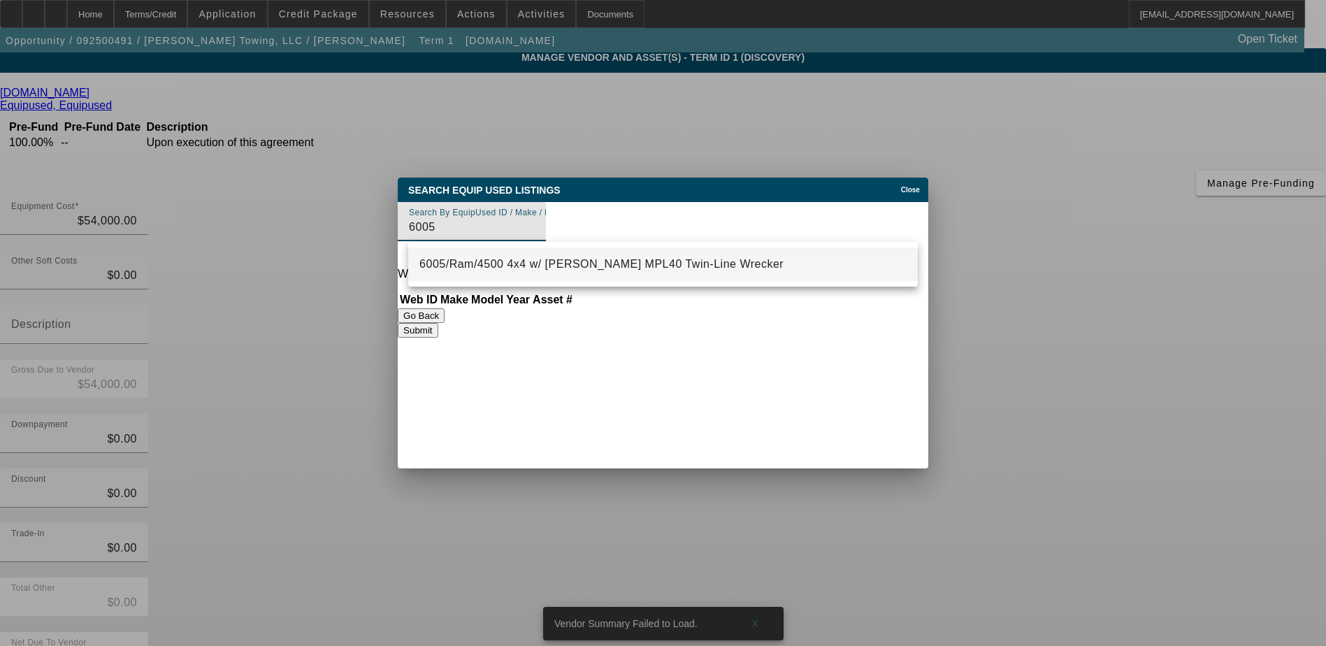
click at [719, 267] on mat-option "6005/Ram/4500 4x4 w/ Jerr-Dan MPL40 Twin-Line Wrecker" at bounding box center [663, 265] width 510 height 34
type input "6005/Ram/4500 4x4 w/ Jerr-Dan MPL40 Twin-Line Wrecker"
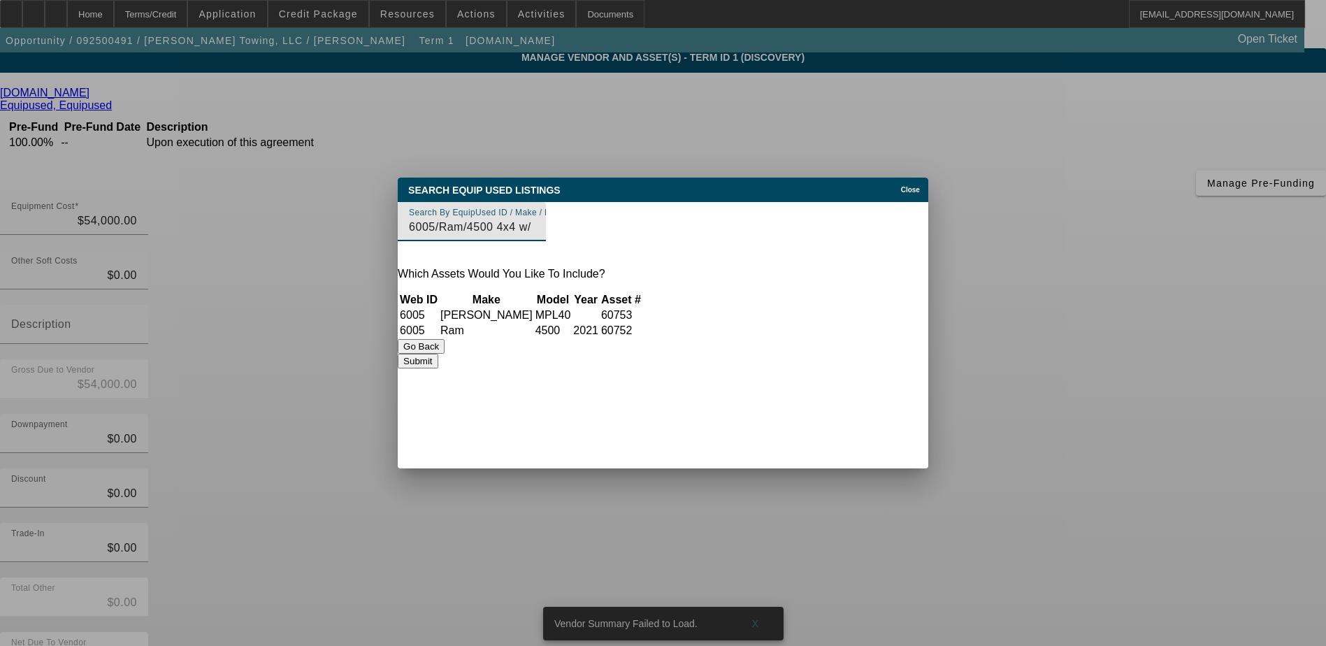
click at [438, 369] on button "Submit" at bounding box center [418, 361] width 40 height 15
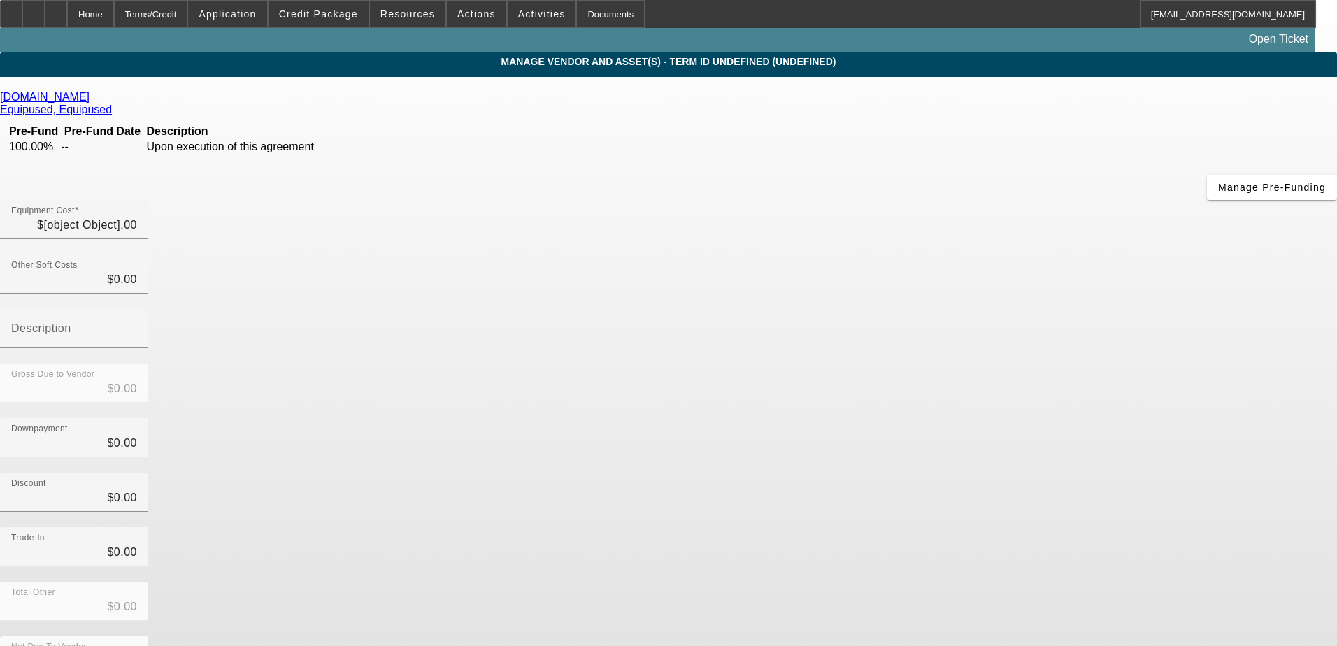
type input "$54,000.00"
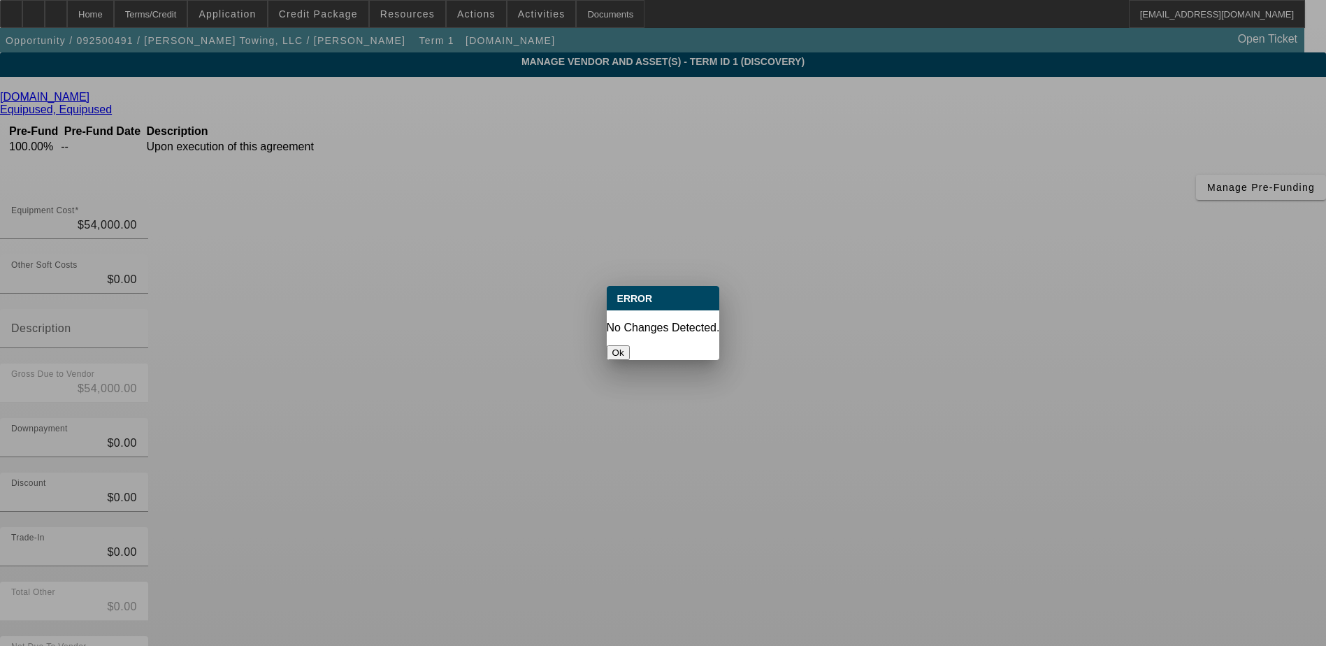
click at [630, 345] on button "Ok" at bounding box center [618, 352] width 23 height 15
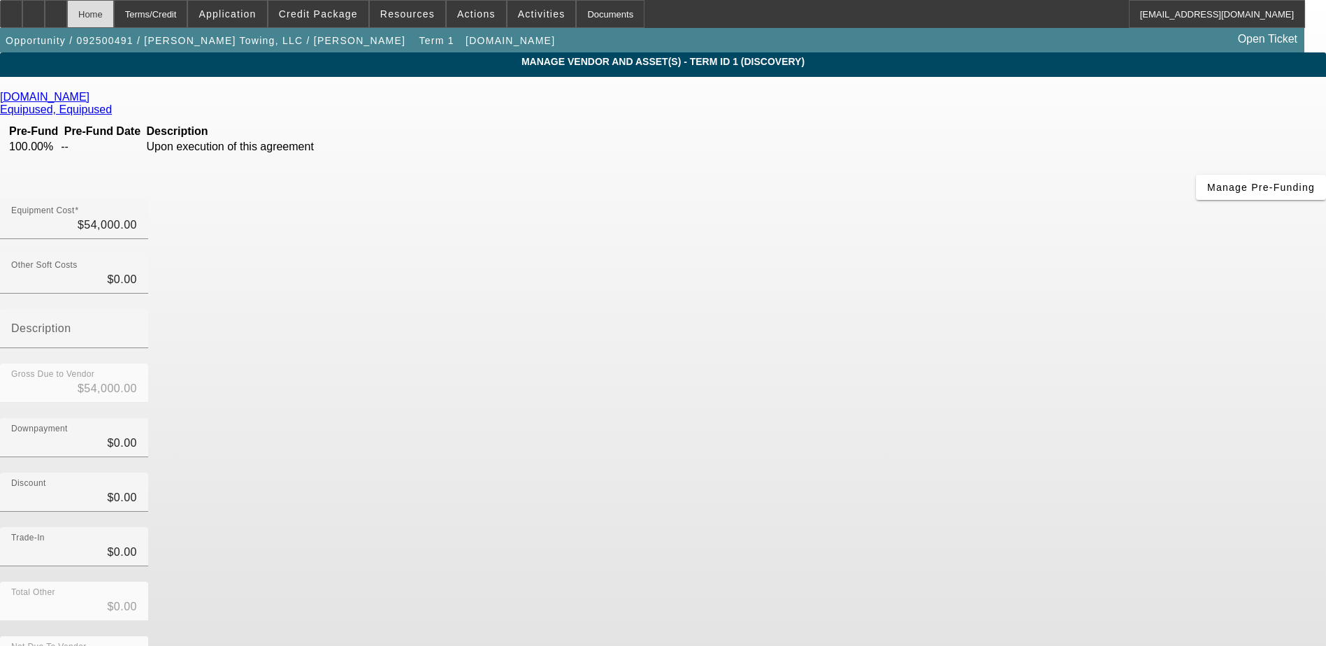
click at [114, 16] on div "Home" at bounding box center [90, 14] width 47 height 28
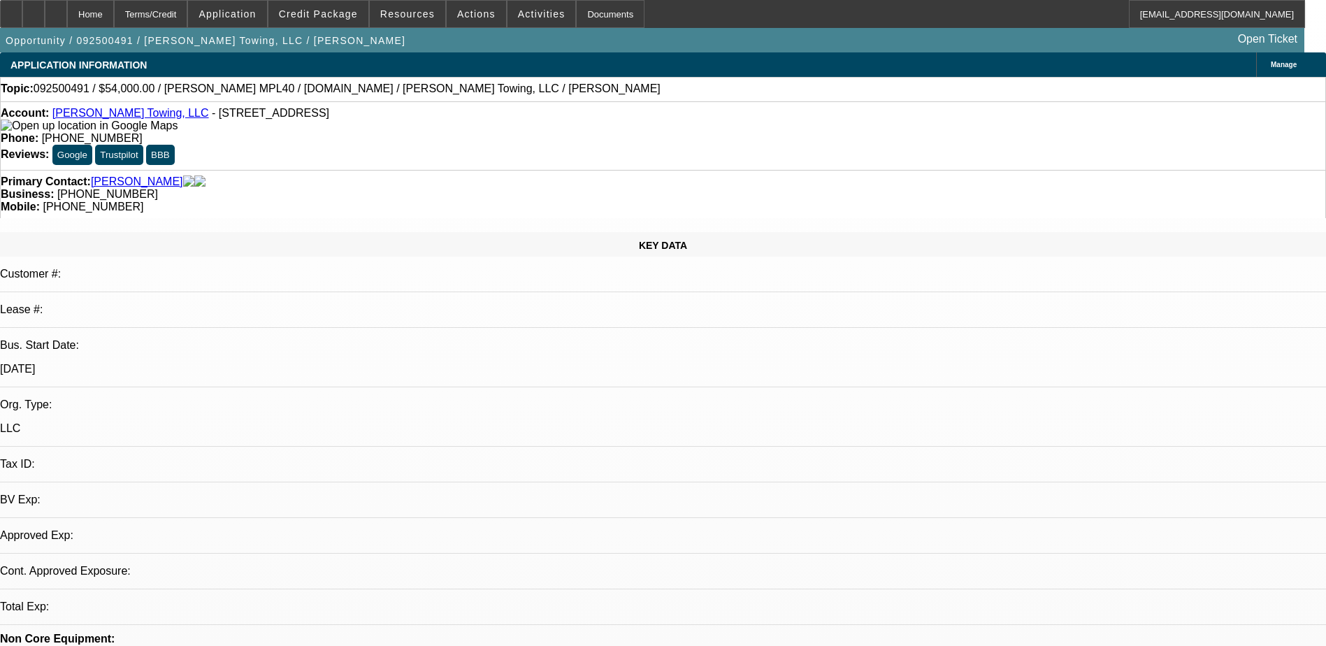
select select "0"
select select "2"
select select "0.1"
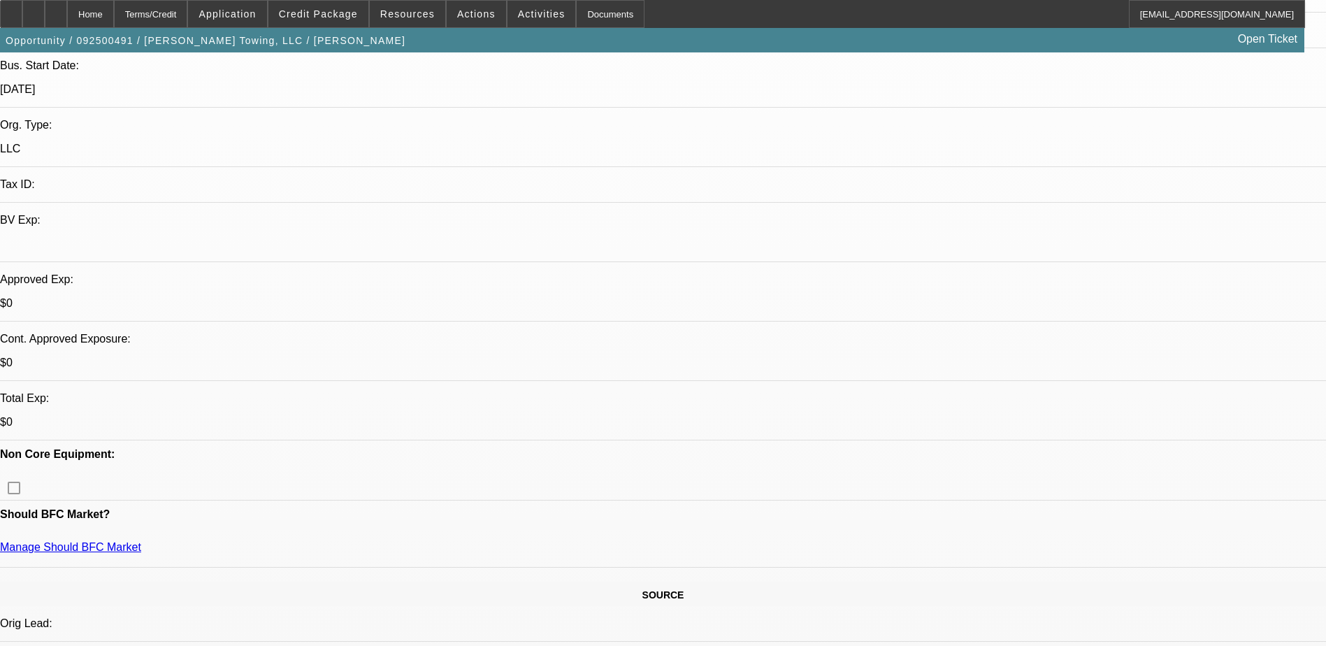
select select "1"
select select "2"
select select "4"
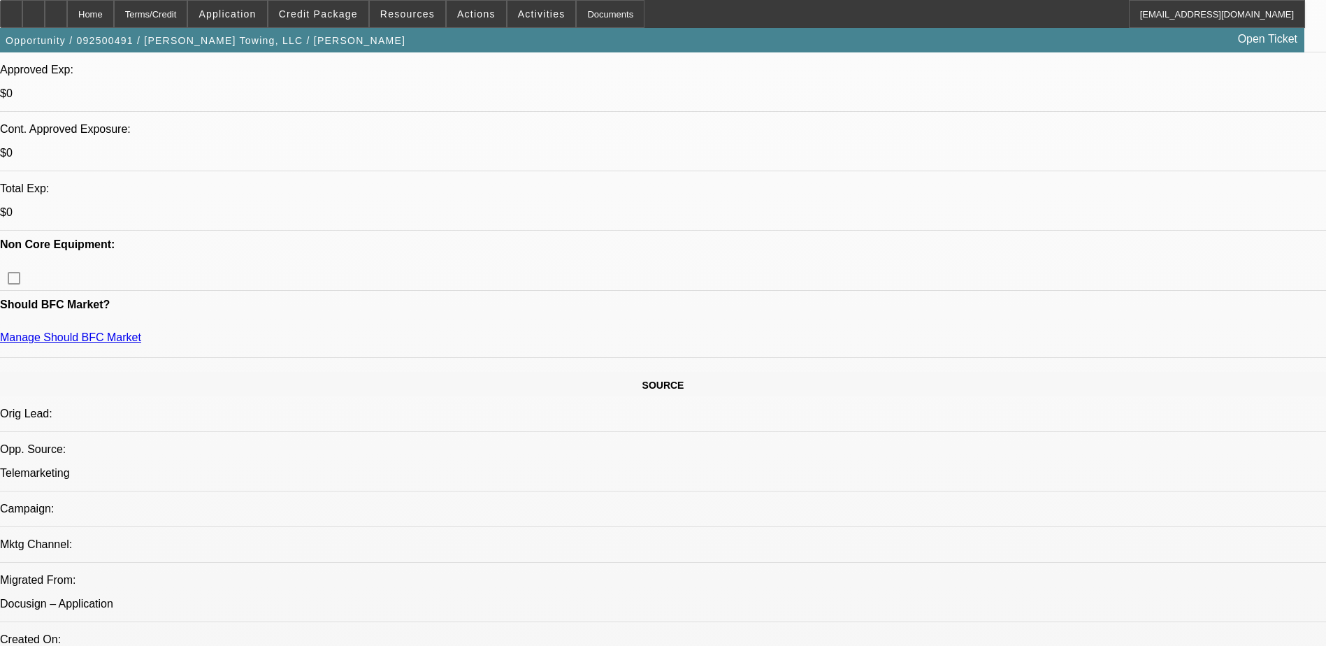
scroll to position [70, 0]
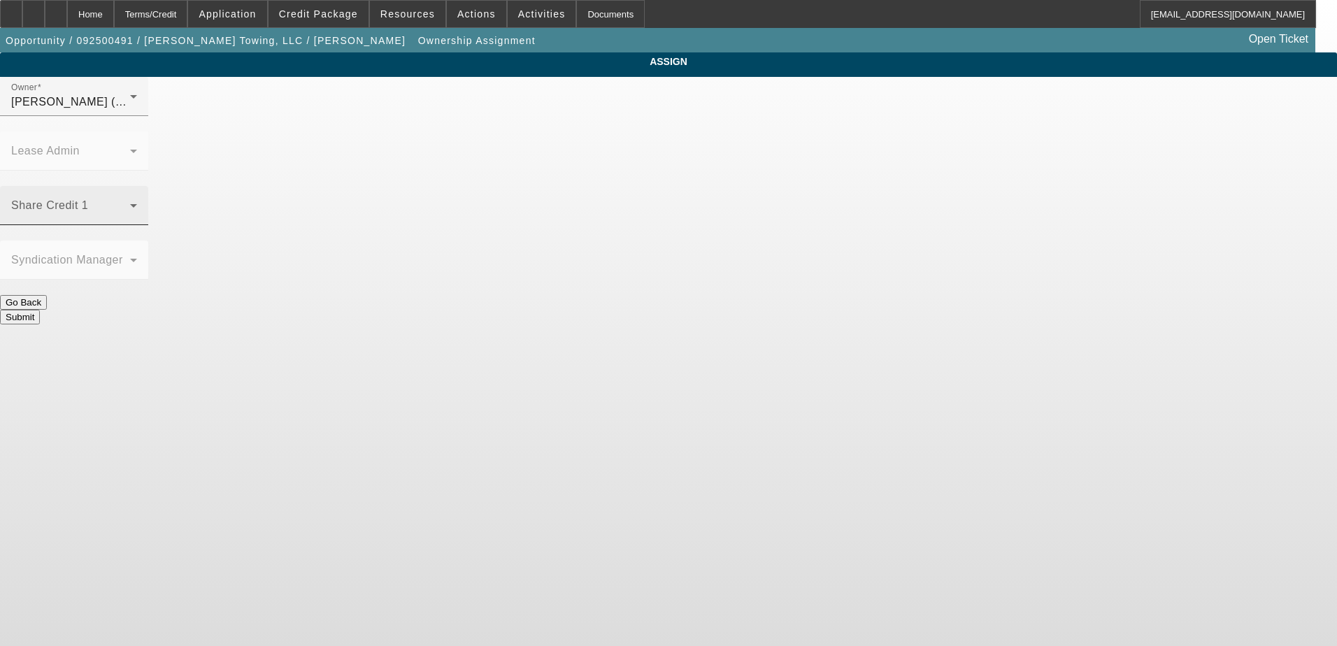
click at [130, 203] on span at bounding box center [70, 211] width 119 height 17
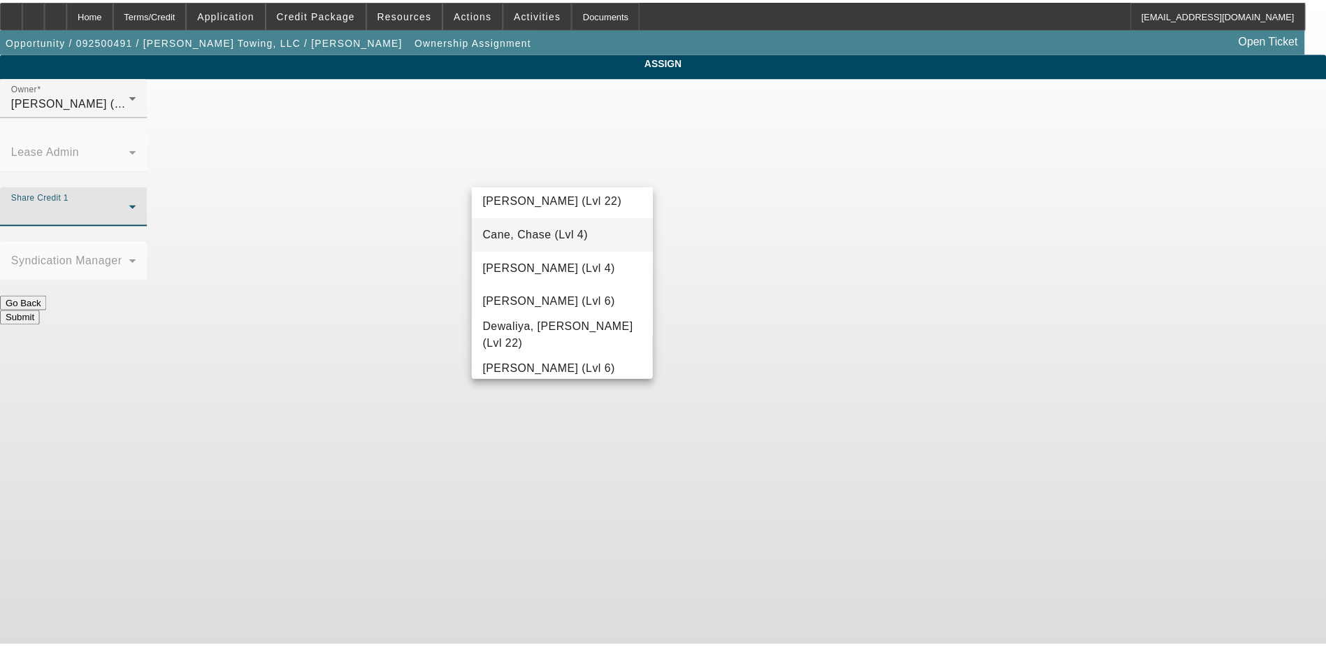
scroll to position [70, 0]
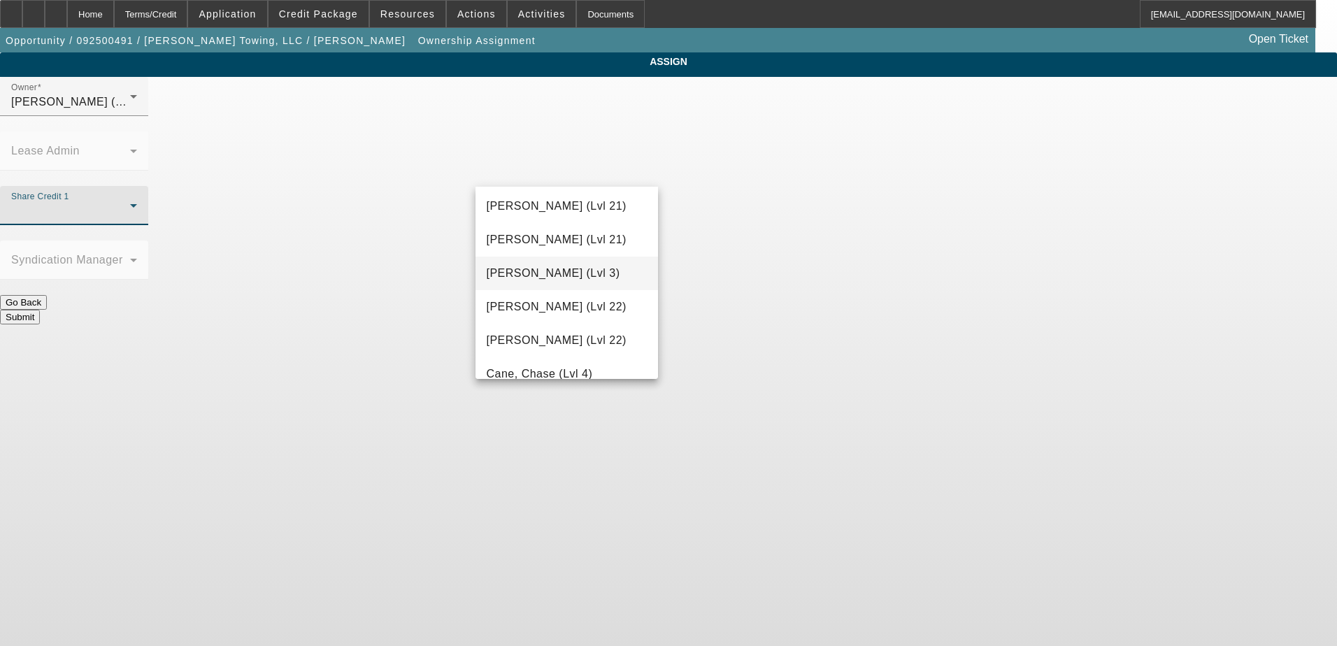
click at [589, 279] on mat-option "Bush, Dante (Lvl 3)" at bounding box center [566, 274] width 183 height 34
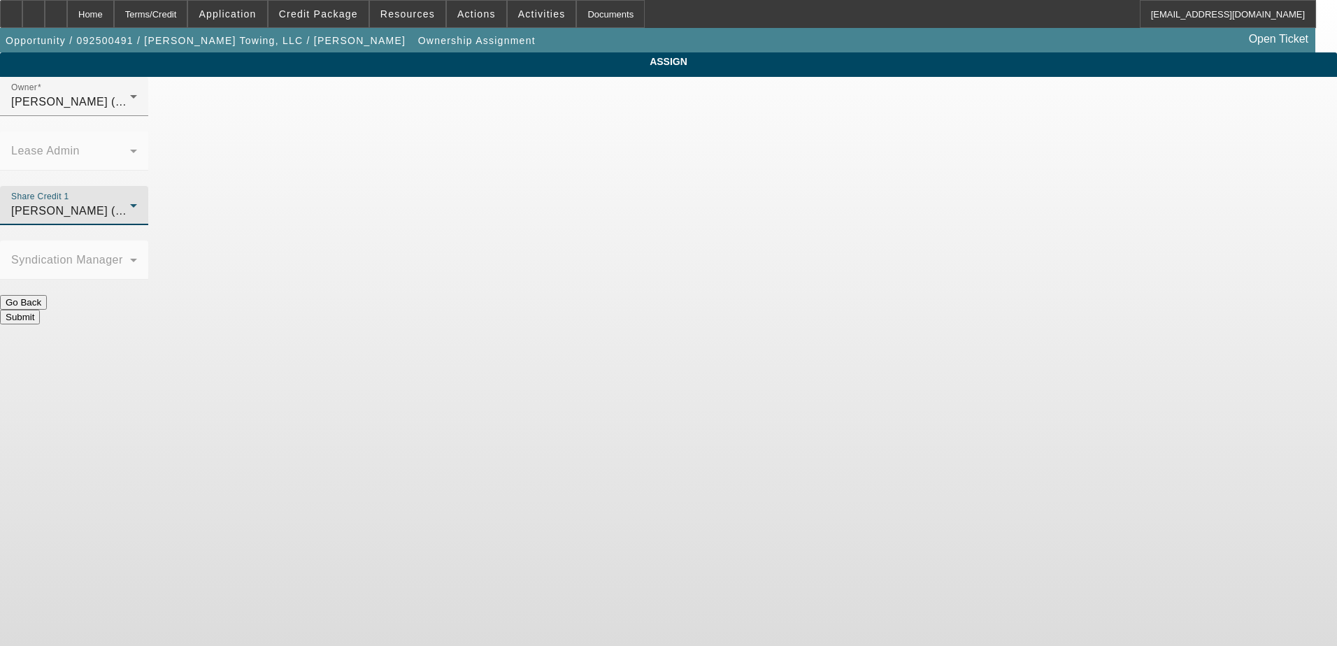
click at [40, 310] on button "Submit" at bounding box center [20, 317] width 40 height 15
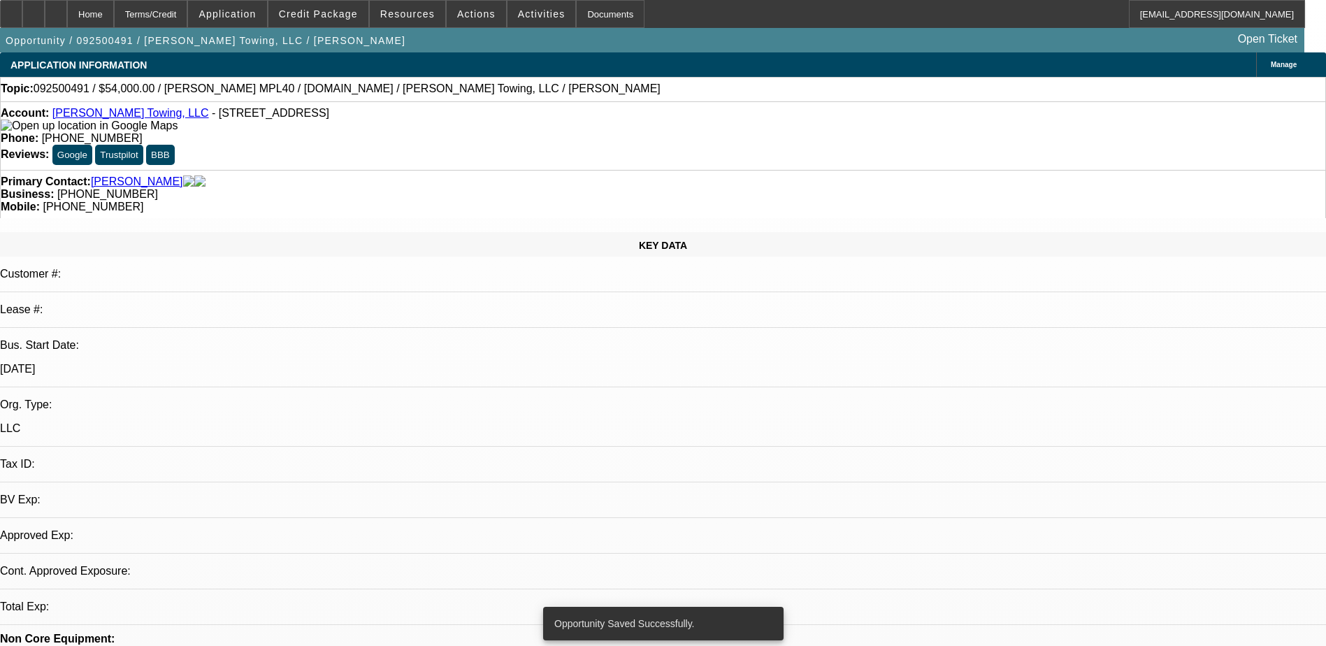
select select "0"
select select "2"
select select "0.1"
select select "4"
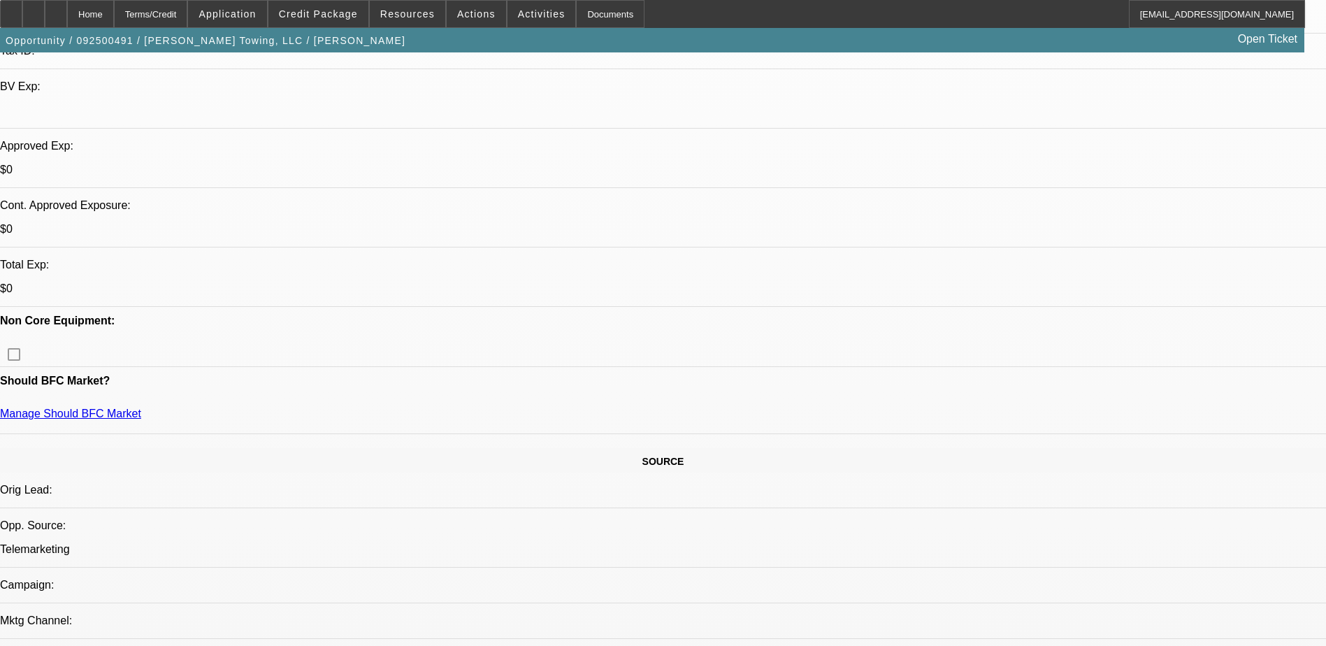
scroll to position [414, 0]
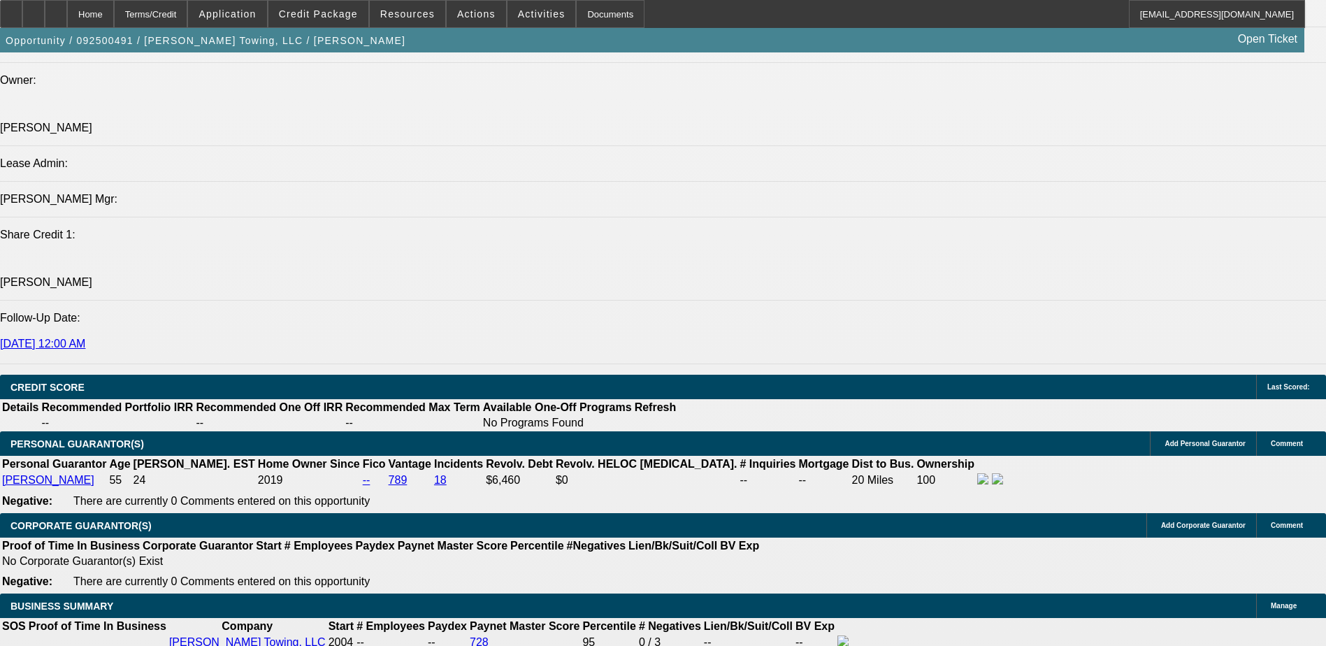
scroll to position [1748, 0]
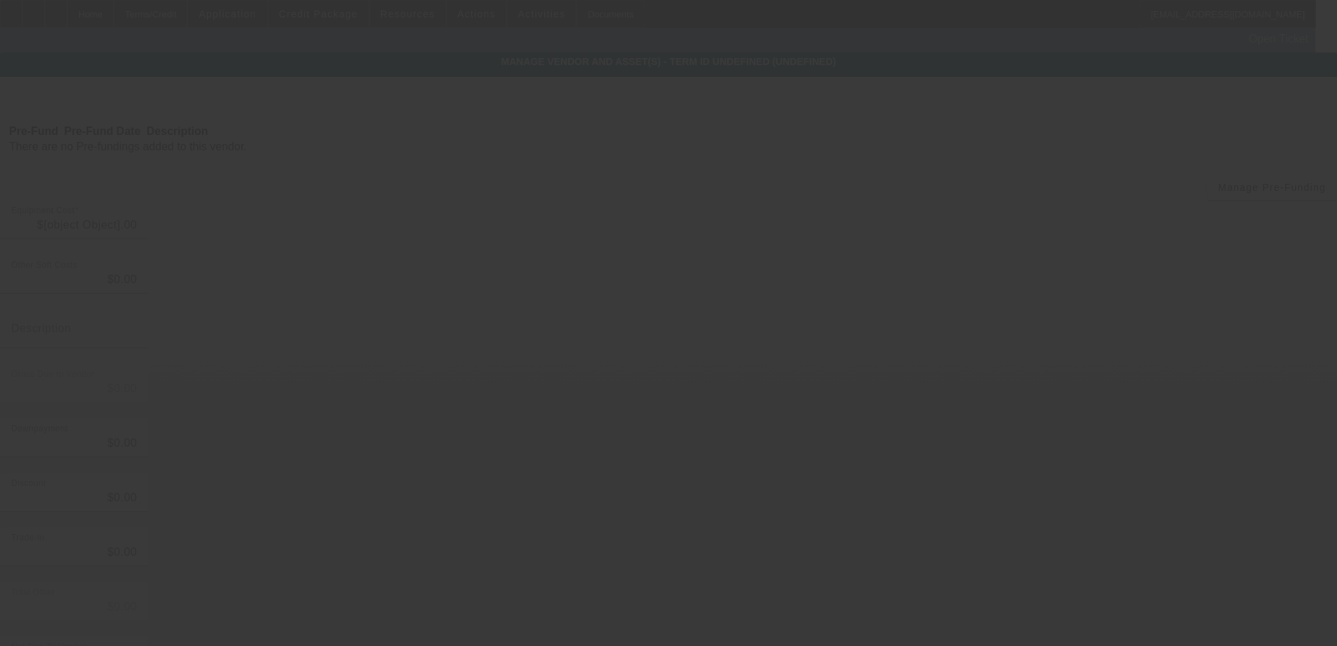
type input "$54,000.00"
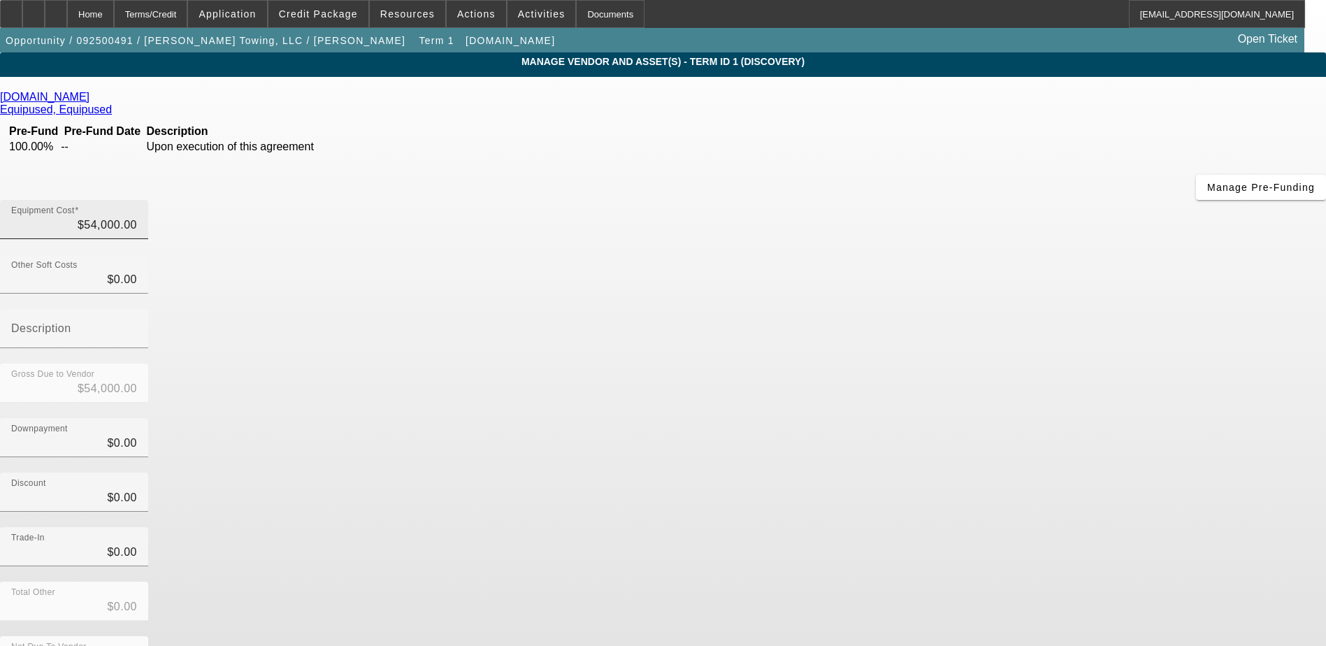
click at [137, 200] on div "Equipment Cost $54,000.00" at bounding box center [74, 219] width 126 height 39
click at [137, 217] on input "54000" at bounding box center [74, 225] width 126 height 17
type input "6"
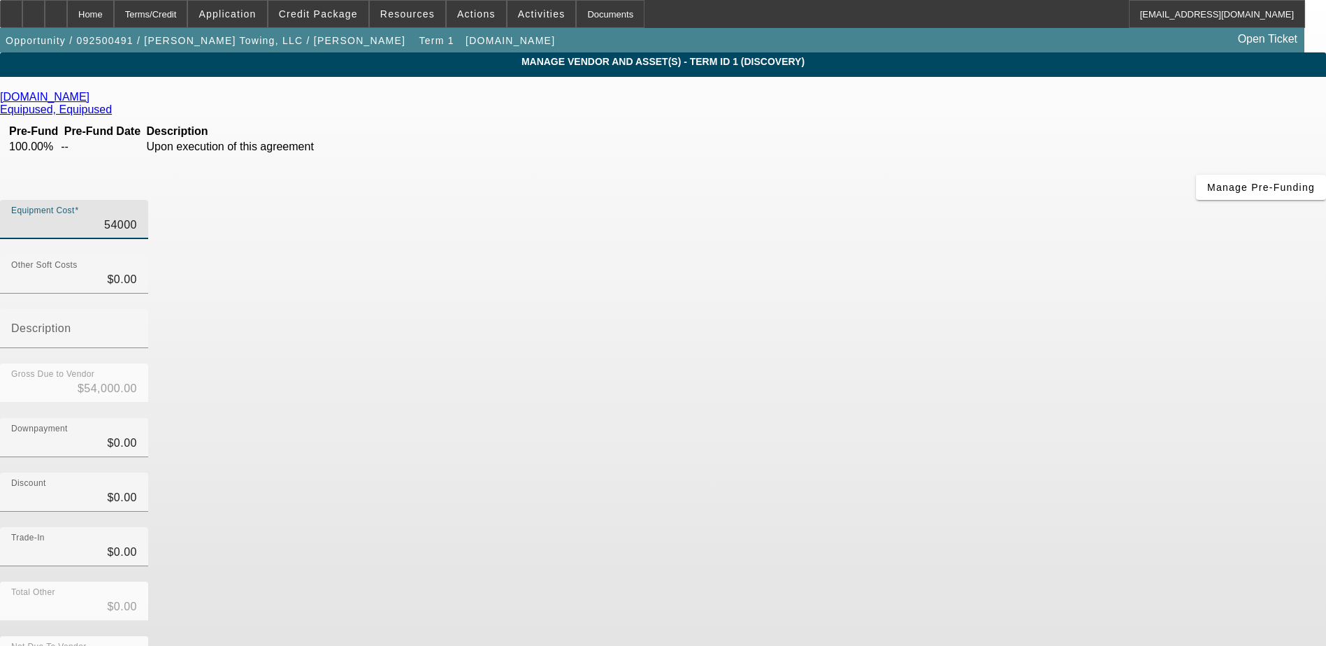
type input "$6.00"
type input "64"
type input "$64.00"
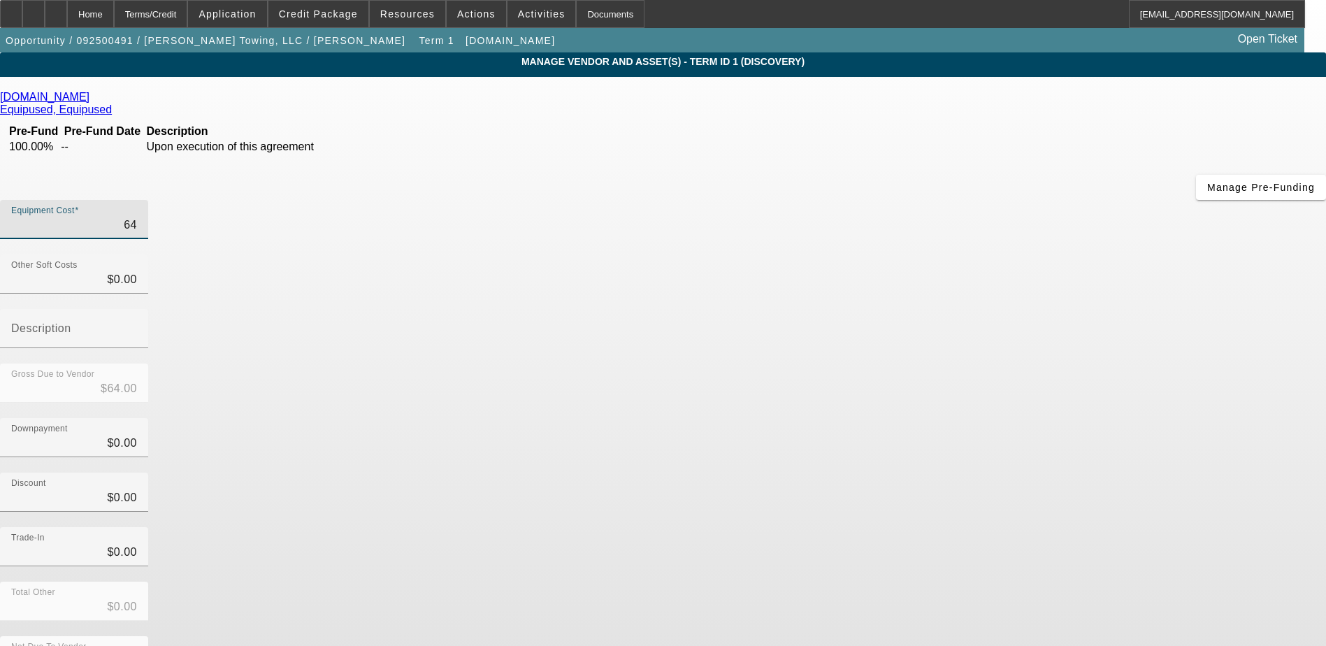
type input "649"
type input "$649.00"
type input "6499"
type input "$6,499.00"
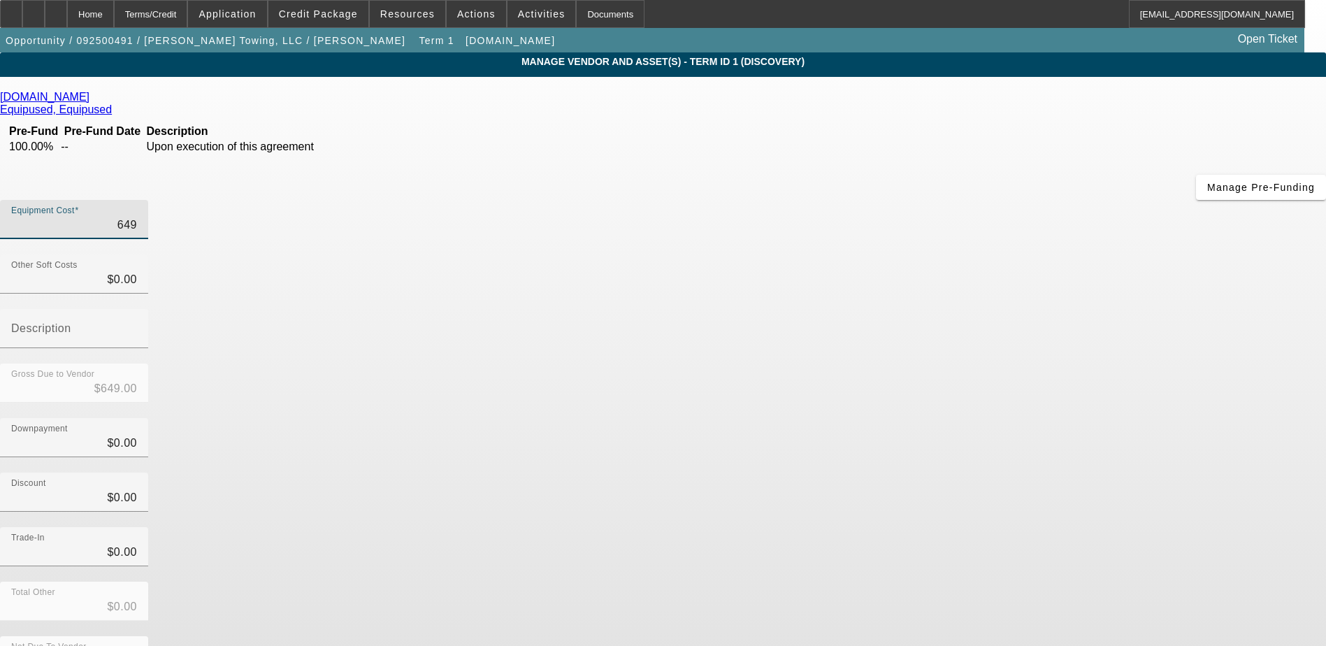
type input "$6,499.00"
type input "64995"
type input "$64,995.00"
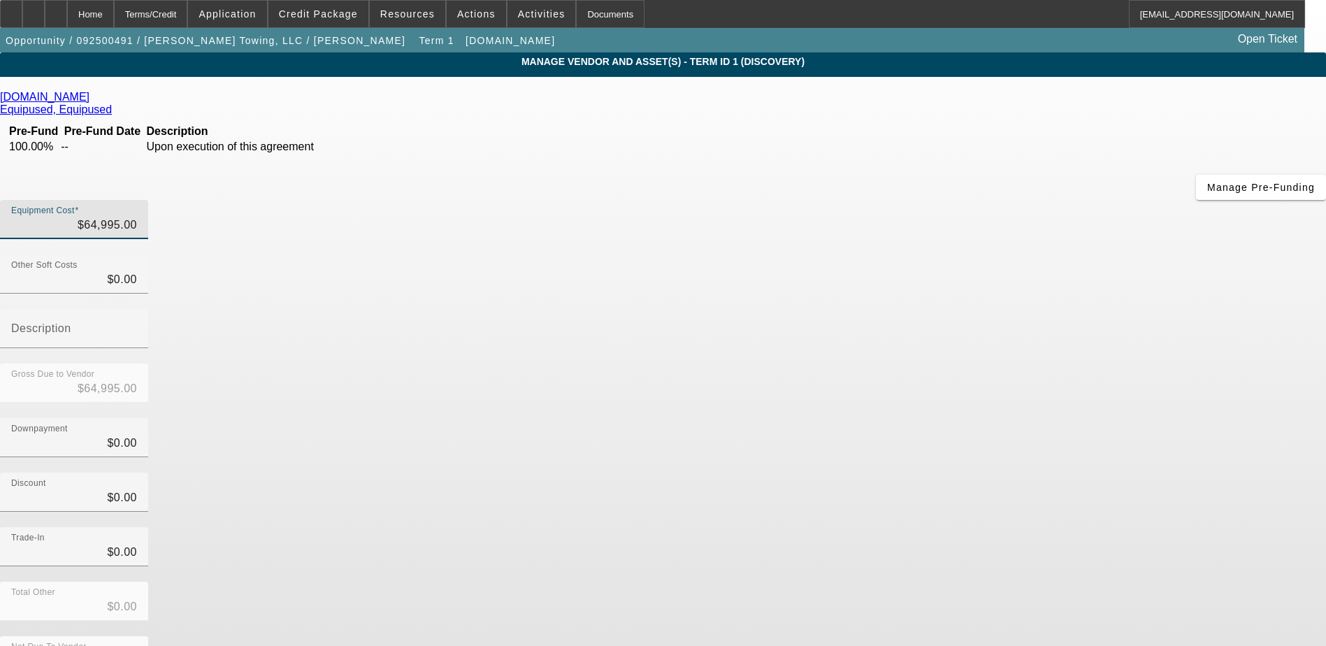
click at [1075, 312] on app-vendor-asset-manage "MANAGE VENDOR AND ASSET(S) - Term ID 1 (Discovery) Remove Vendor Equip-Used.com…" at bounding box center [663, 435] width 1326 height 766
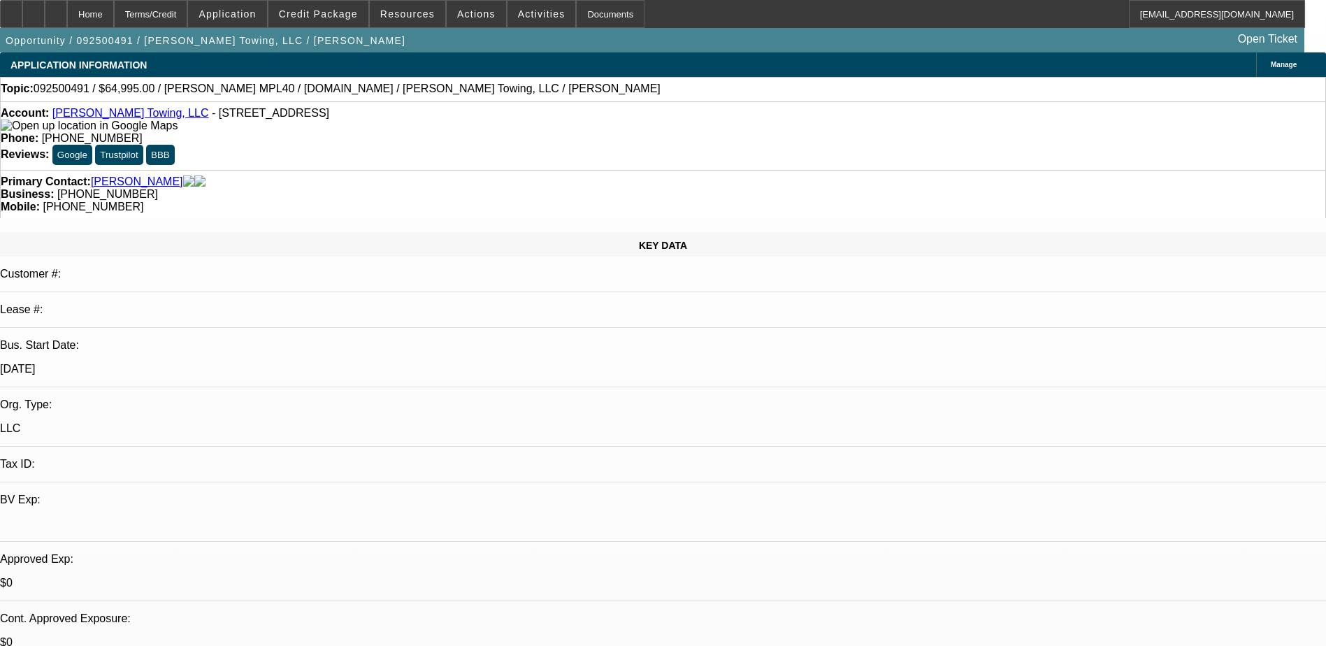
select select "0"
select select "2"
select select "0.1"
select select "4"
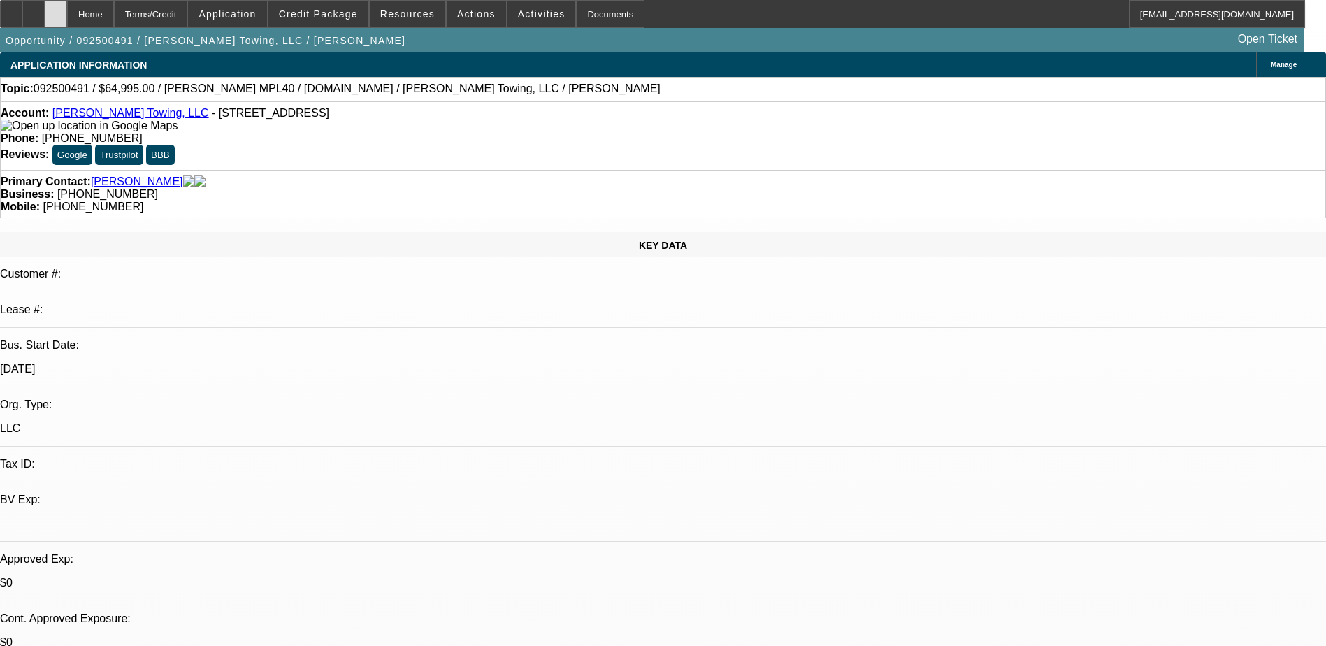
click at [67, 24] on div at bounding box center [56, 14] width 22 height 28
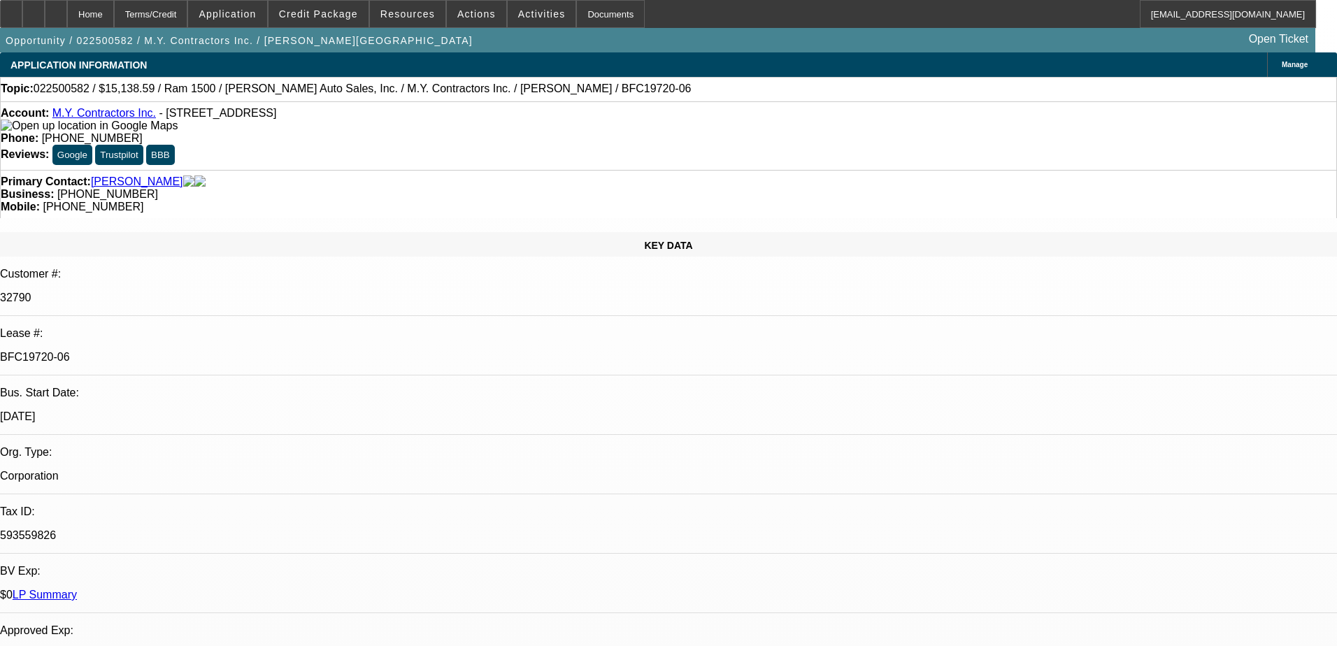
select select "0"
select select "3"
select select "0"
select select "6"
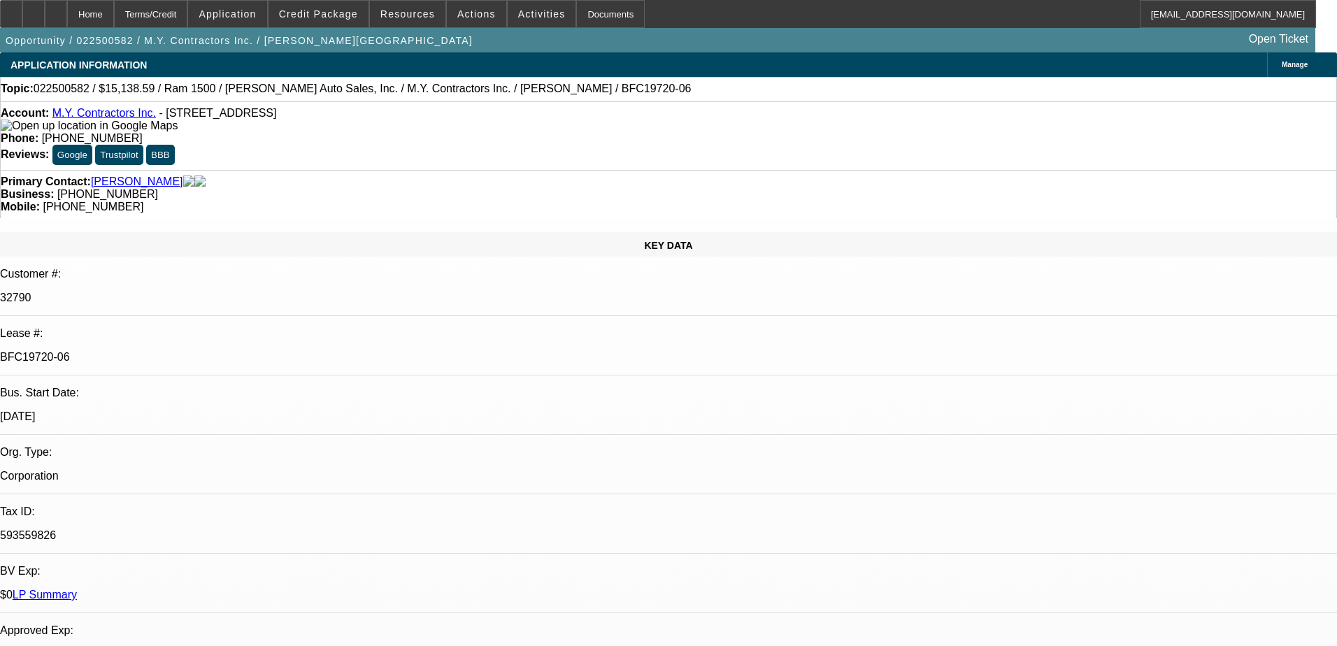
select select "0"
select select "3"
select select "0"
select select "6"
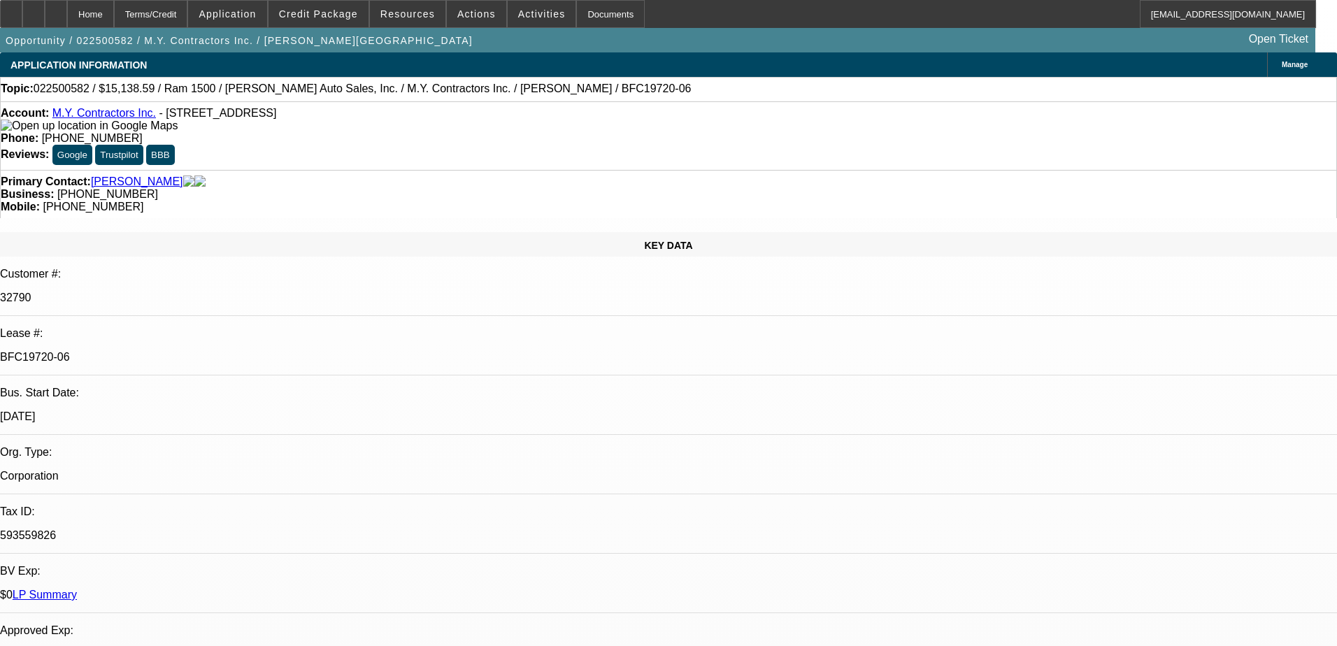
select select "0"
select select "6"
select select "0"
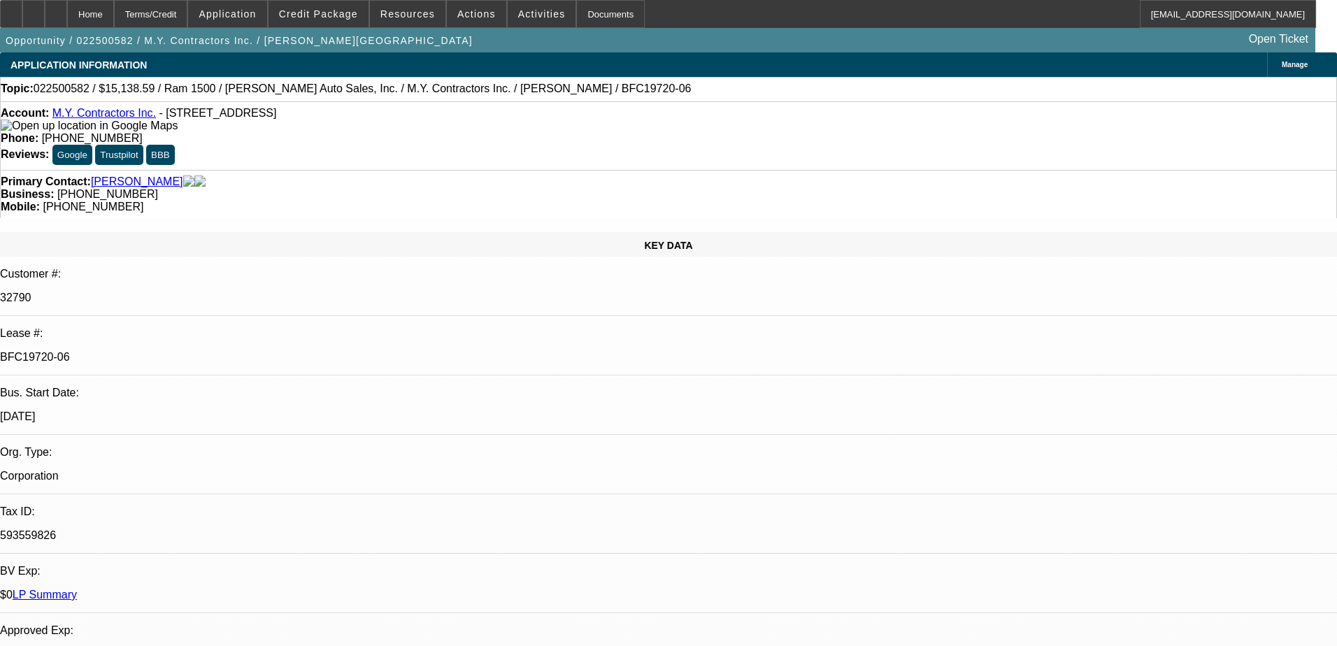
select select "0"
select select "6"
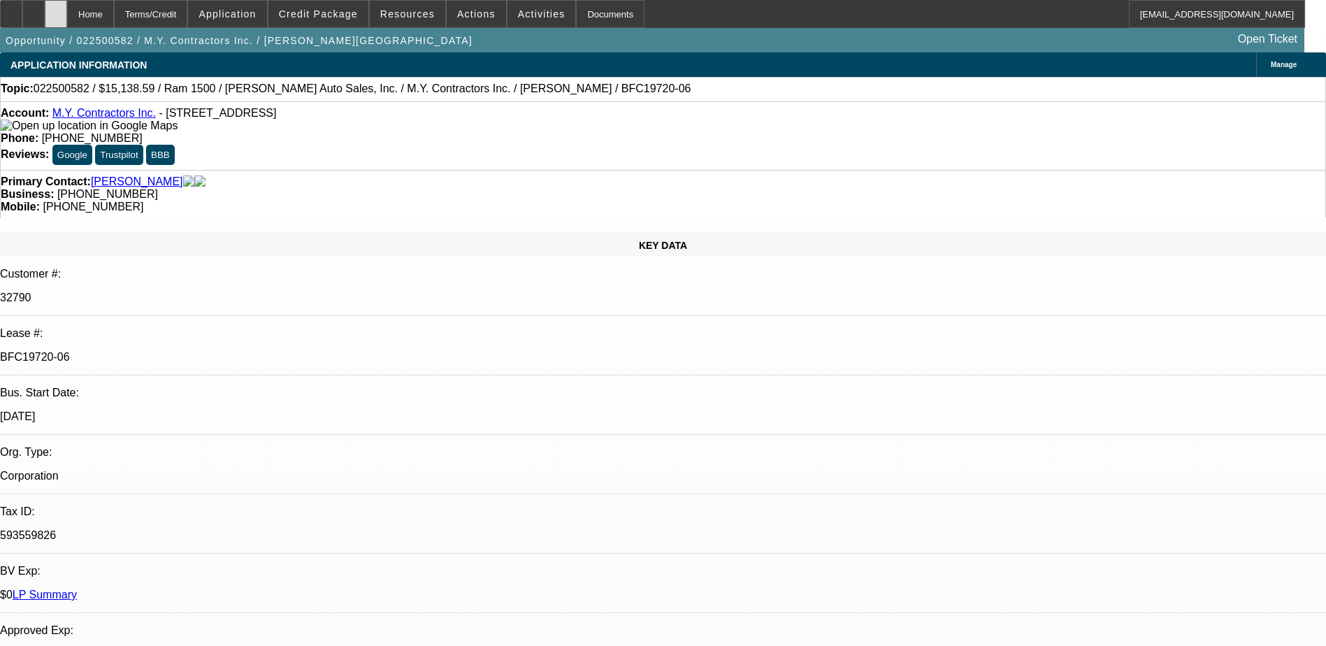
click at [67, 17] on div at bounding box center [56, 14] width 22 height 28
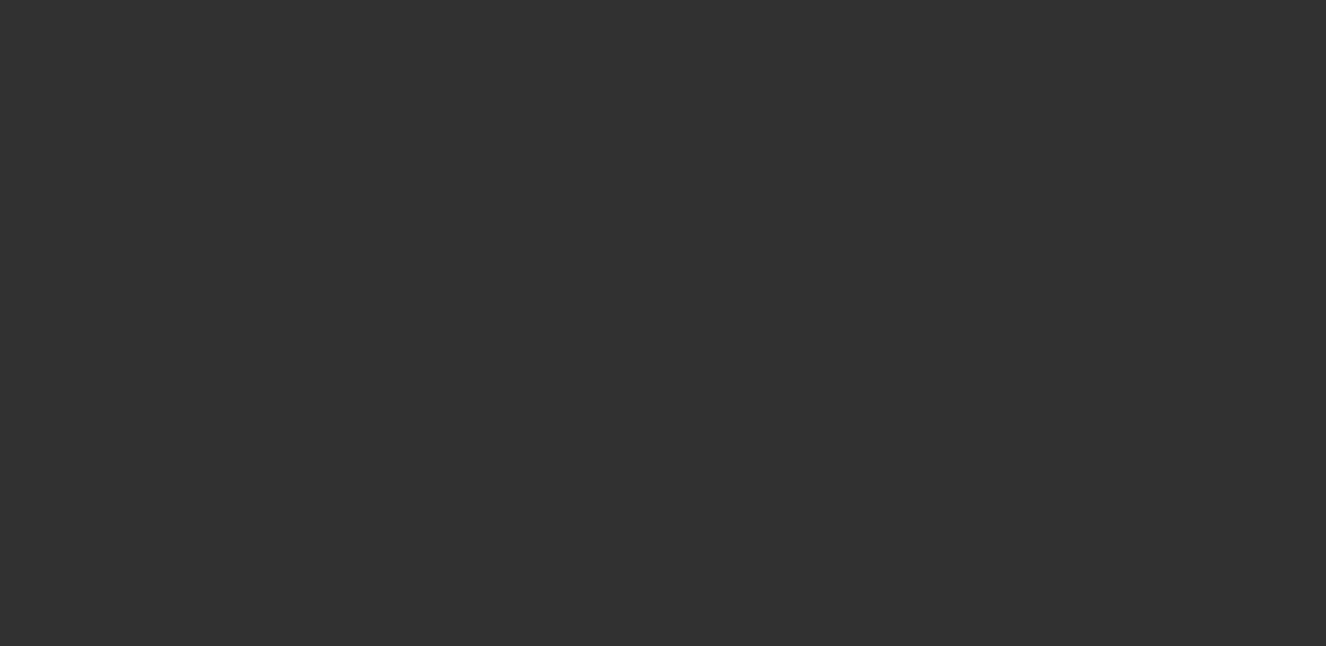
select select "0"
select select "2"
select select "0.1"
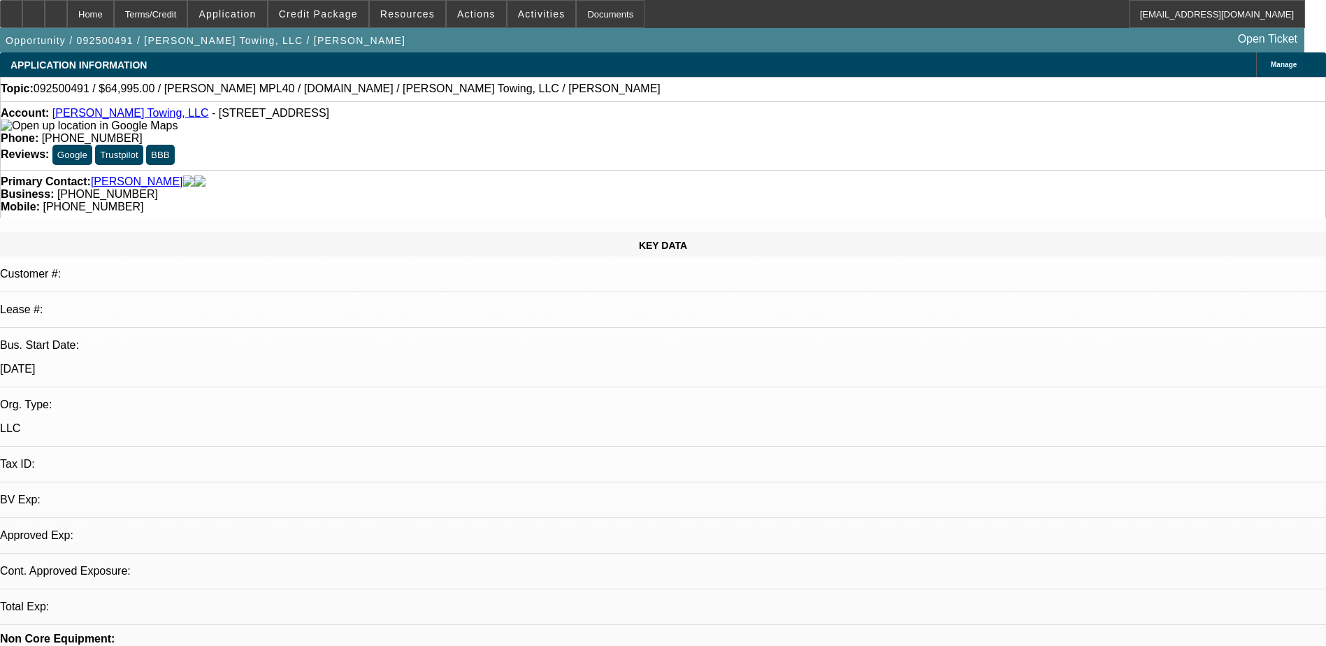
select select "1"
select select "2"
select select "4"
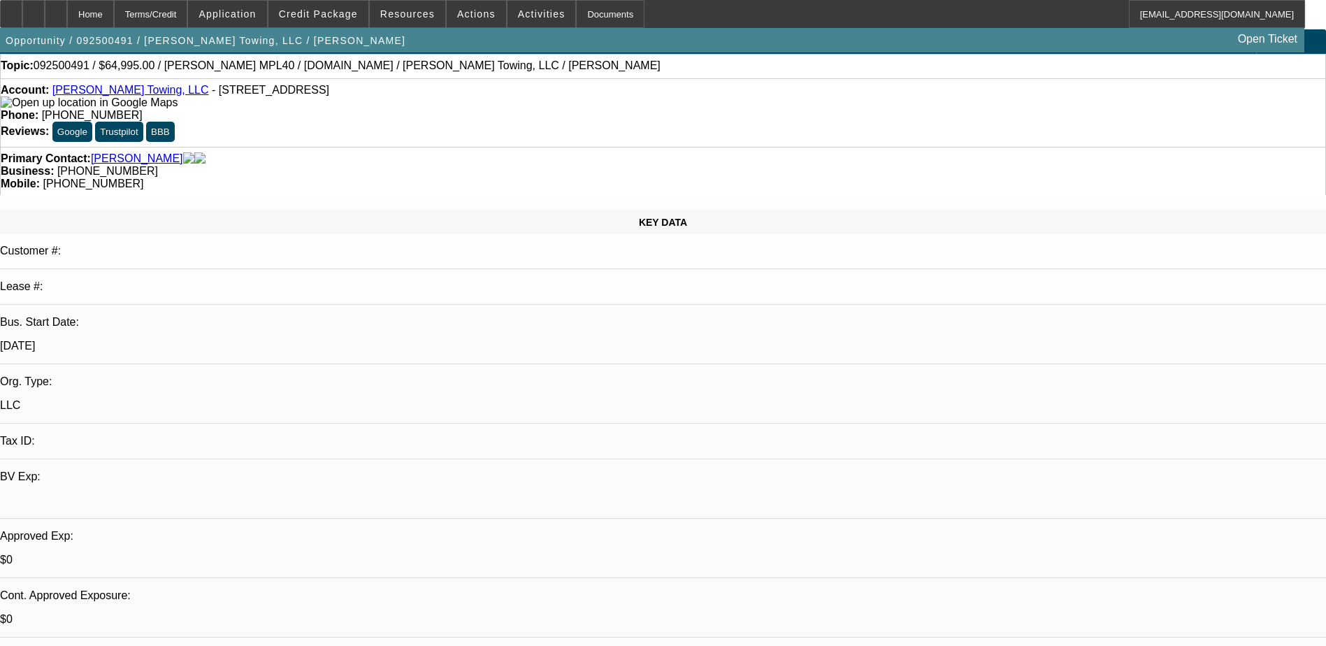
scroll to position [0, 0]
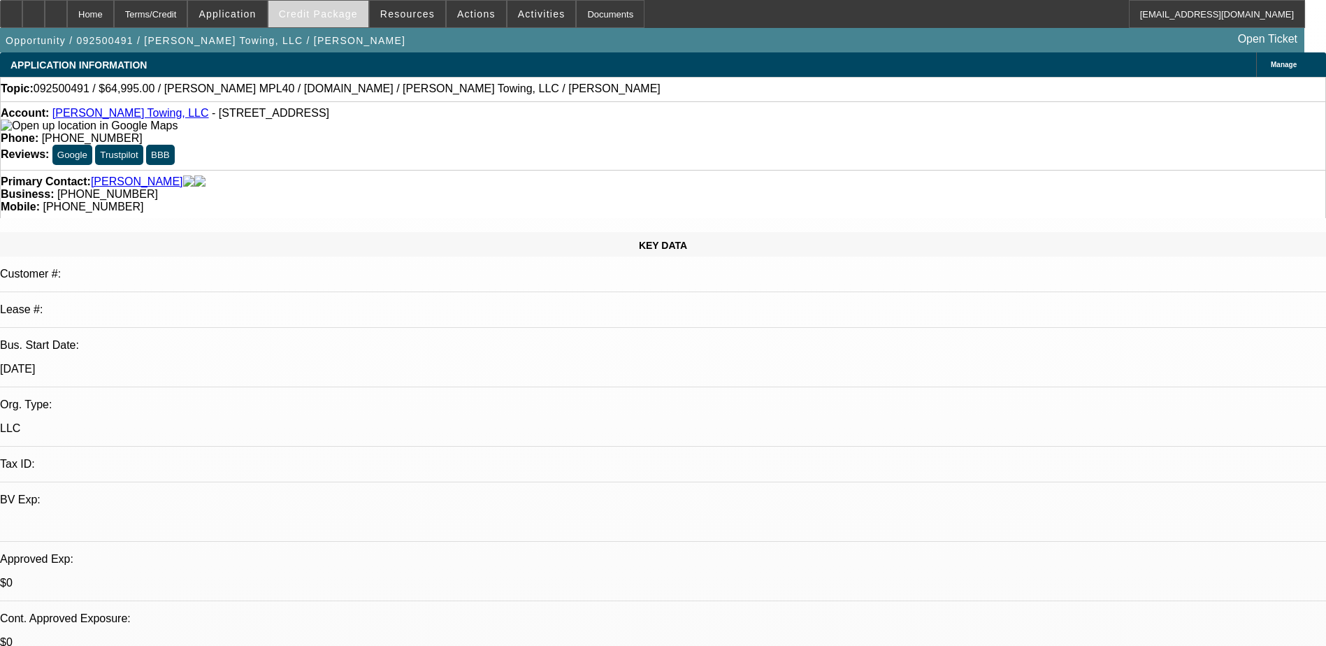
click at [348, 24] on span at bounding box center [319, 14] width 100 height 34
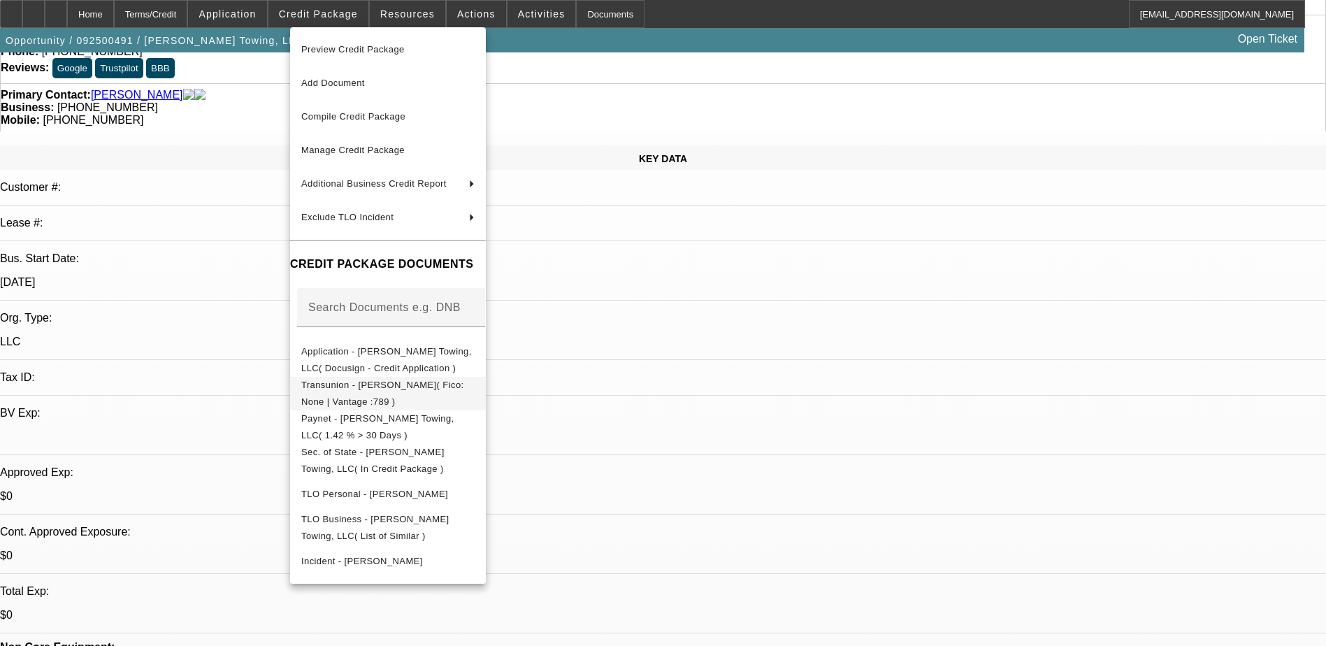
scroll to position [210, 0]
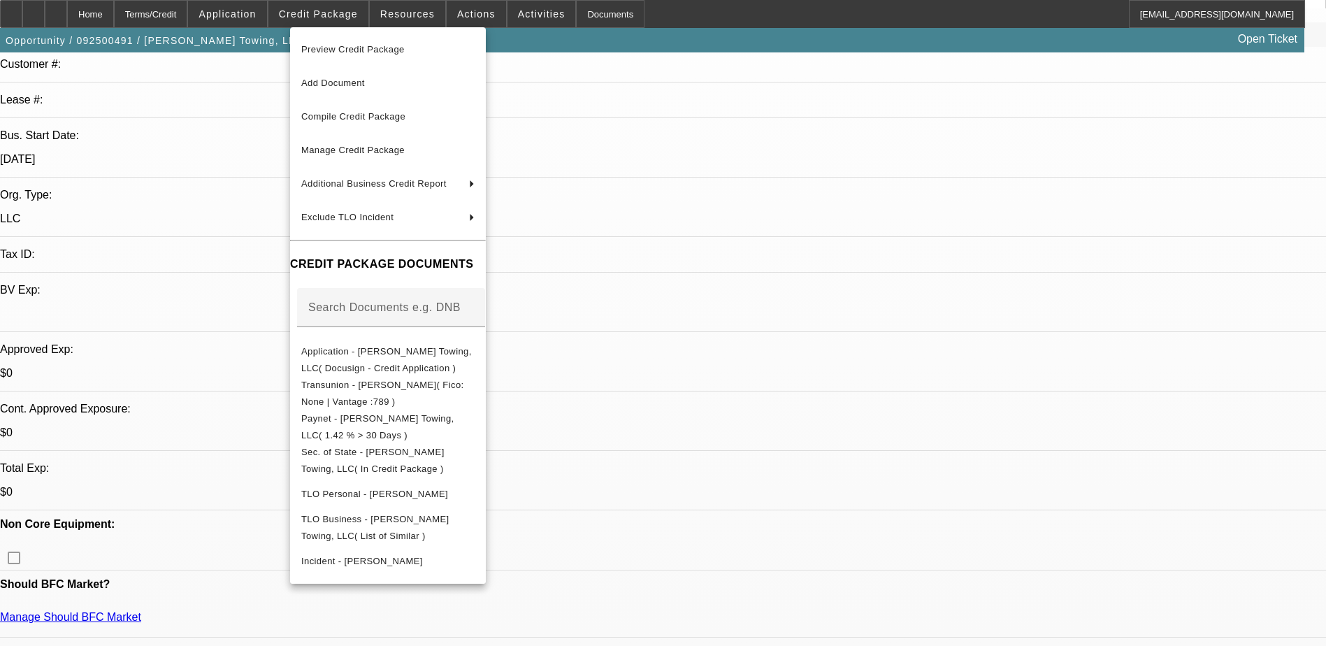
click at [696, 327] on div at bounding box center [663, 323] width 1326 height 646
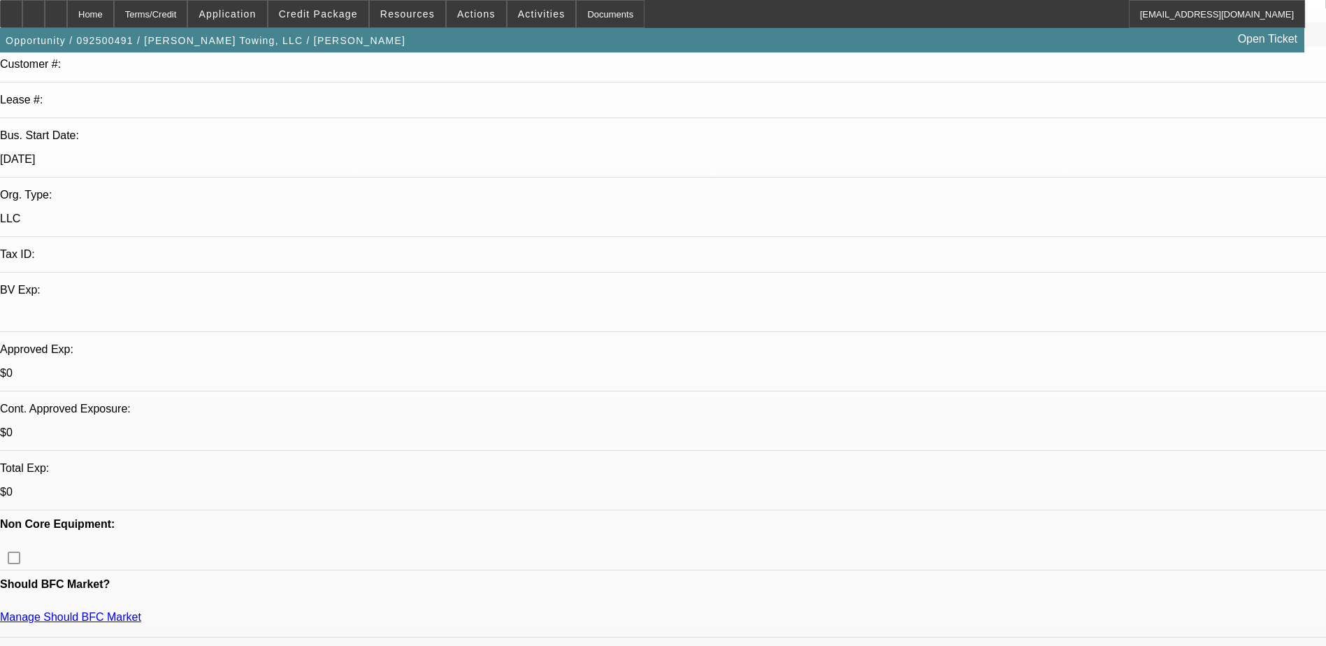
scroll to position [0, 0]
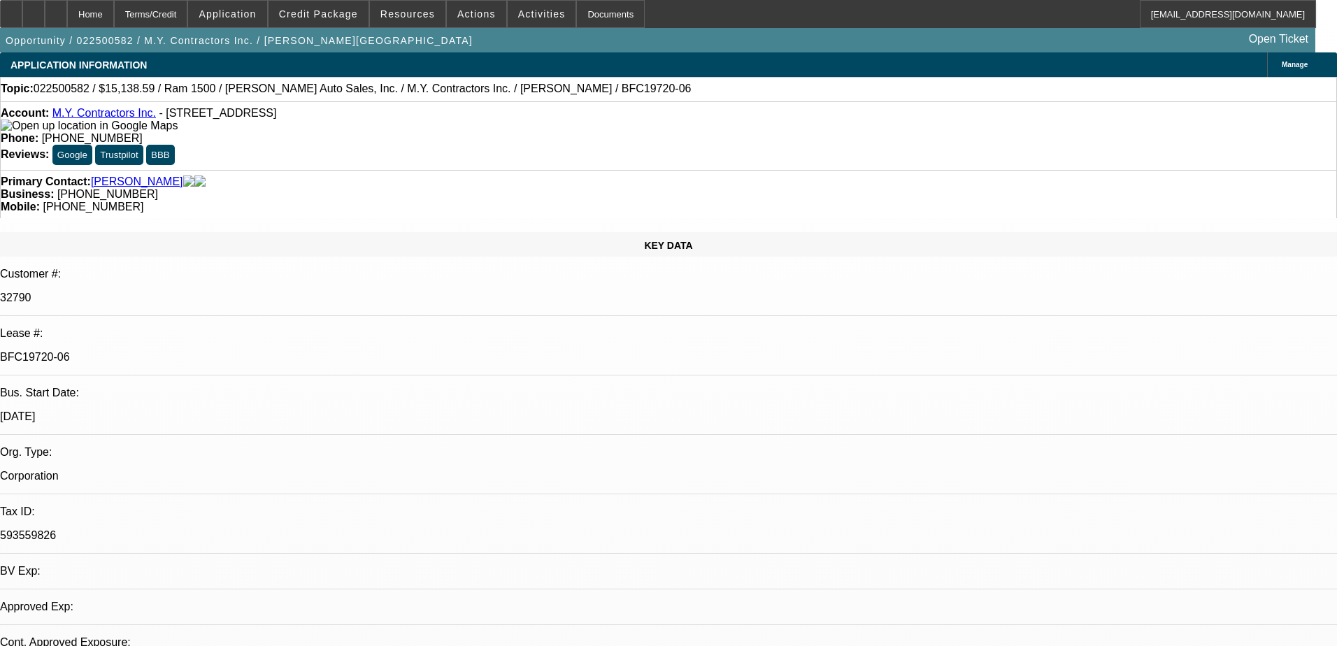
select select "0"
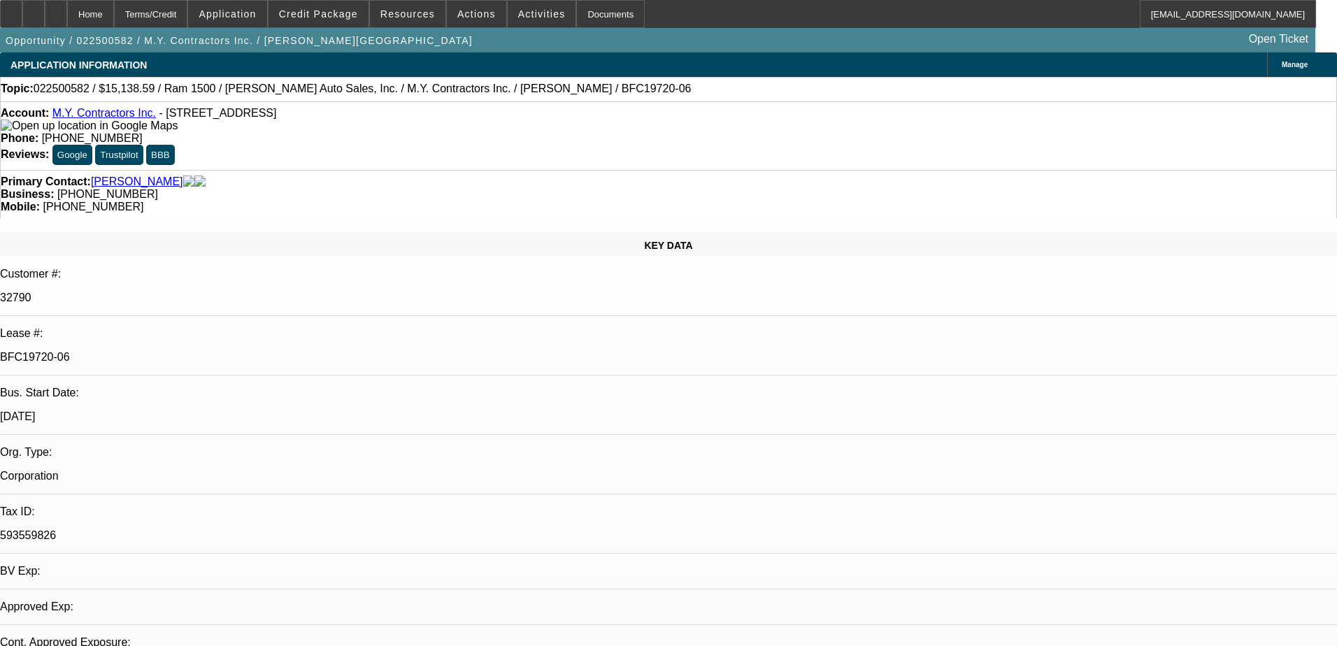
select select "0"
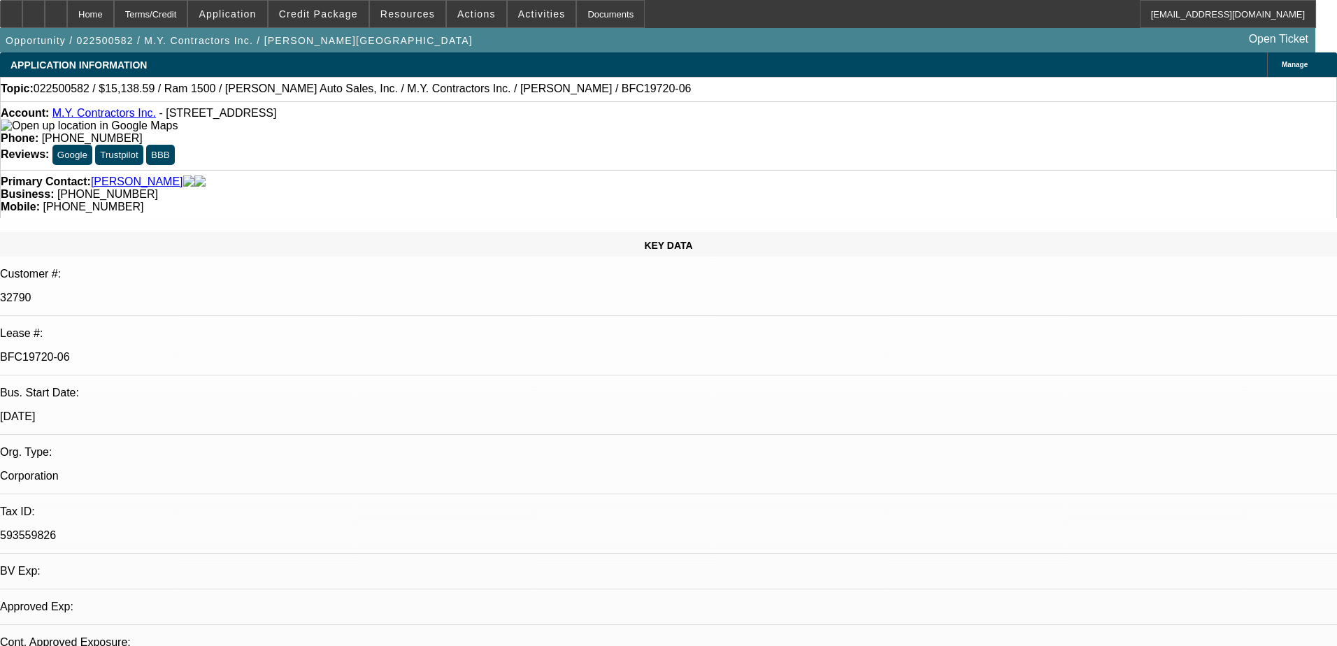
select select "0"
select select "1"
select select "3"
select select "6"
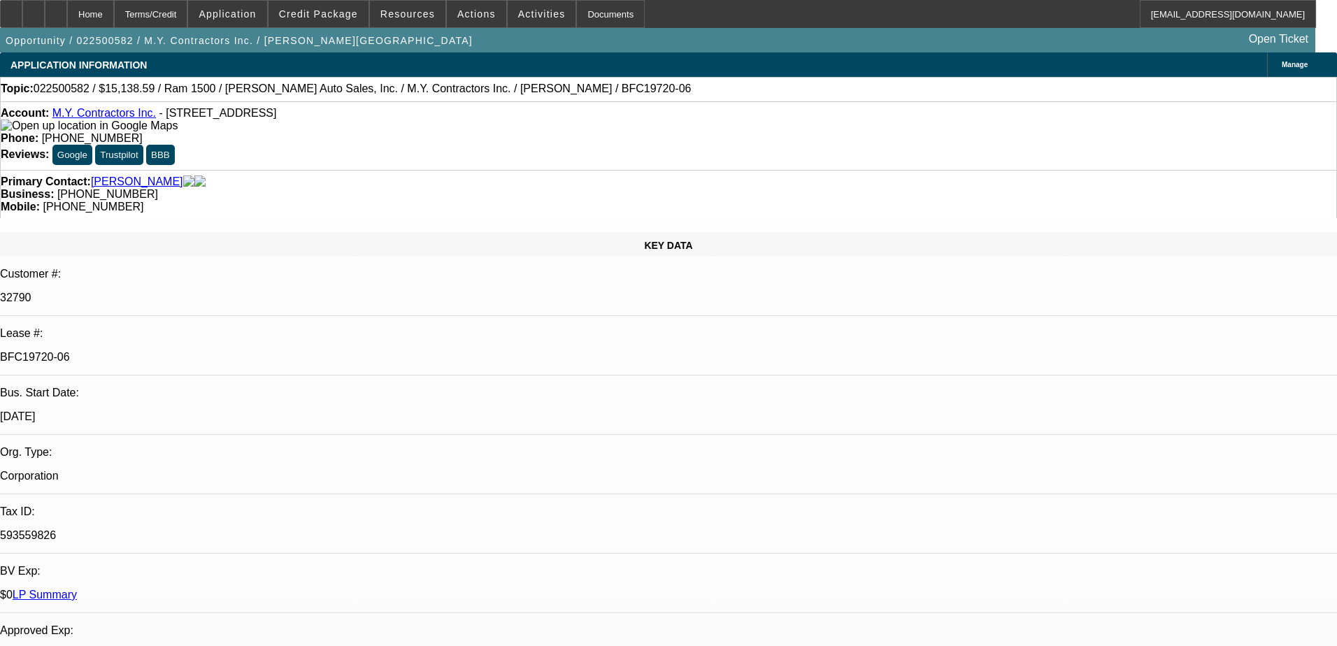
select select "1"
select select "3"
select select "6"
select select "1"
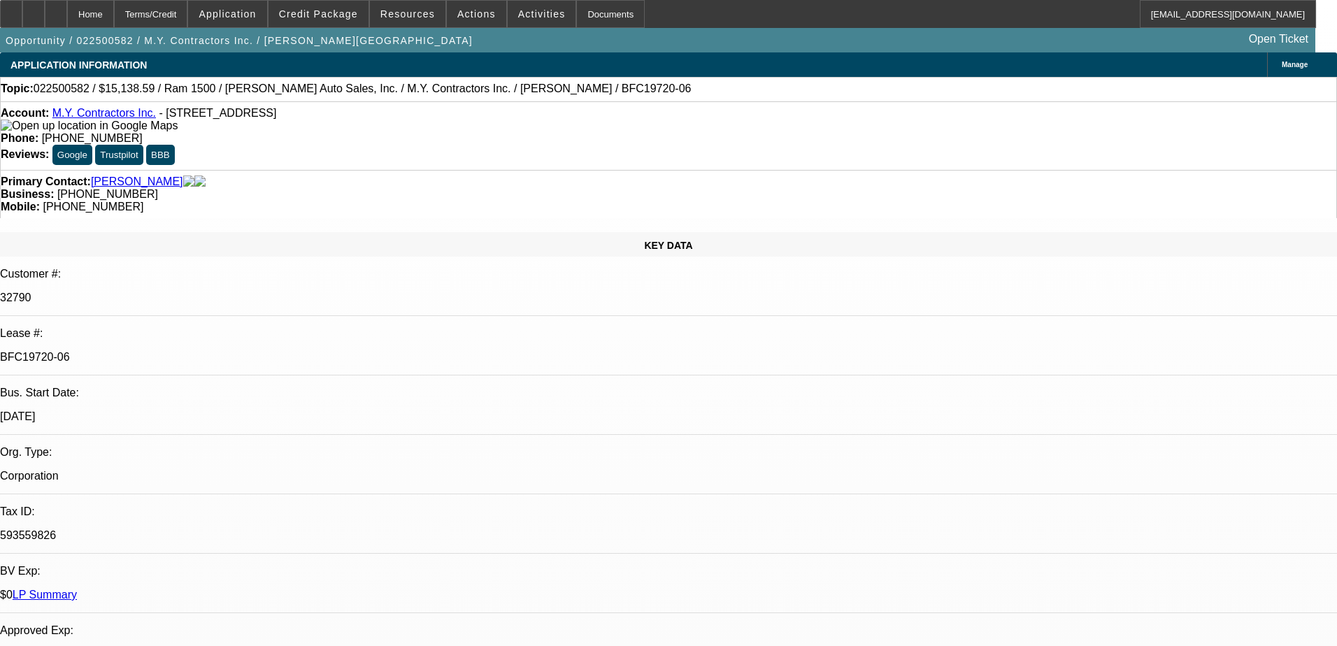
select select "6"
select select "1"
select select "6"
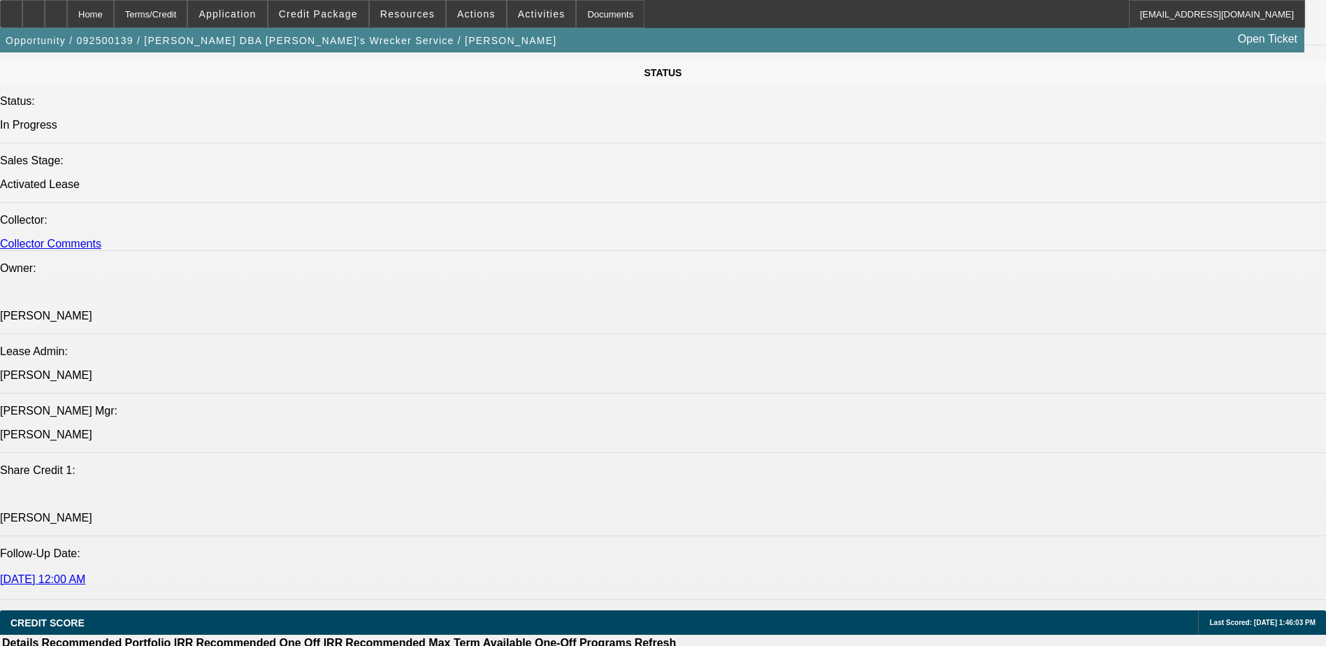
select select "0"
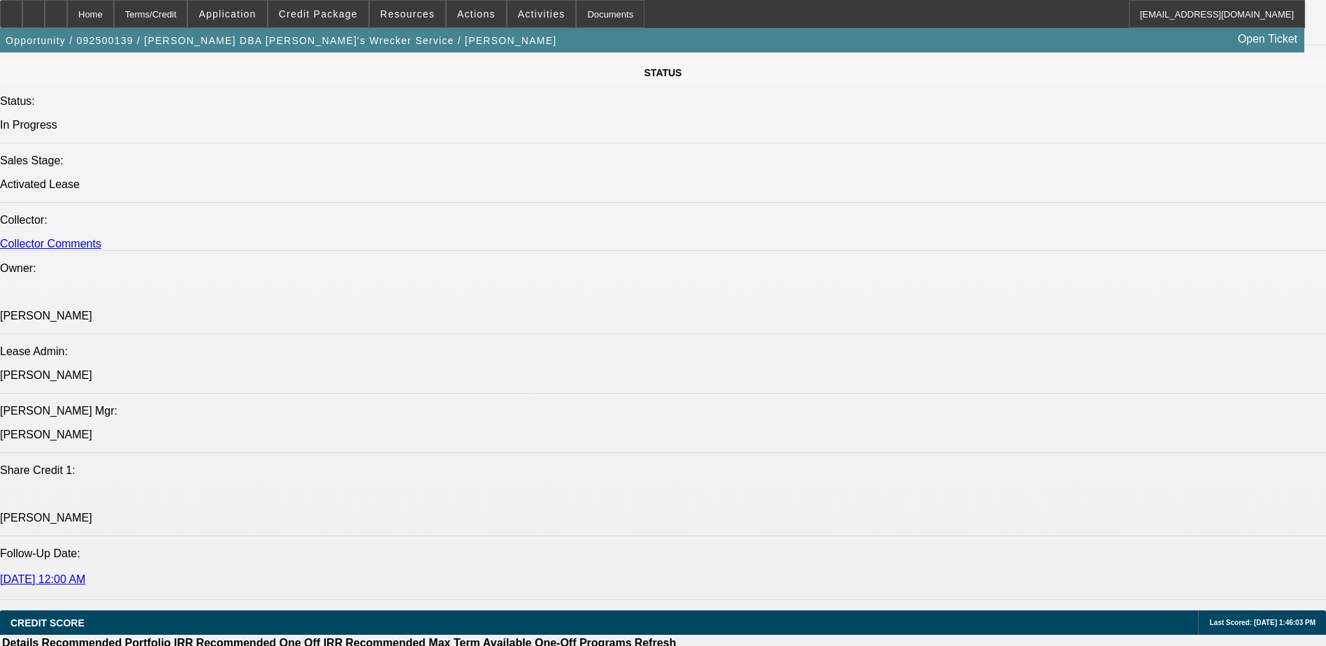
select select "0"
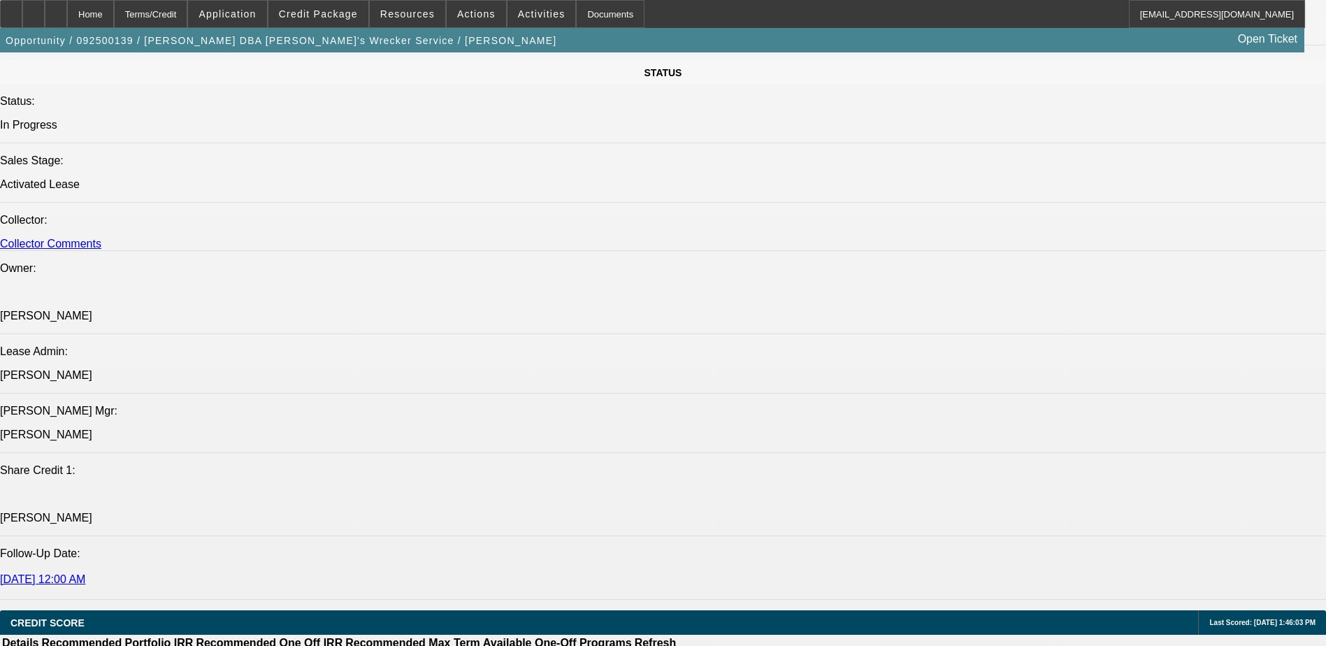
select select "0"
select select "1"
select select "6"
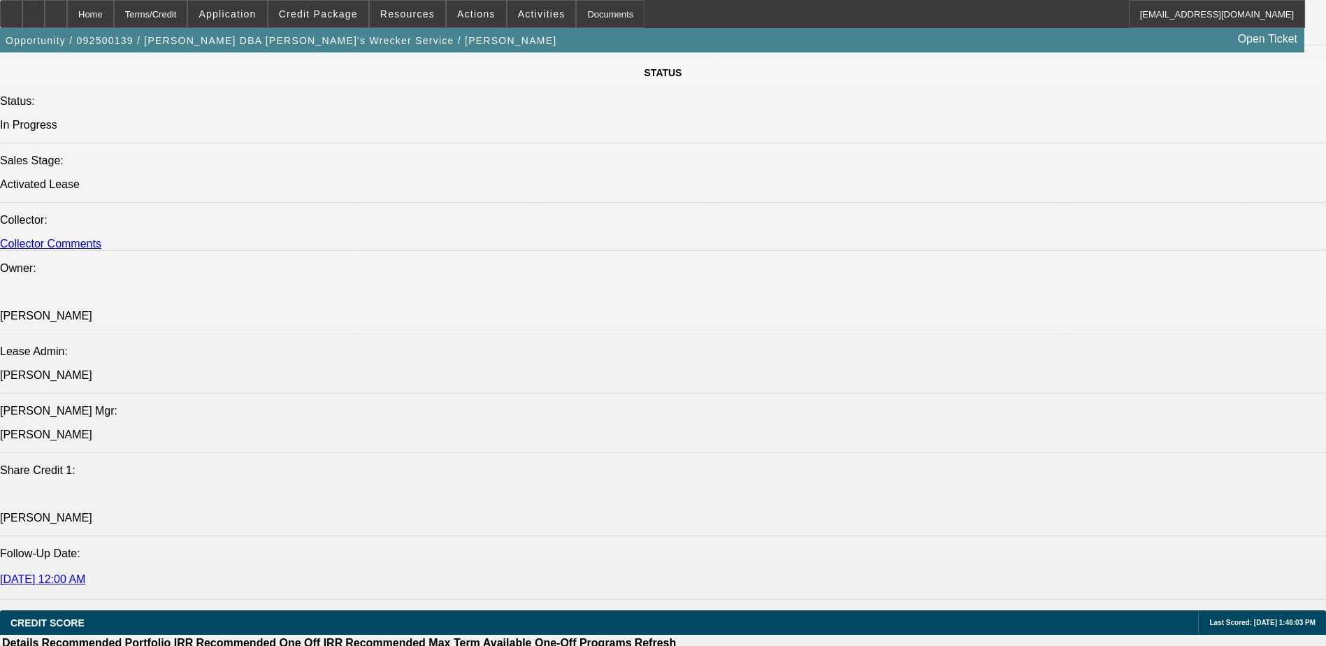
select select "1"
select select "6"
select select "1"
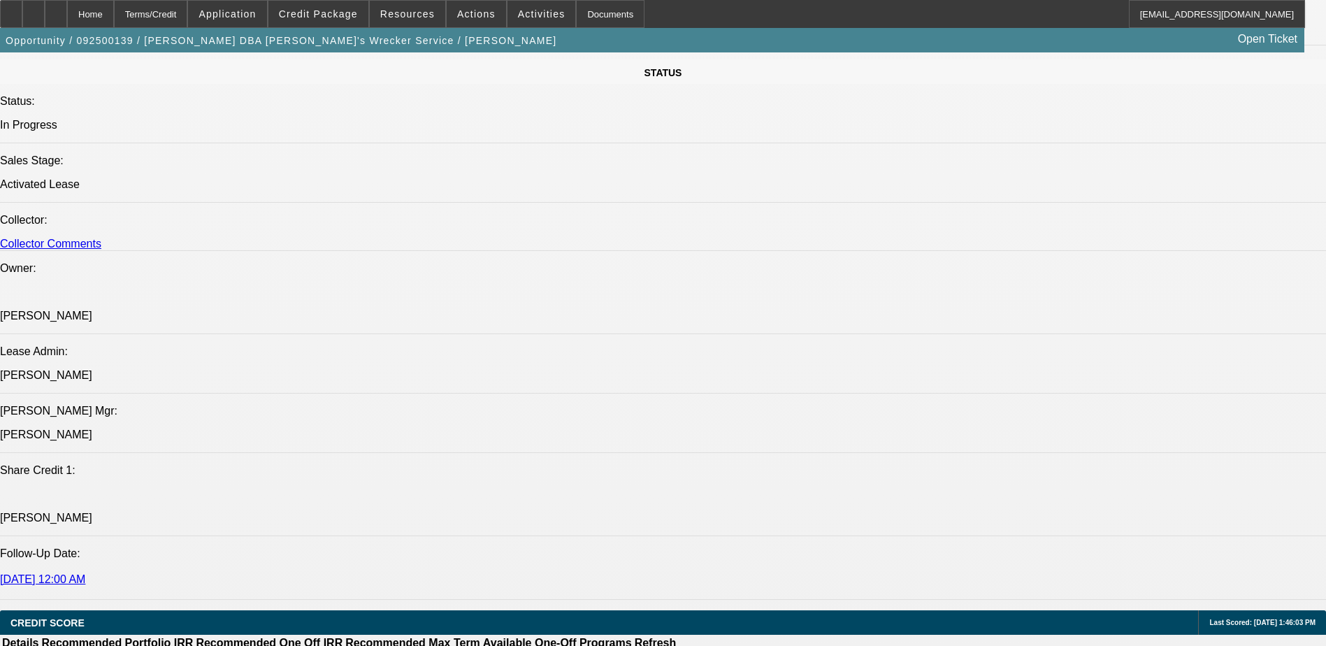
select select "6"
select select "1"
select select "6"
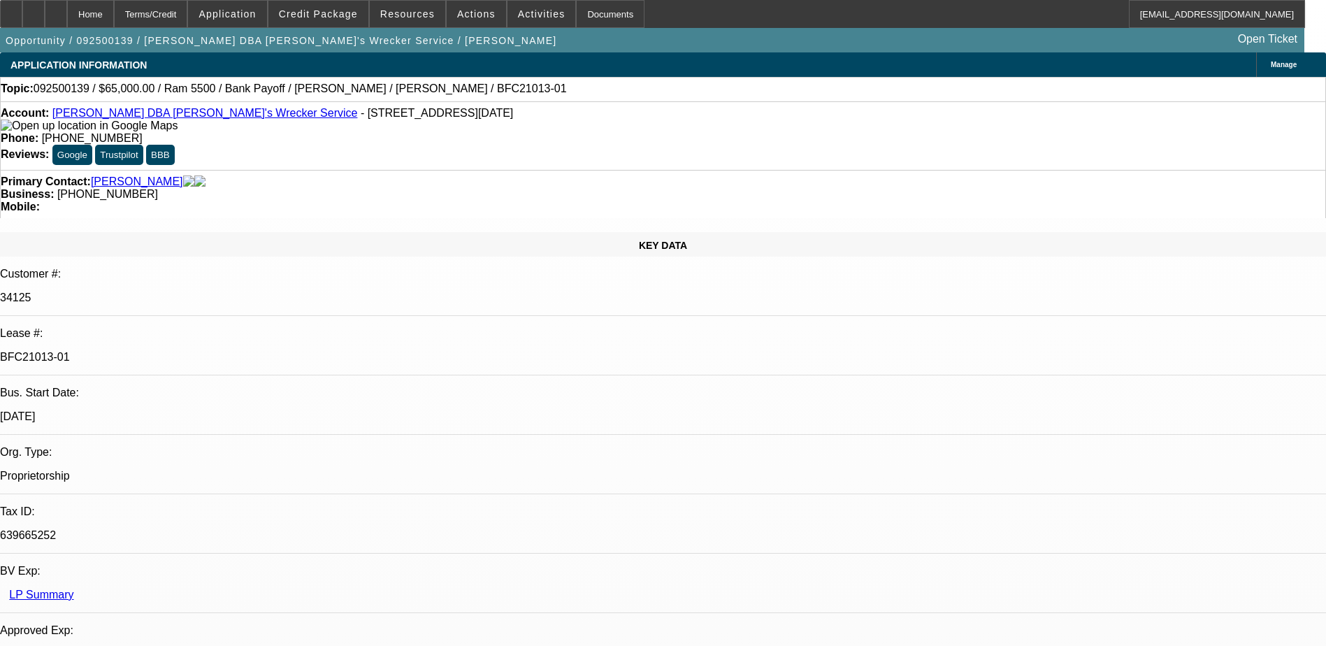
click at [291, 232] on div "KEY DATA Customer #: 34125 Lease #: BFC21013-01 Bus. Start Date: 1/1/15 Org. Ty…" at bounding box center [663, 580] width 1326 height 697
click at [463, 7] on span at bounding box center [476, 14] width 59 height 34
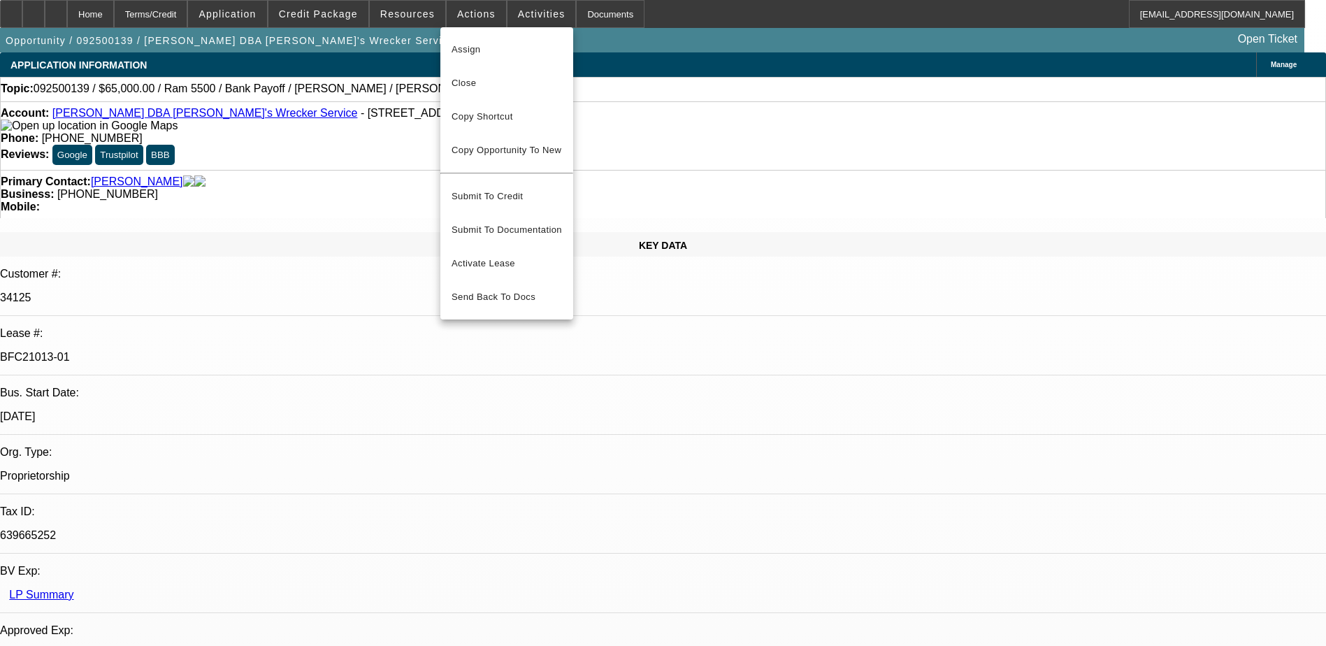
click at [404, 14] on div at bounding box center [663, 323] width 1326 height 646
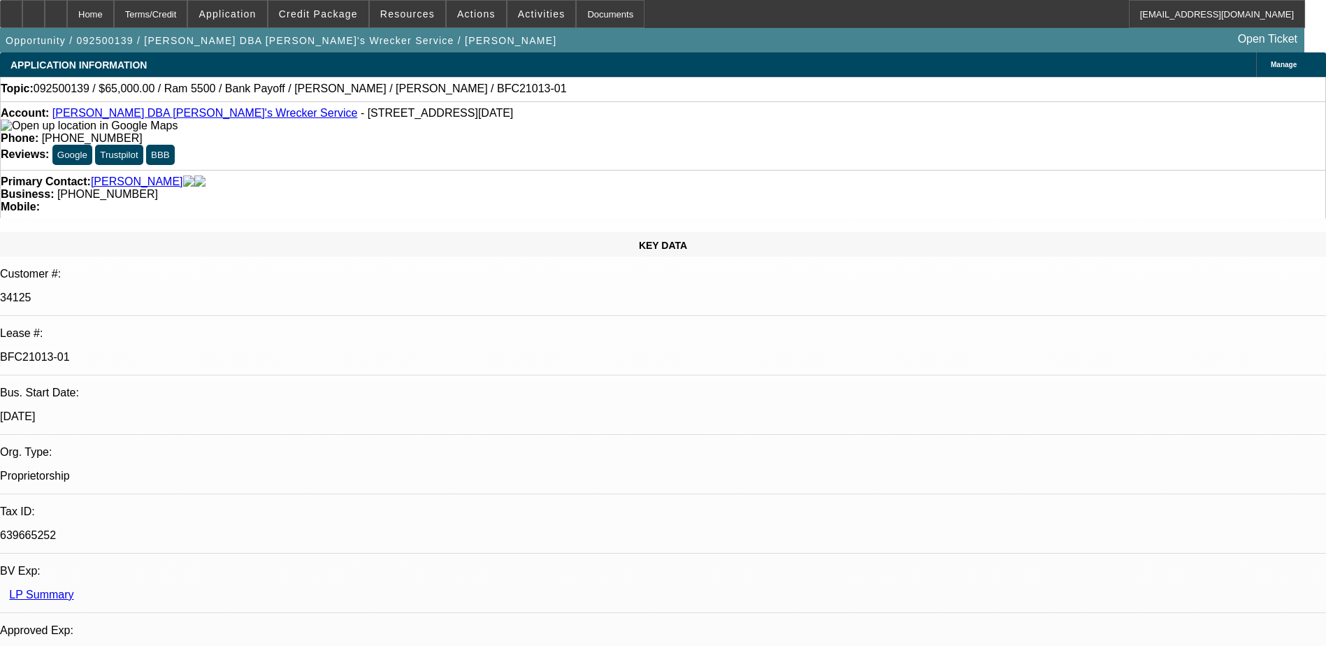
click at [404, 14] on span "Resources" at bounding box center [407, 13] width 55 height 11
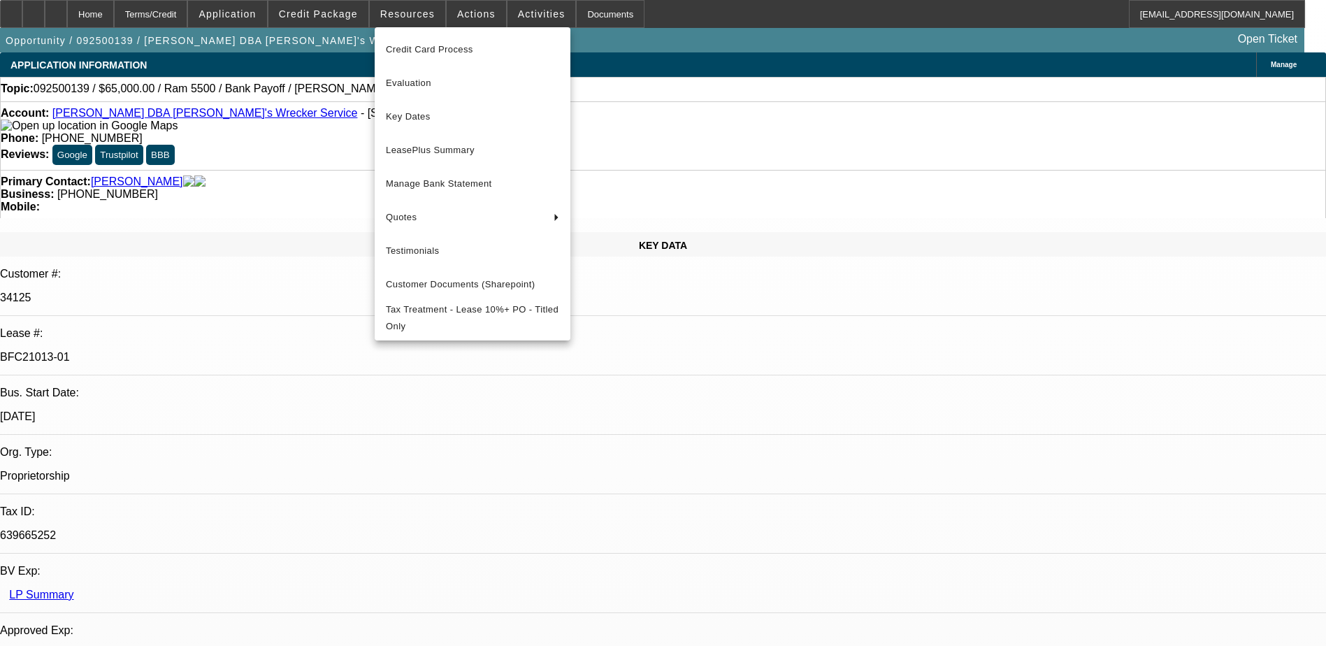
click at [505, 26] on div at bounding box center [663, 323] width 1326 height 646
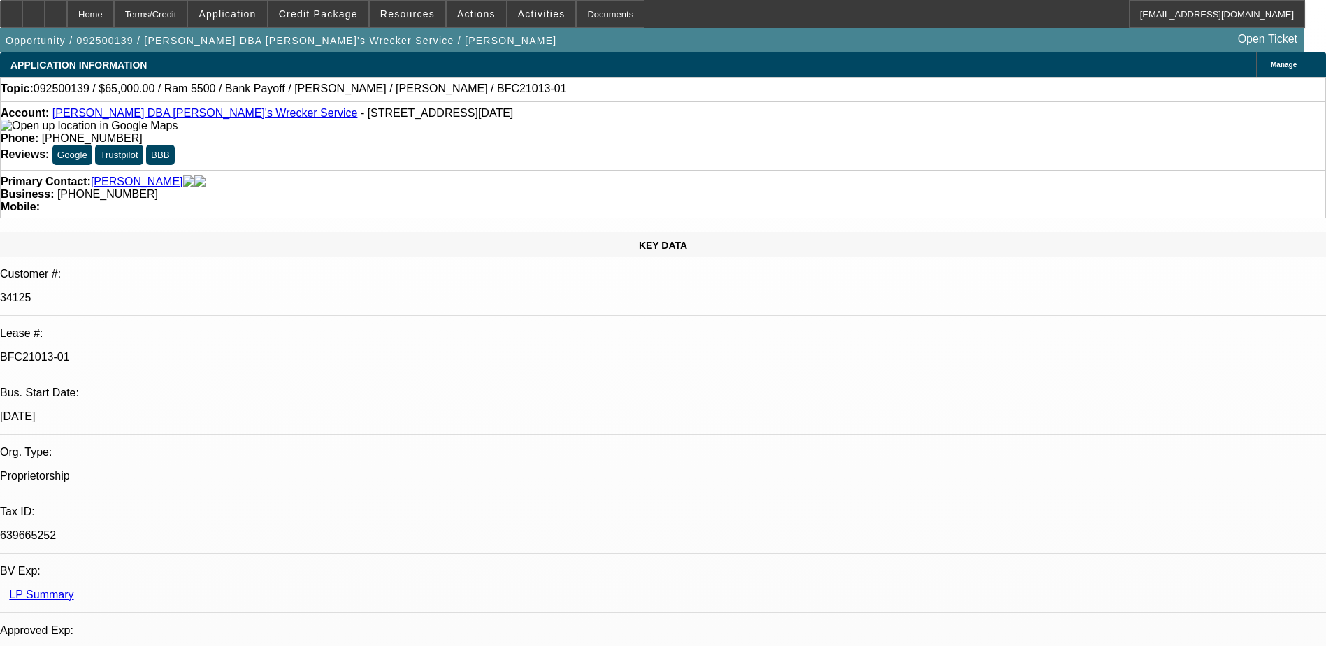
click at [522, 12] on span "Activities" at bounding box center [542, 13] width 48 height 11
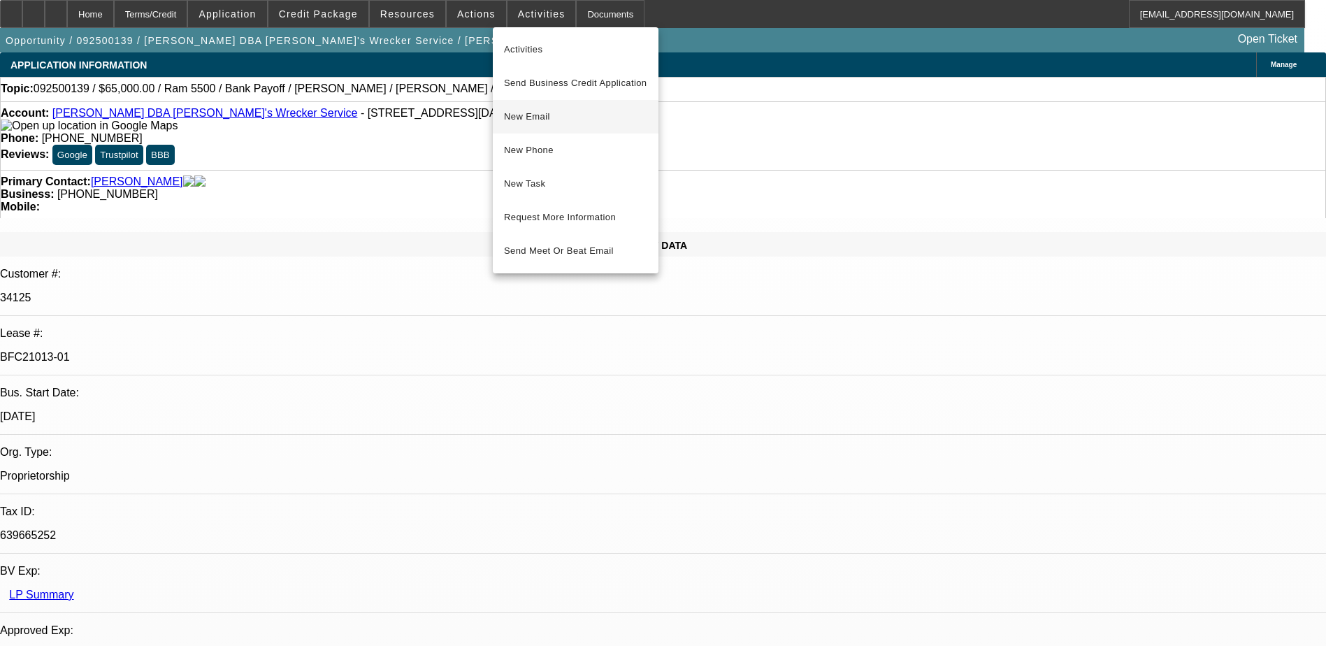
click at [559, 113] on span "New Email" at bounding box center [575, 116] width 143 height 17
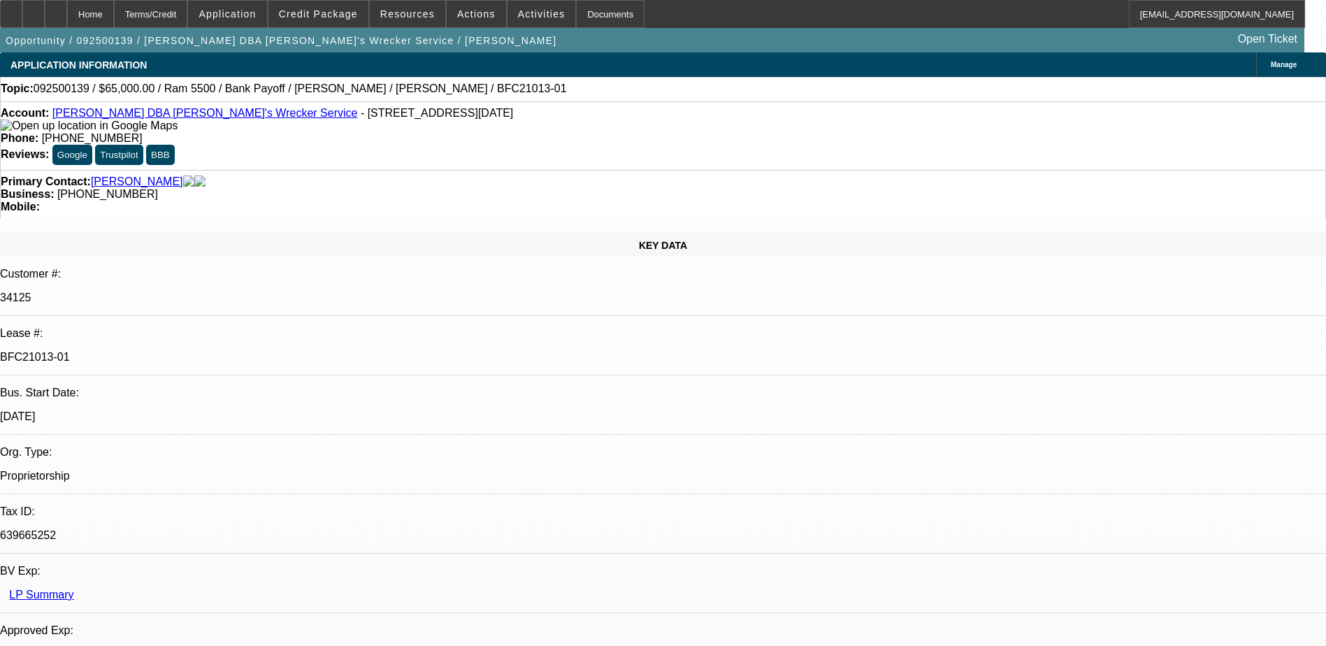
click at [292, 232] on div "KEY DATA Customer #: 34125 Lease #: BFC21013-01 Bus. Start Date: 1/1/15 Org. Ty…" at bounding box center [663, 580] width 1326 height 697
click at [56, 9] on icon at bounding box center [56, 9] width 0 height 0
select select "0"
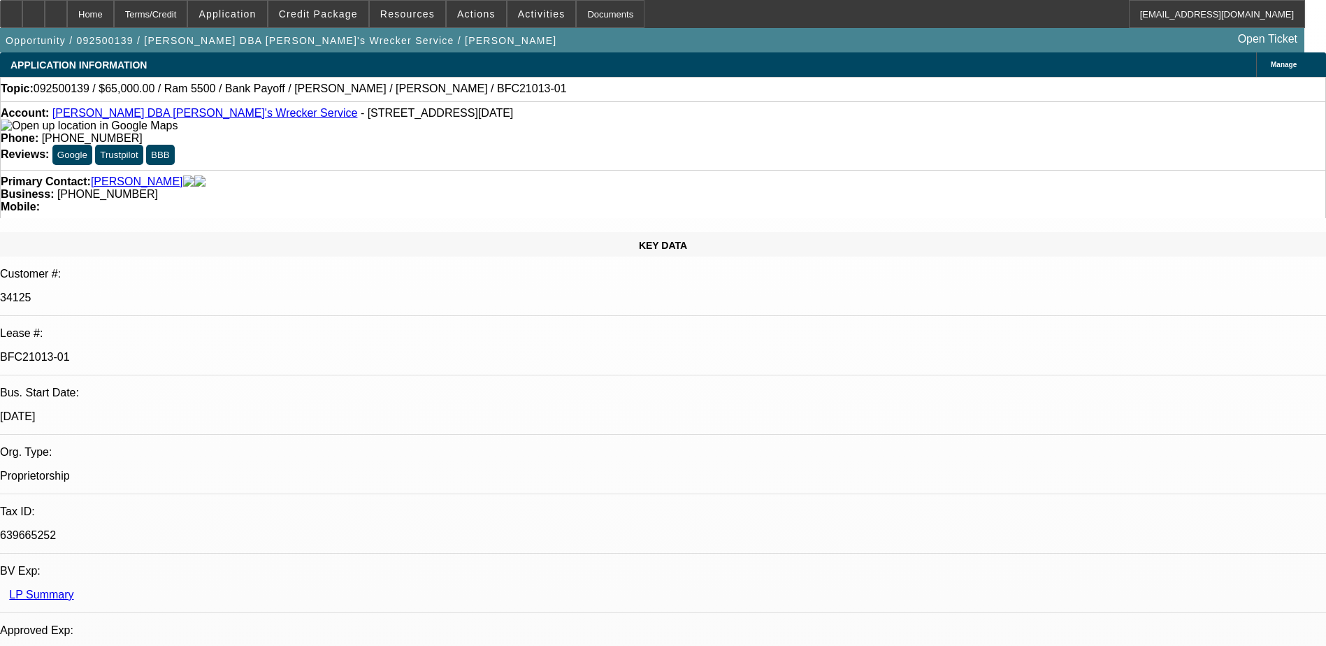
select select "0"
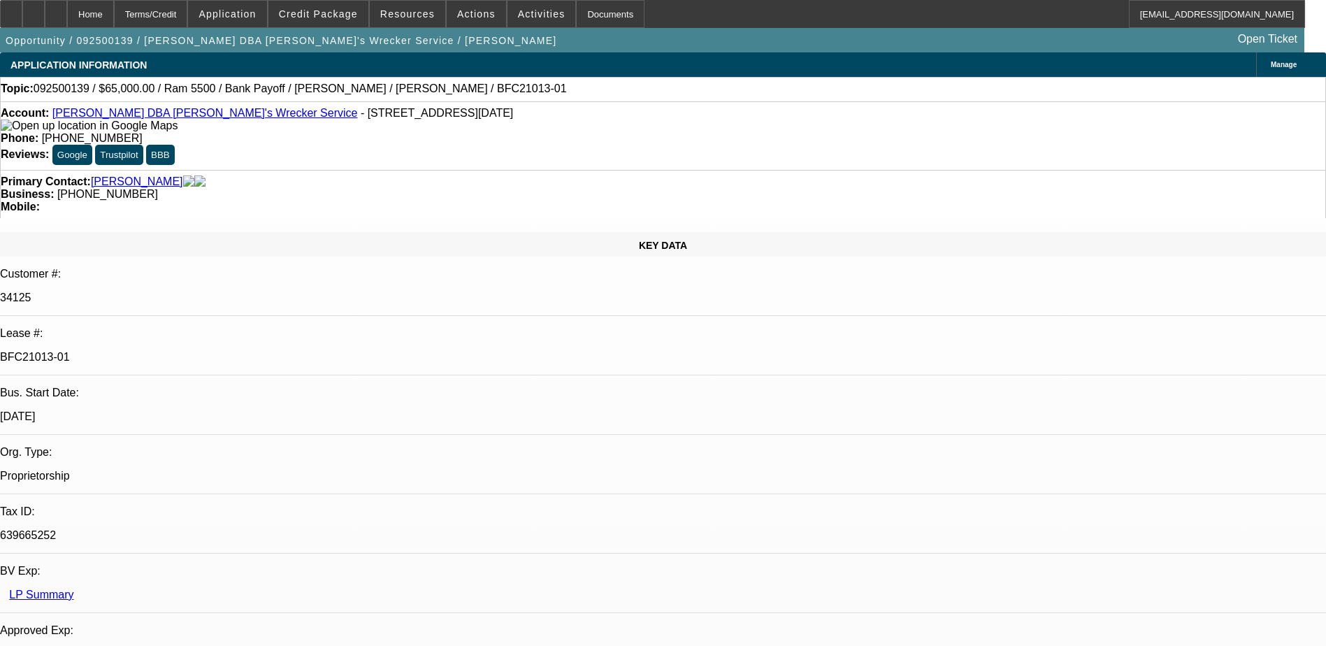
select select "0"
select select "1"
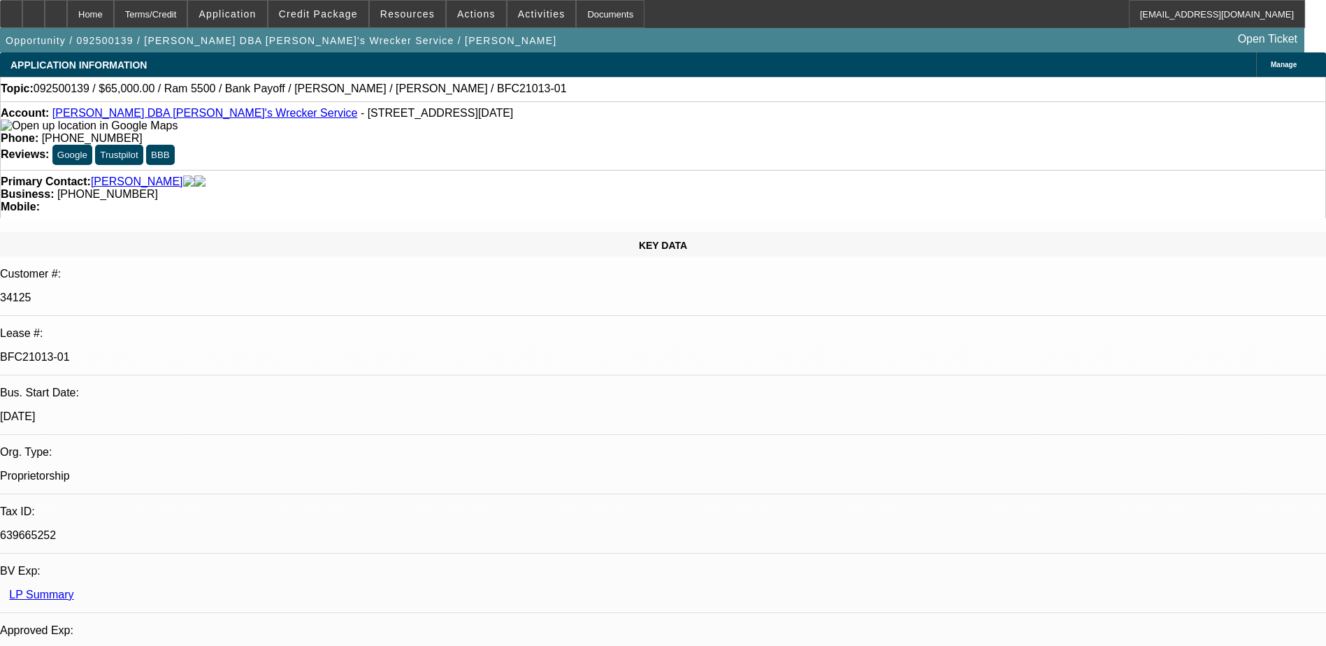
select select "1"
select select "6"
select select "1"
select select "6"
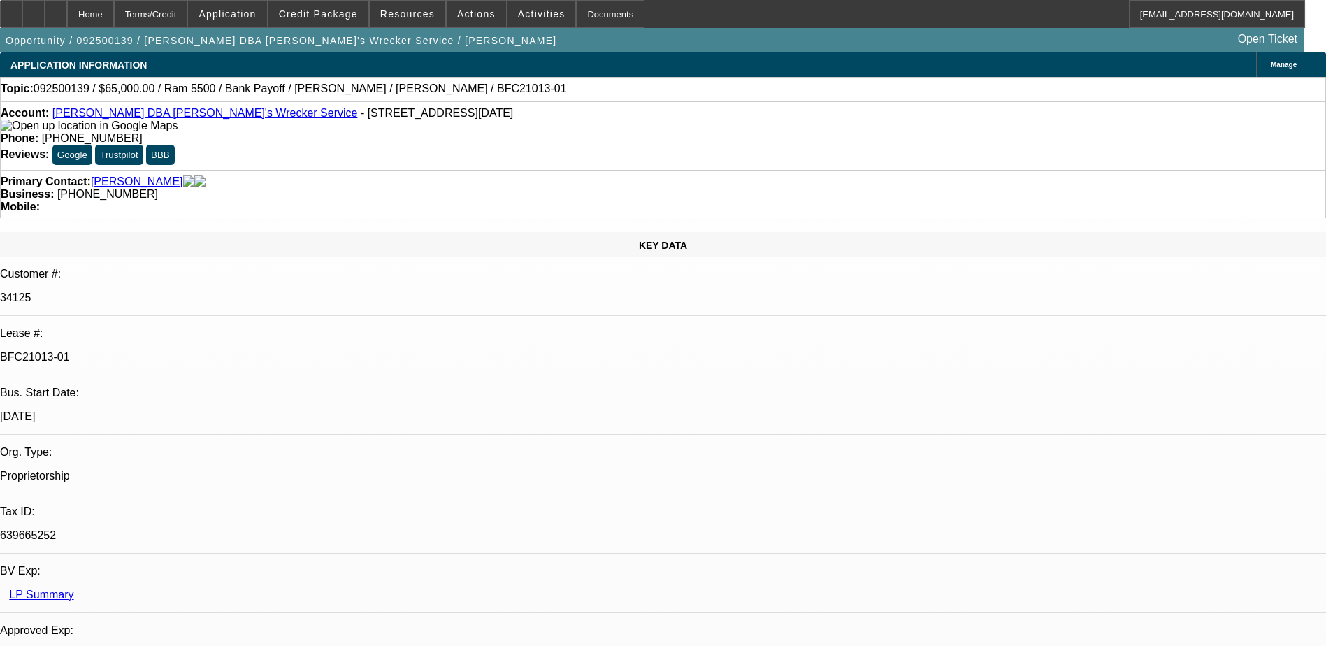
select select "1"
select select "6"
select select "1"
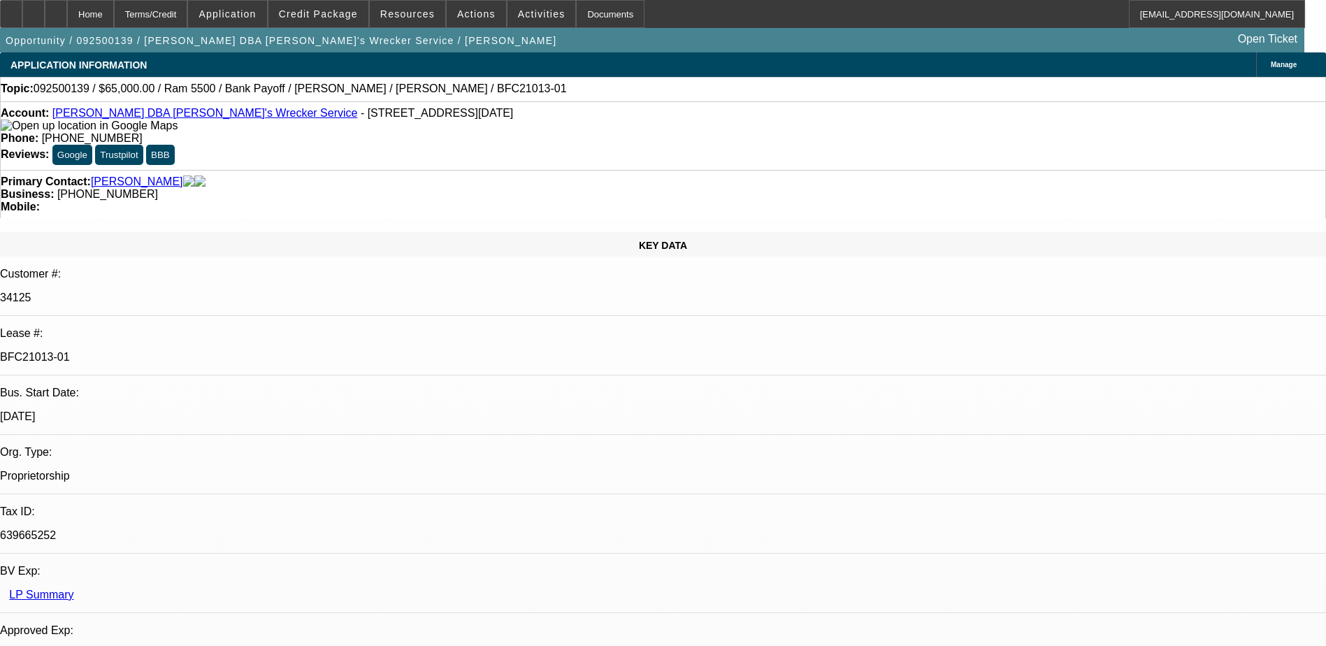
select select "6"
